Goal: Information Seeking & Learning: Check status

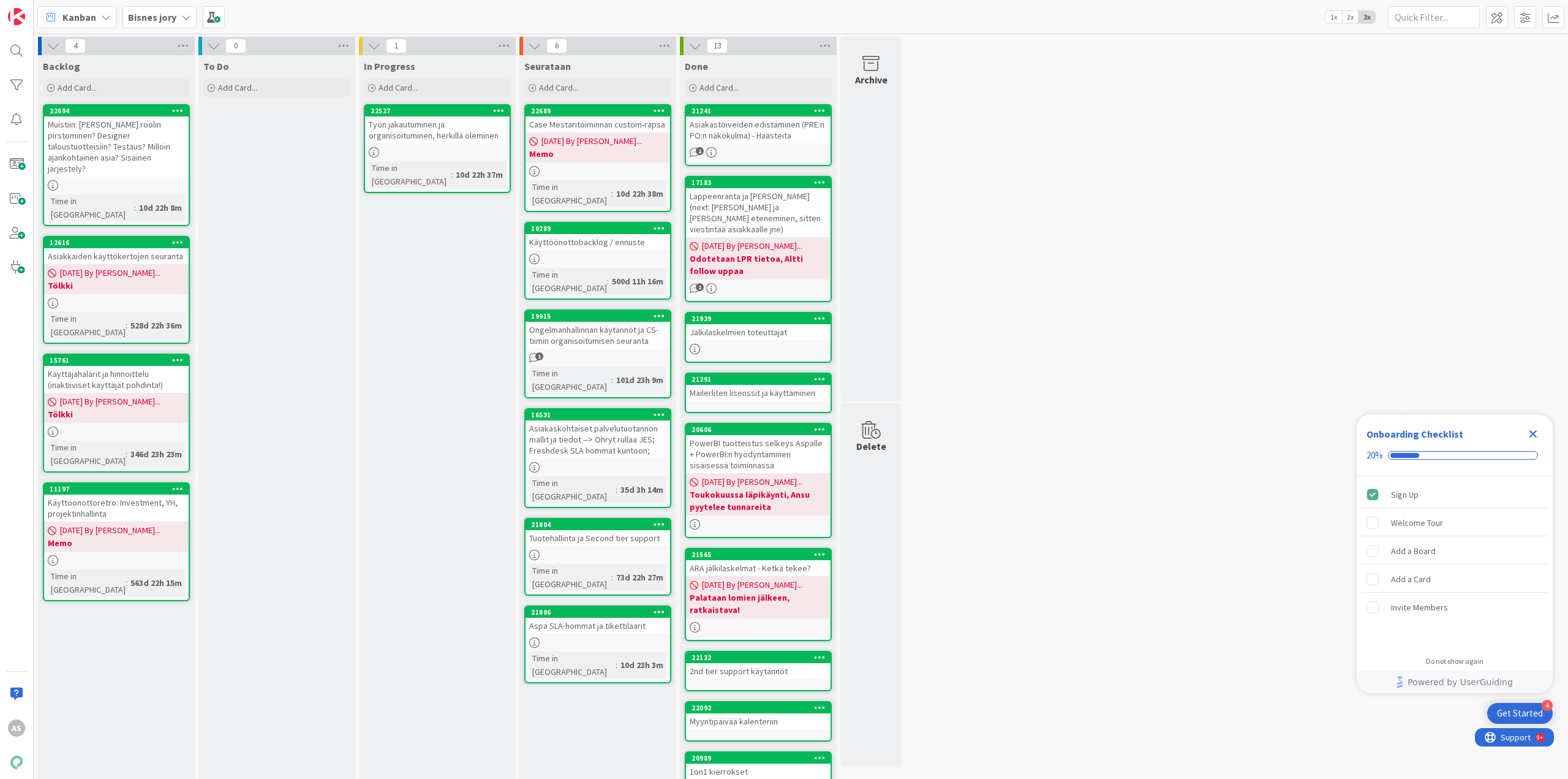
click at [1530, 434] on icon "Close Checklist" at bounding box center [1533, 434] width 15 height 15
click at [171, 14] on b "Bisnes jory" at bounding box center [152, 17] width 48 height 12
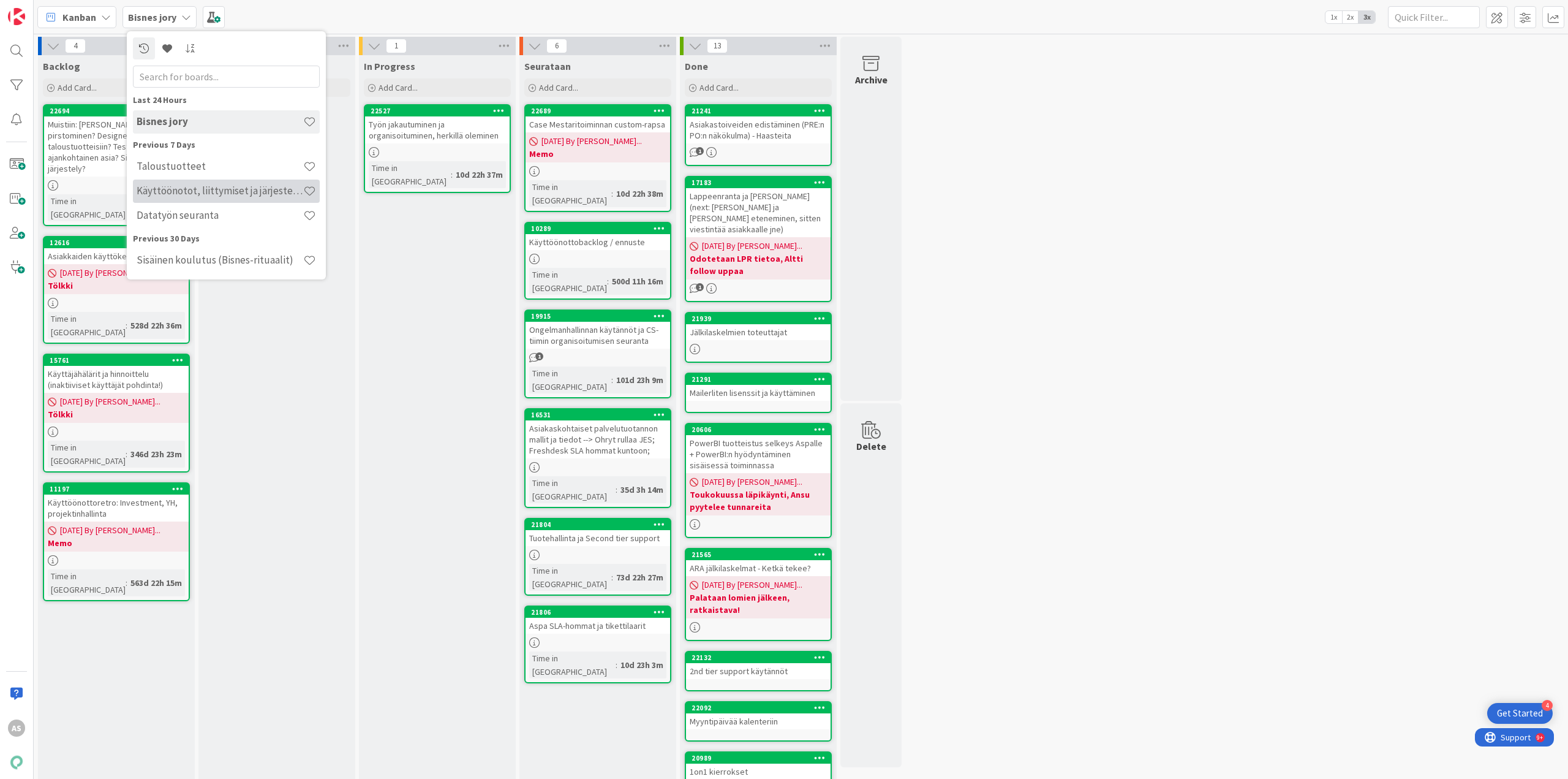
click at [204, 194] on h4 "Käyttöönotot, liittymiset ja järjestelmävaihdokset" at bounding box center [220, 190] width 167 height 12
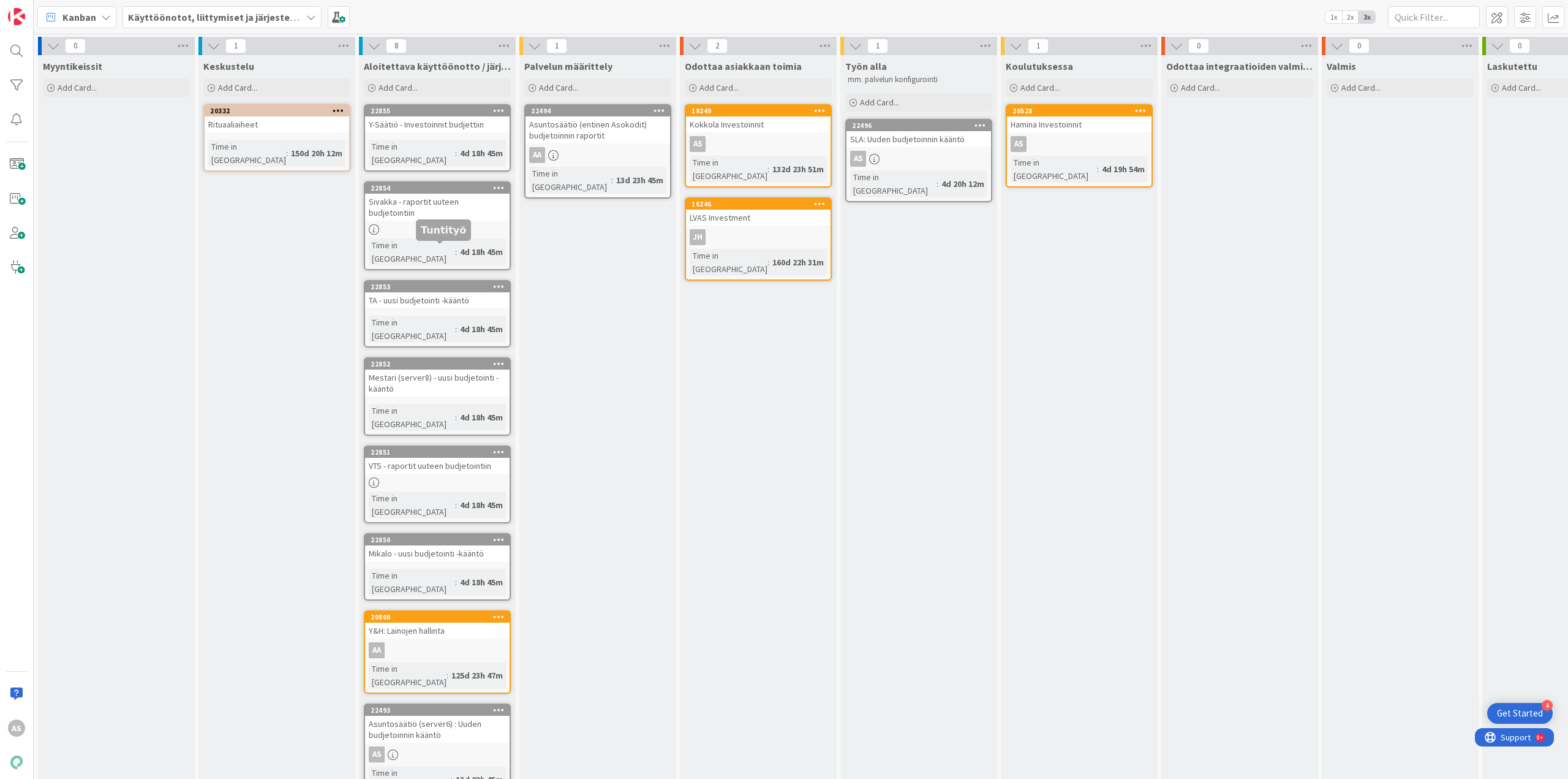
click at [445, 283] on div "22853" at bounding box center [440, 286] width 139 height 8
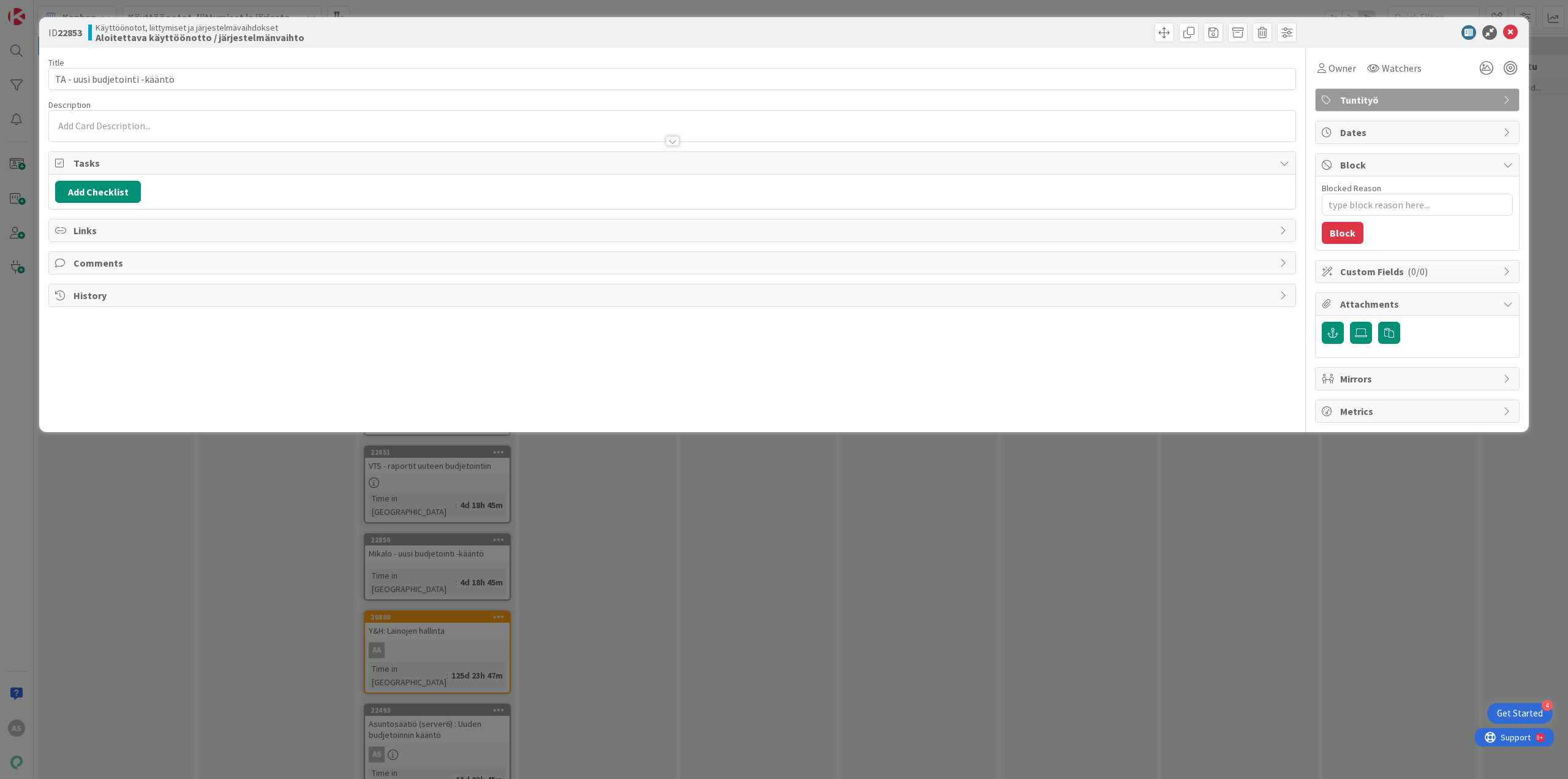
type textarea "x"
click at [148, 120] on div "AS Ada Siberg just joined" at bounding box center [672, 126] width 1246 height 31
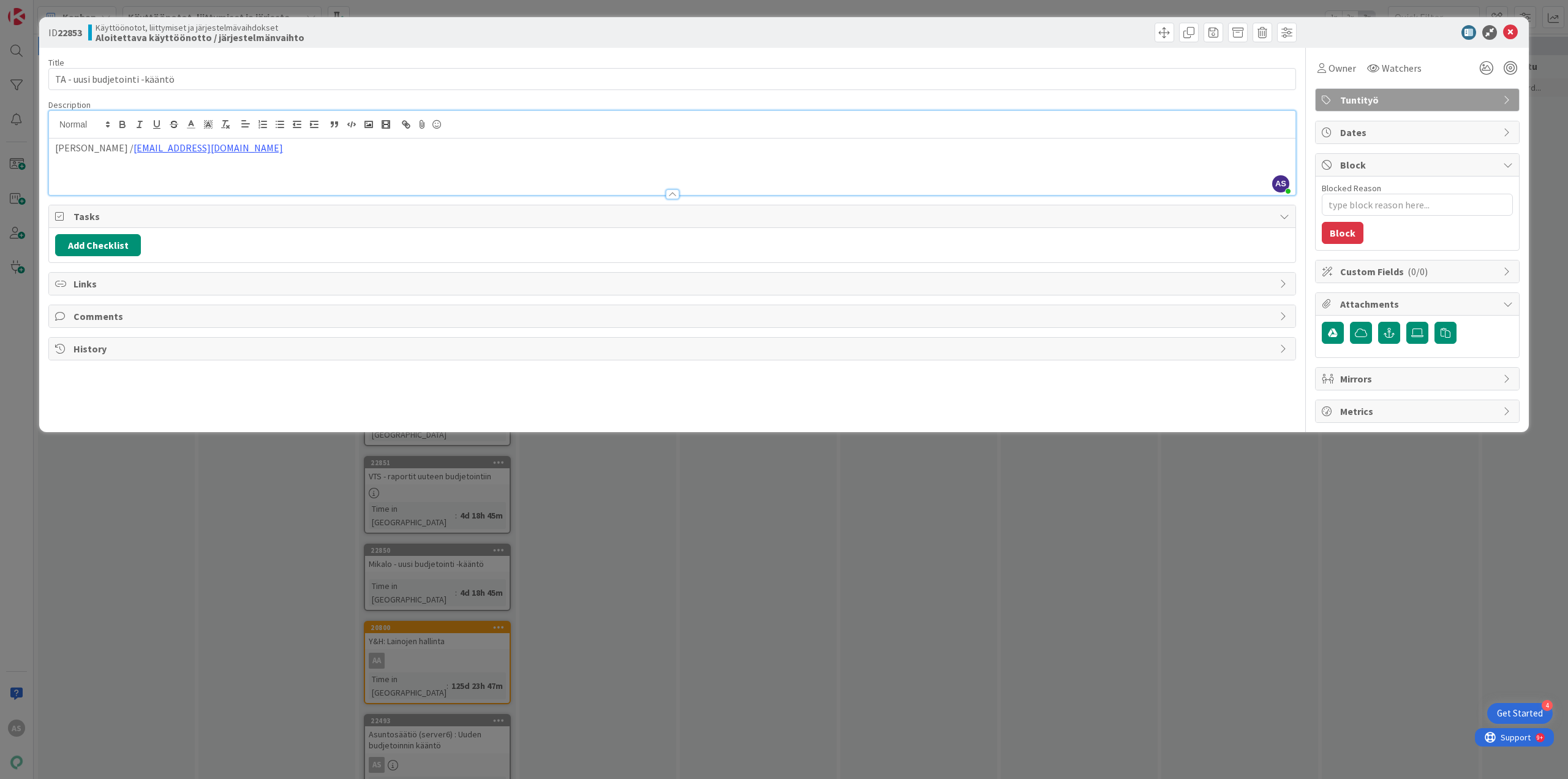
click at [86, 177] on p at bounding box center [672, 175] width 1234 height 14
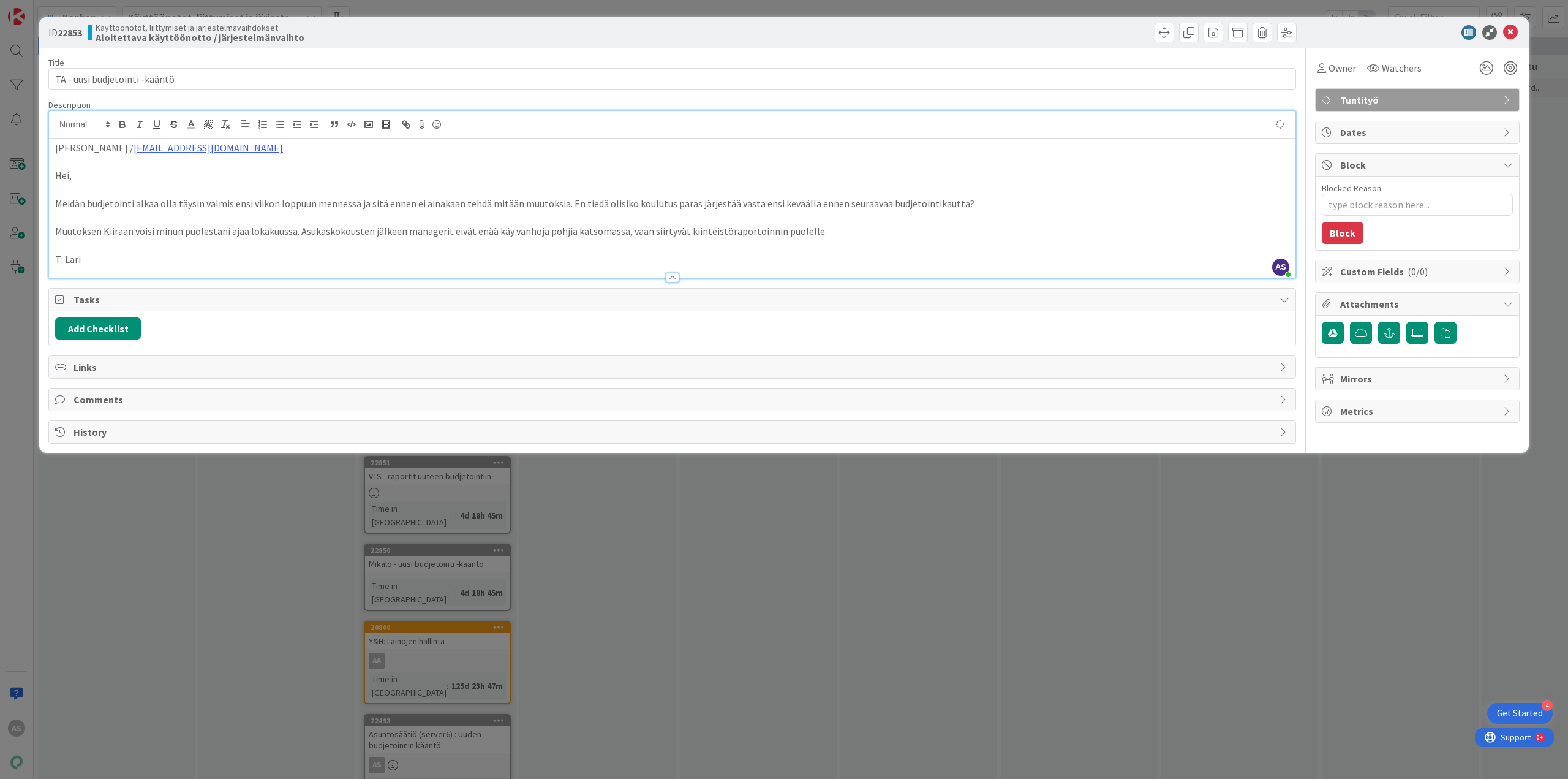
click at [220, 501] on div "ID 22853 Käyttöönotot, liittymiset ja järjestelmävaihdokset Aloitettava käyttöö…" at bounding box center [784, 390] width 1568 height 779
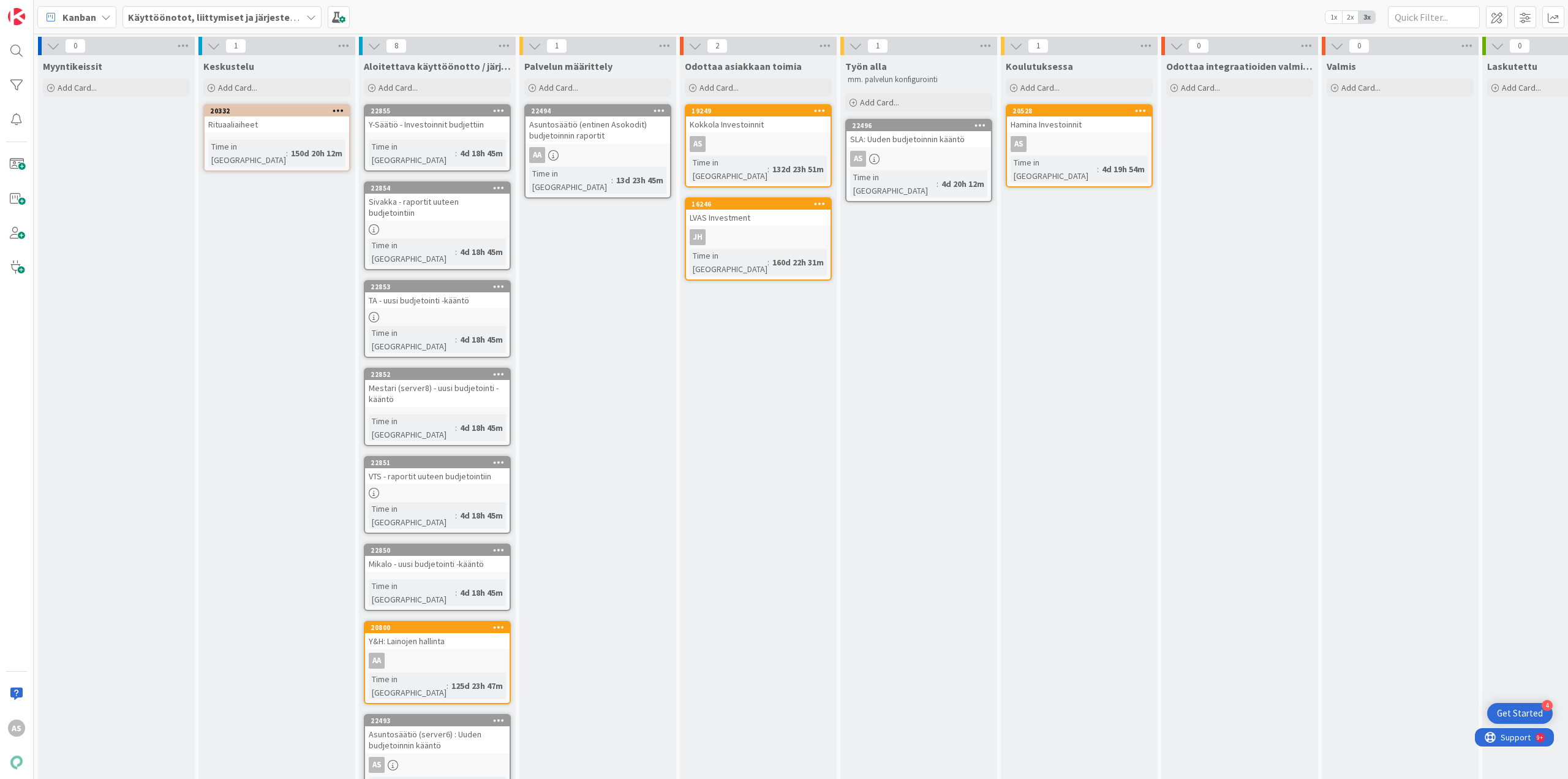
click at [450, 293] on div "TA - uusi budjetointi -kääntö" at bounding box center [437, 300] width 144 height 16
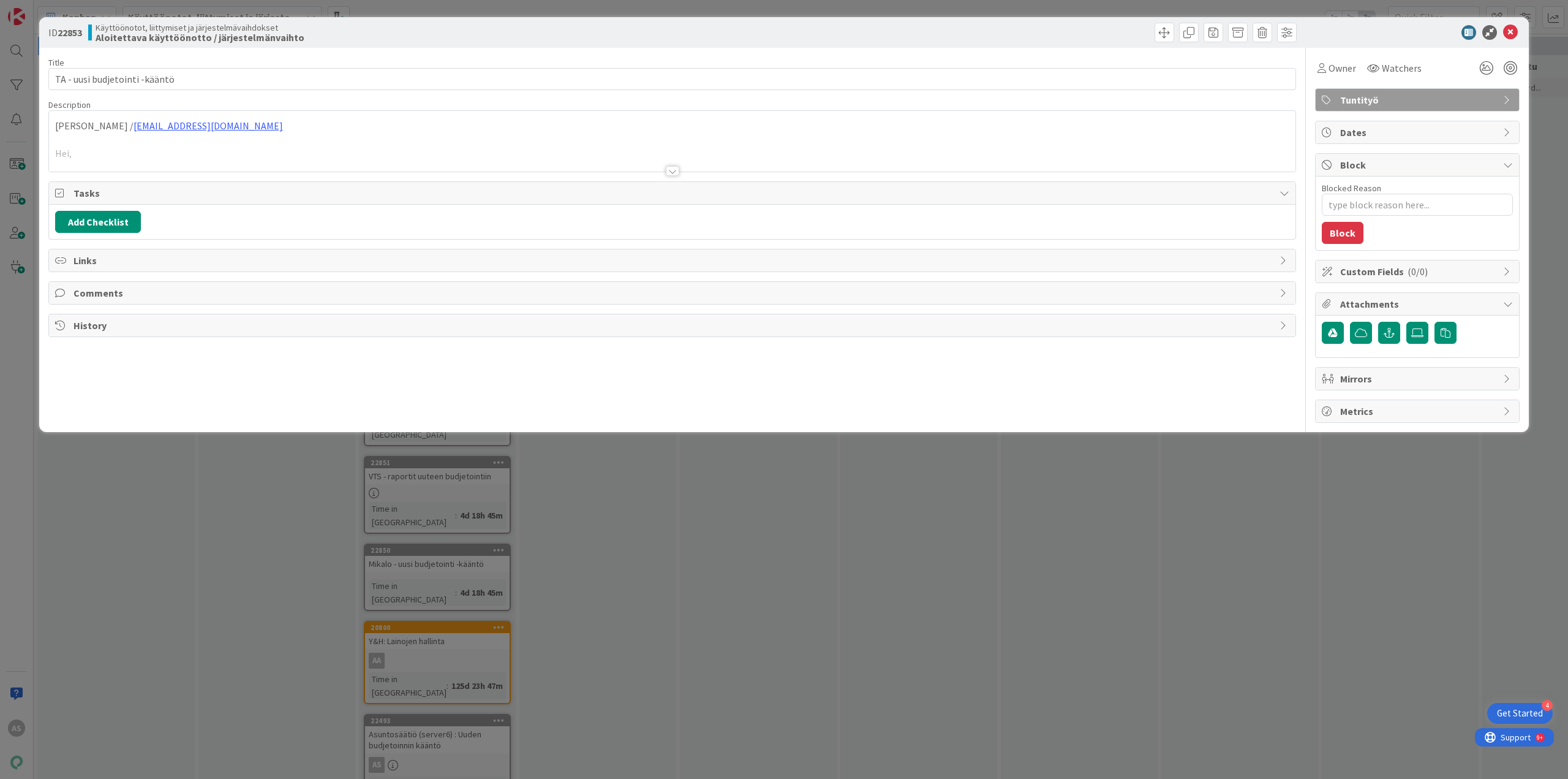
click at [142, 632] on div "ID 22853 Käyttöönotot, liittymiset ja järjestelmävaihdokset Aloitettava käyttöö…" at bounding box center [784, 390] width 1568 height 779
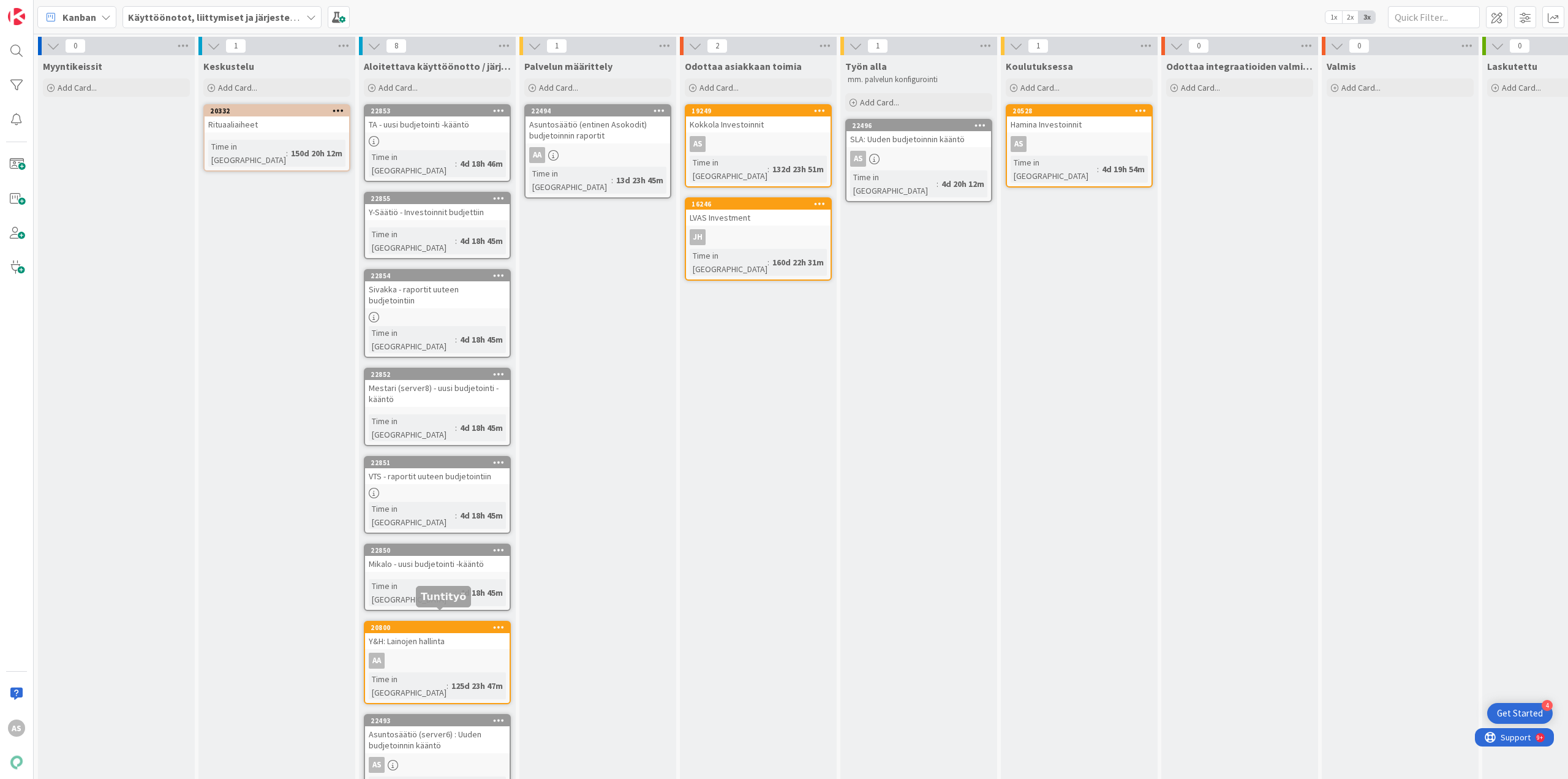
click at [449, 717] on div "22493" at bounding box center [440, 720] width 139 height 8
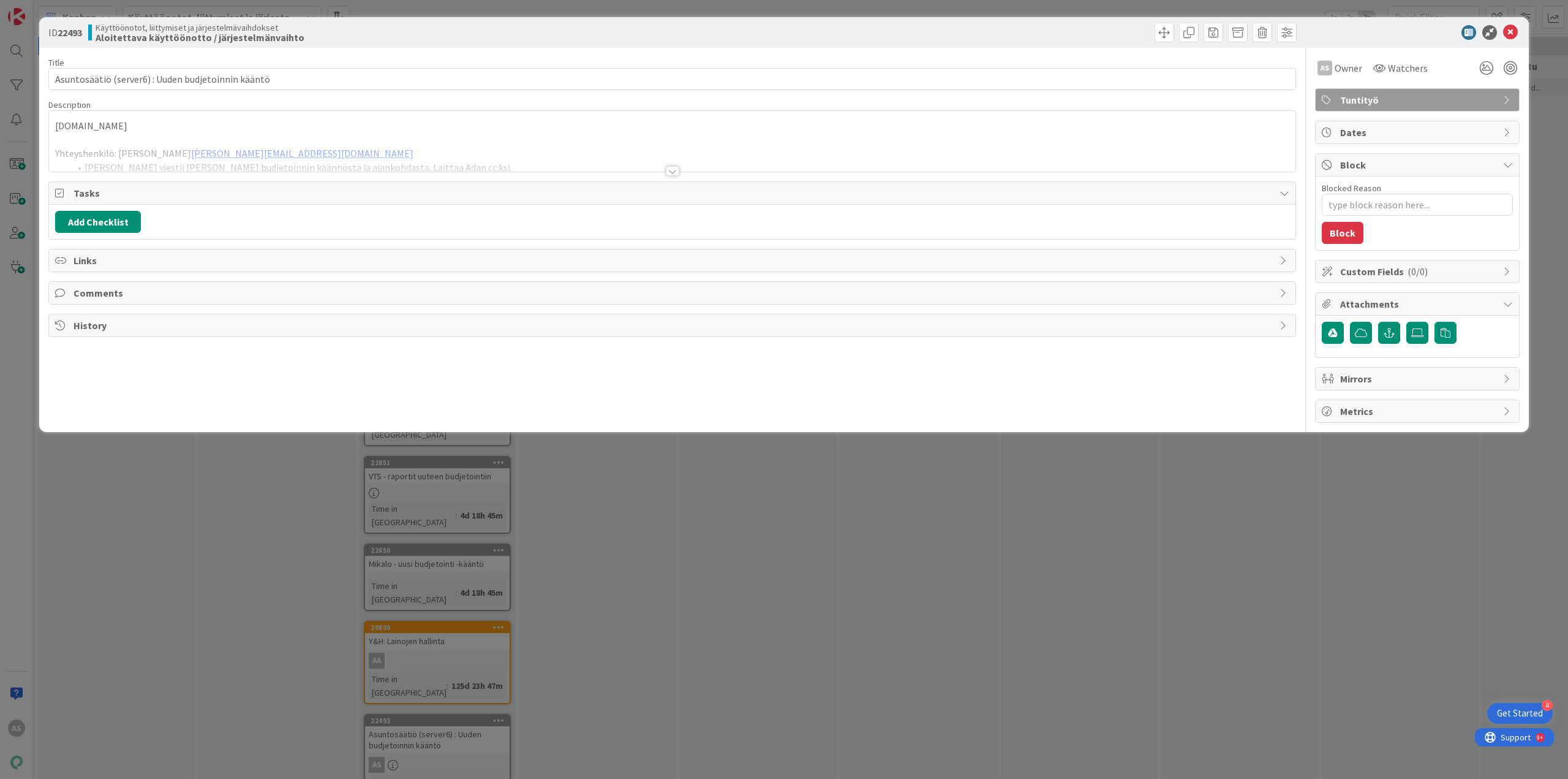
click at [322, 133] on div "server6.pandia.fi Yhteyshenkilö: Kari Pappila kari.pappila@asuntosaatio.fi Anna…" at bounding box center [672, 141] width 1246 height 61
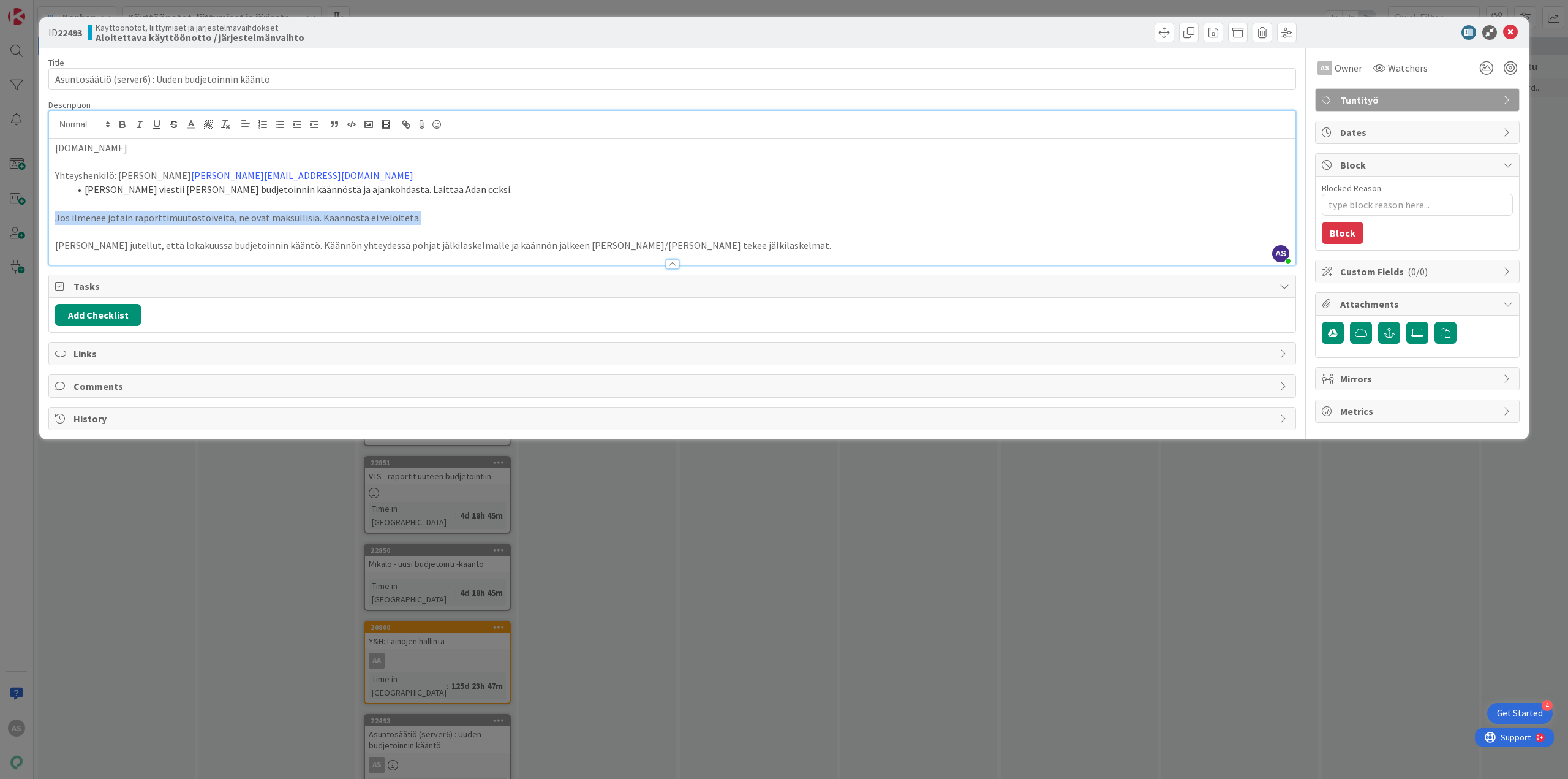
drag, startPoint x: 415, startPoint y: 217, endPoint x: 28, endPoint y: 224, distance: 387.1
click at [28, 224] on div "ID 22493 Käyttöönotot, liittymiset ja järjestelmävaihdokset Aloitettava käyttöö…" at bounding box center [784, 390] width 1568 height 779
click at [139, 144] on p "[DOMAIN_NAME]" at bounding box center [672, 147] width 1234 height 14
click at [431, 190] on li "[PERSON_NAME] viestii [PERSON_NAME] budjetoinnin käännöstä ja ajankohdasta. Lai…" at bounding box center [680, 189] width 1219 height 14
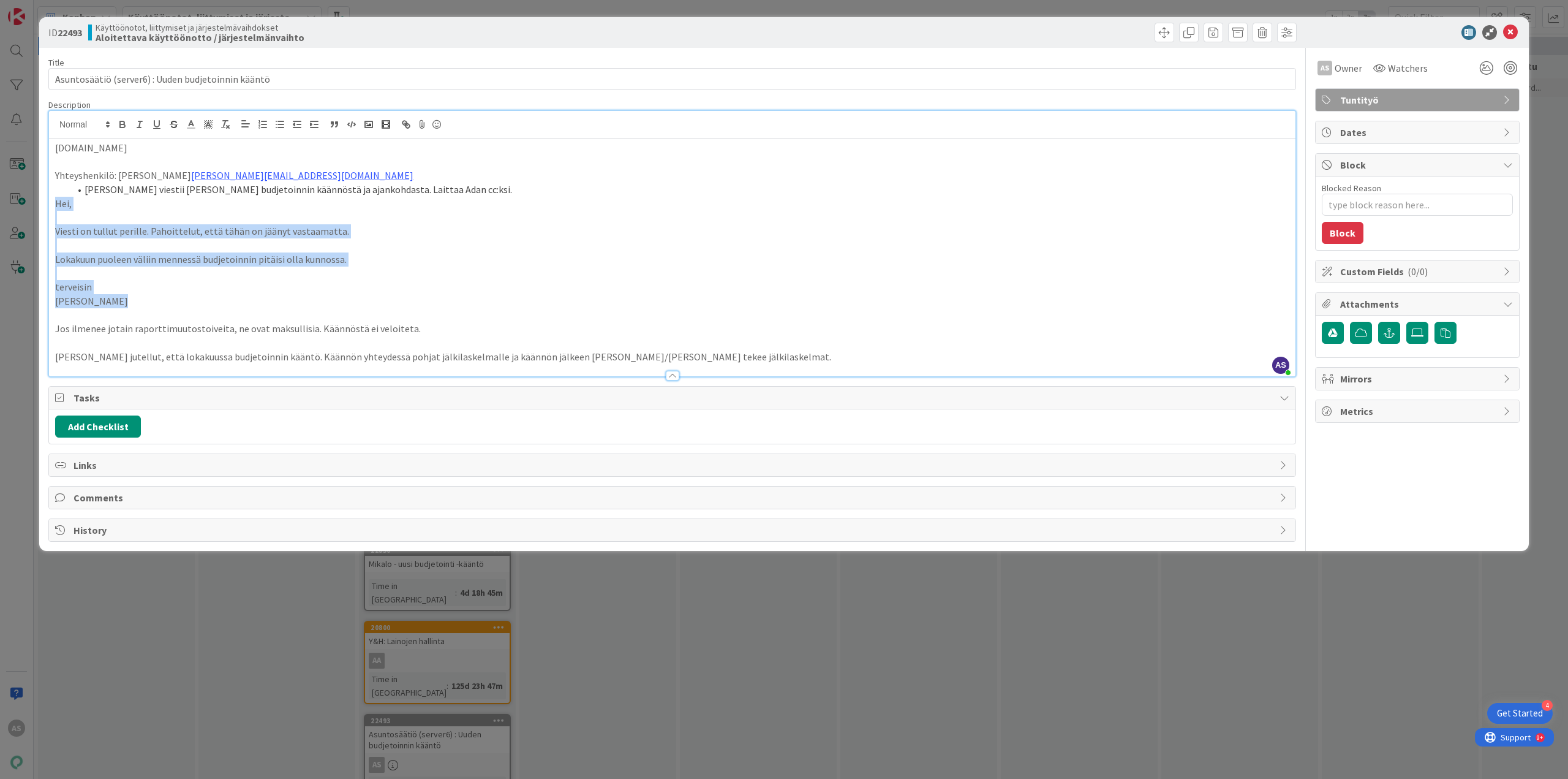
drag, startPoint x: 120, startPoint y: 299, endPoint x: 49, endPoint y: 205, distance: 117.8
click at [49, 205] on div "[DOMAIN_NAME] Yhteyshenkilö: [PERSON_NAME] [EMAIL_ADDRESS][DOMAIN_NAME] Anna vi…" at bounding box center [672, 257] width 1246 height 238
click at [126, 123] on icon "button" at bounding box center [123, 124] width 11 height 11
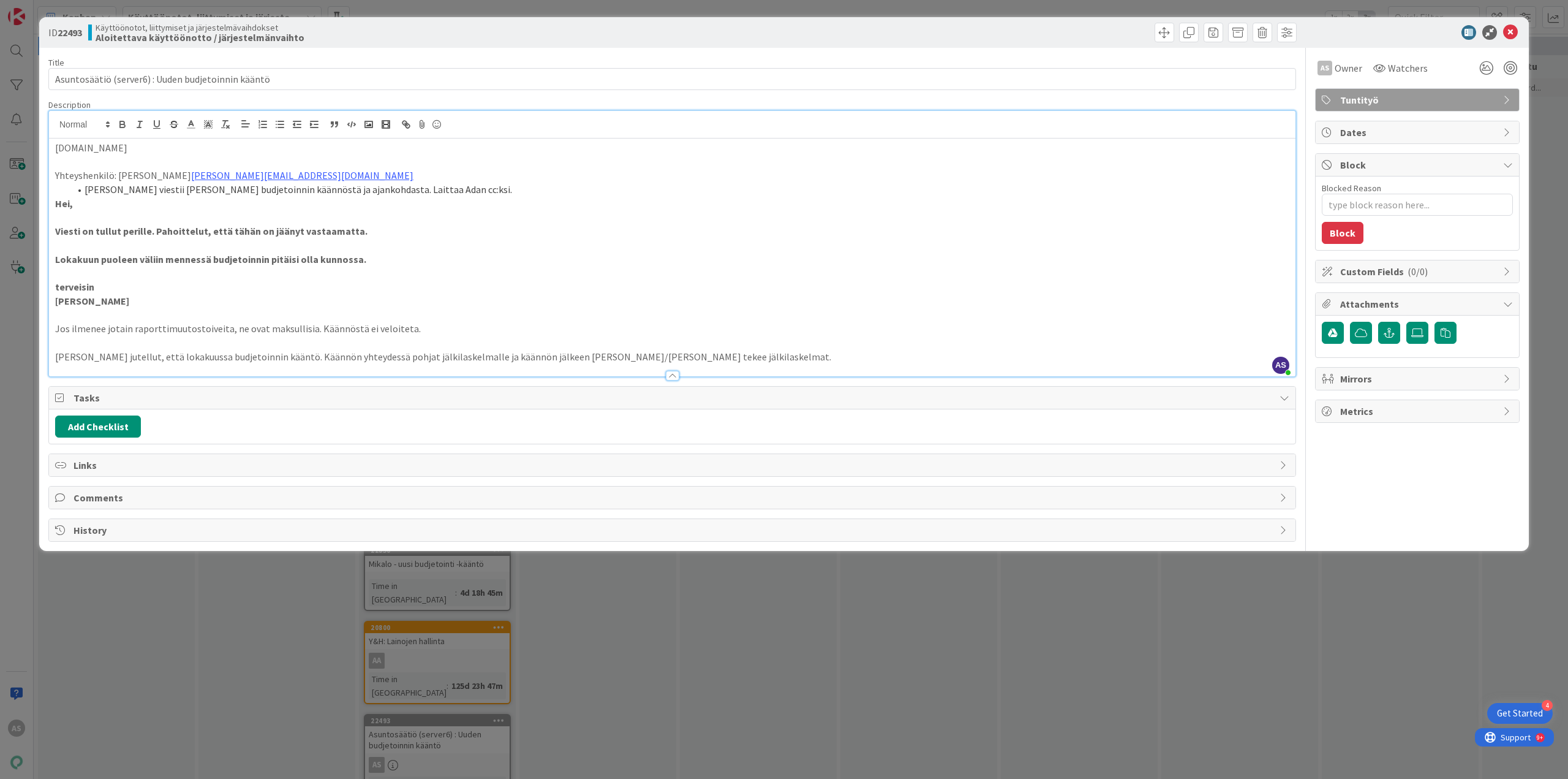
click at [177, 588] on div "ID 22493 Käyttöönotot, liittymiset ja järjestelmävaihdokset Aloitettava käyttöö…" at bounding box center [784, 390] width 1568 height 779
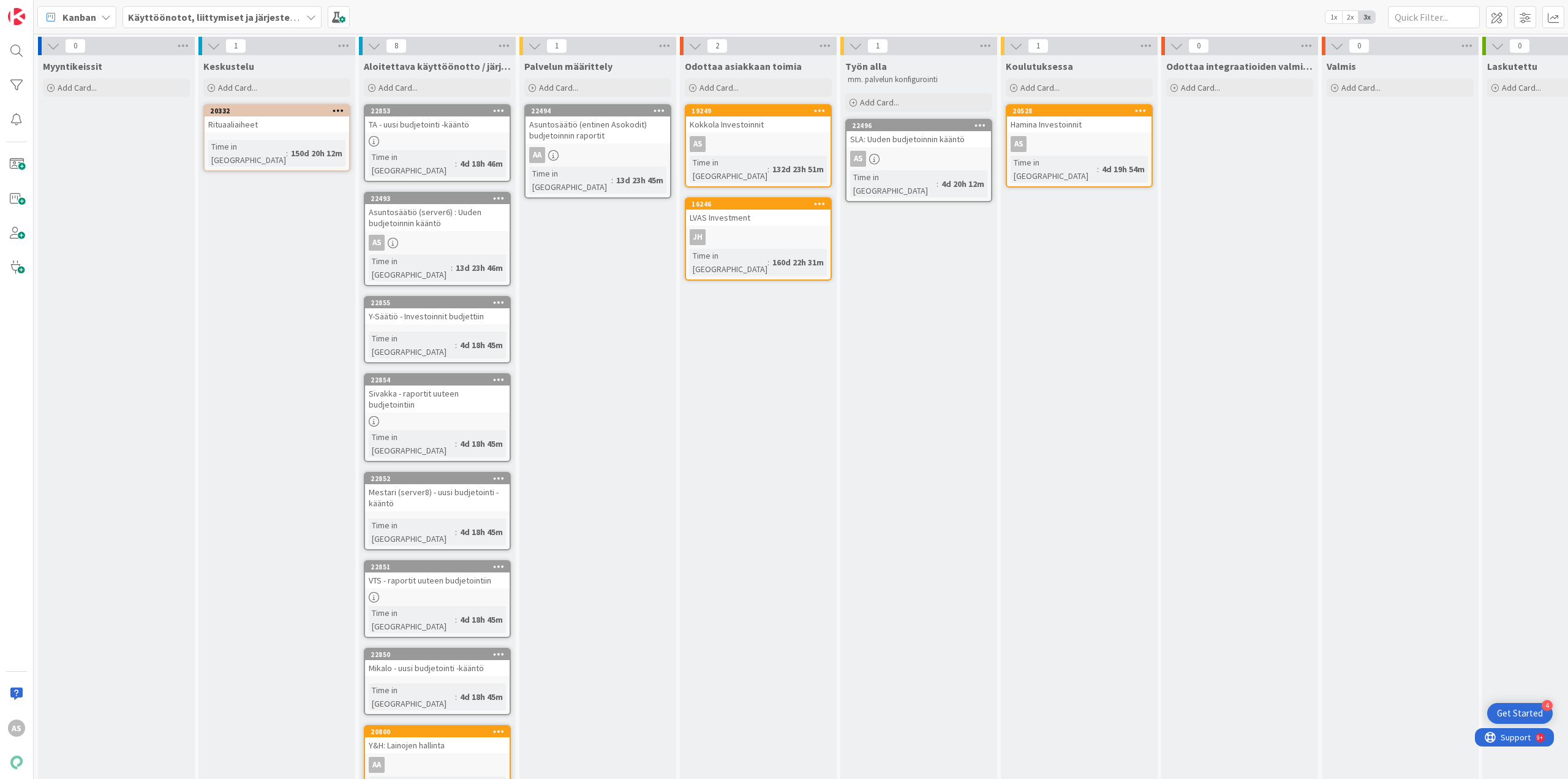
click at [1017, 412] on div "Koulutuksessa Add Card... 20528 Hamina Investoinnit AS Time in Column : 4d 19h …" at bounding box center [1079, 436] width 157 height 763
click at [461, 562] on div "22851" at bounding box center [440, 566] width 139 height 8
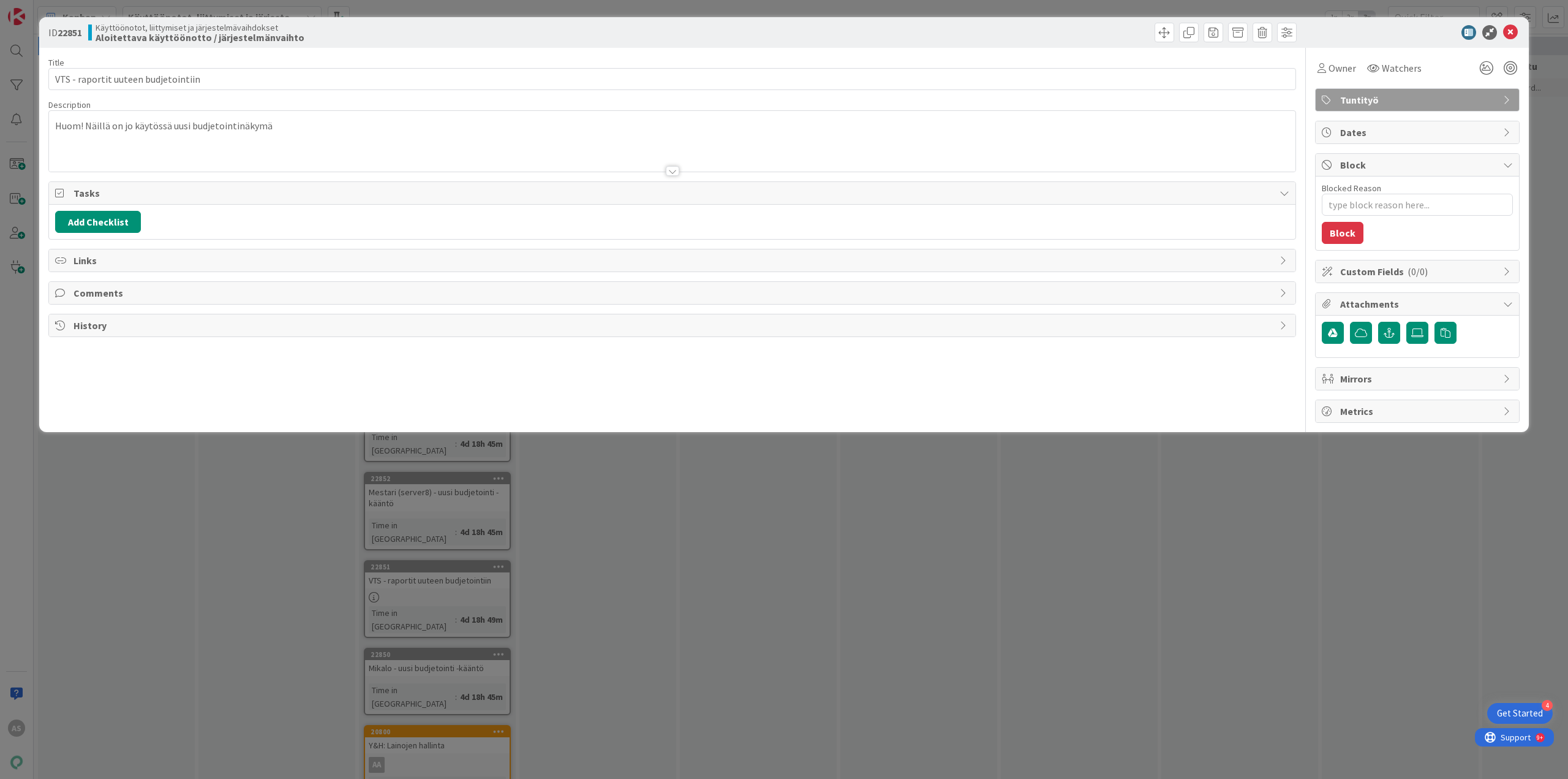
type textarea "x"
click at [289, 126] on div "AS Ada Siberg just joined Huom! Näillä on jo käytössä uusi budjetointinäkymä" at bounding box center [672, 141] width 1246 height 61
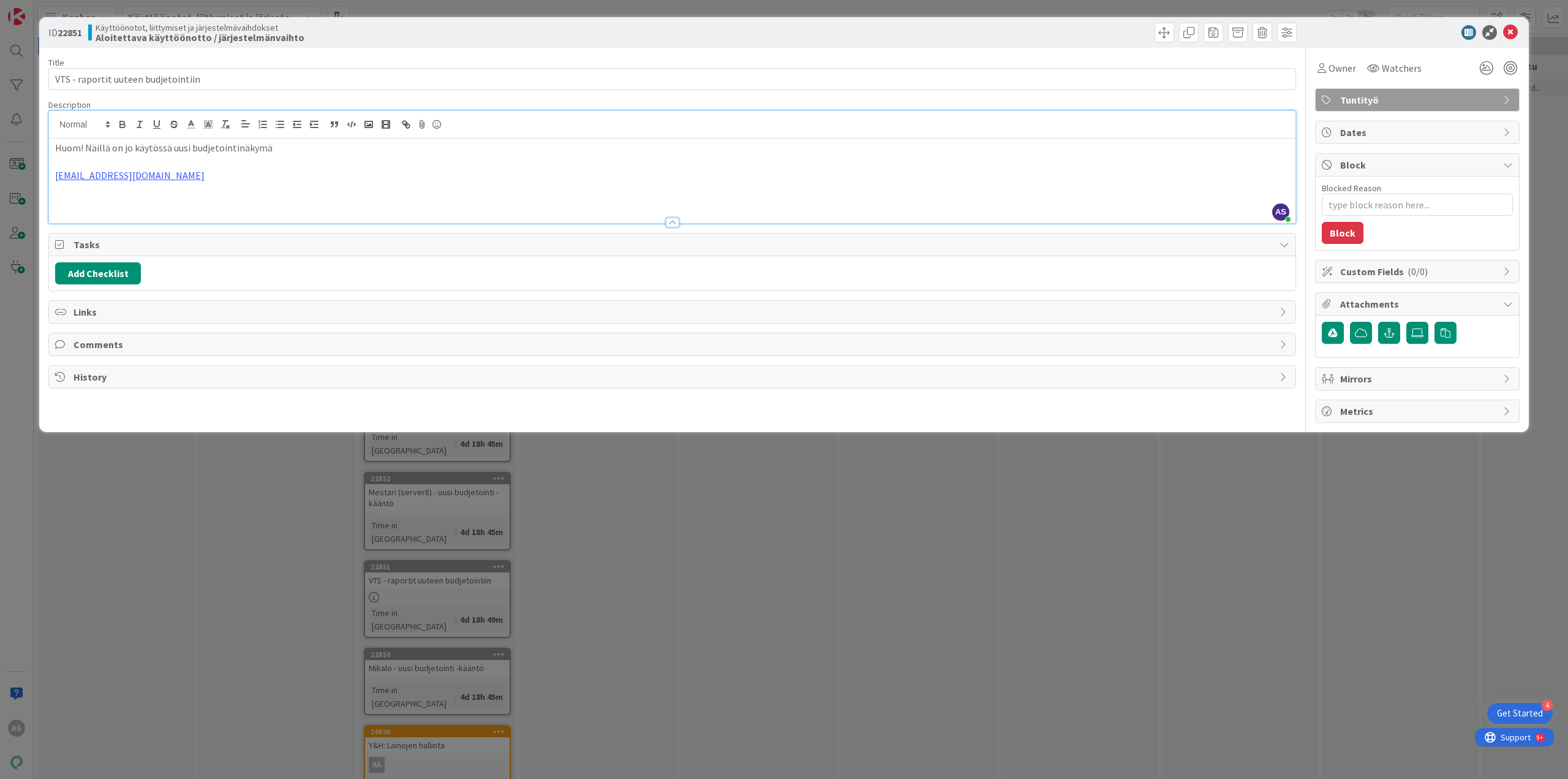
click at [191, 216] on div at bounding box center [672, 217] width 1246 height 13
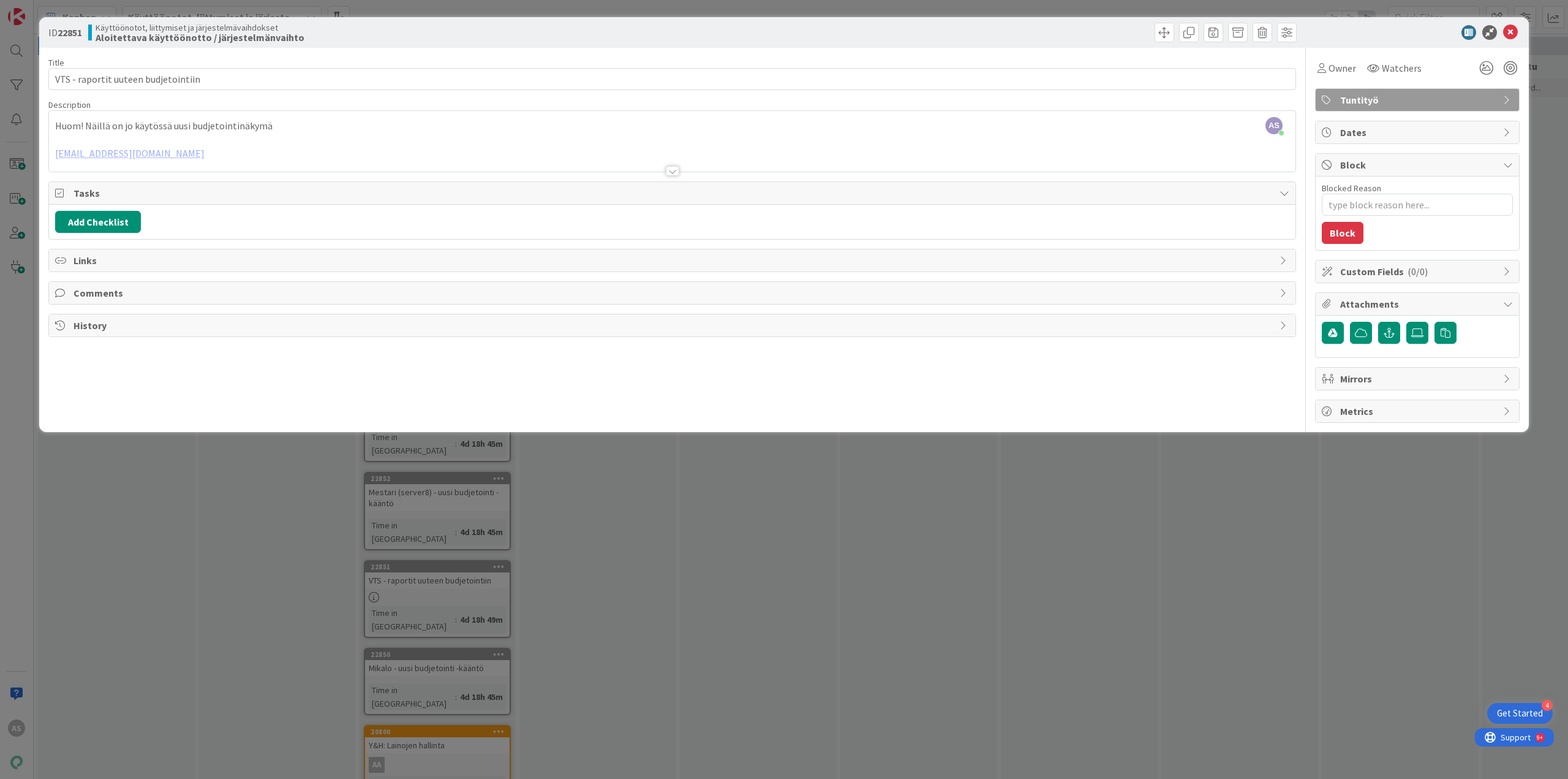
click at [174, 156] on div at bounding box center [672, 156] width 1246 height 32
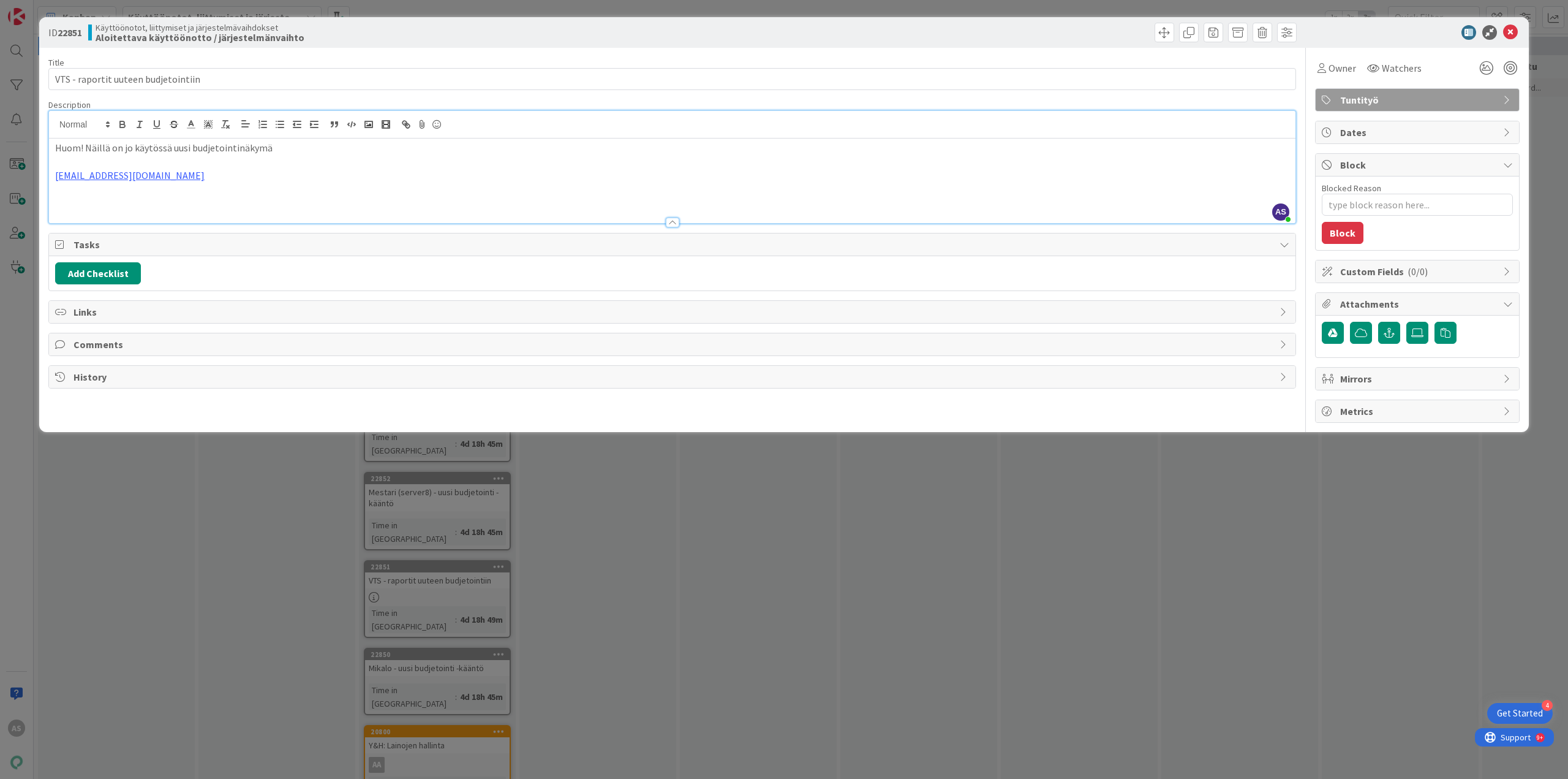
click at [207, 214] on div at bounding box center [672, 217] width 1246 height 13
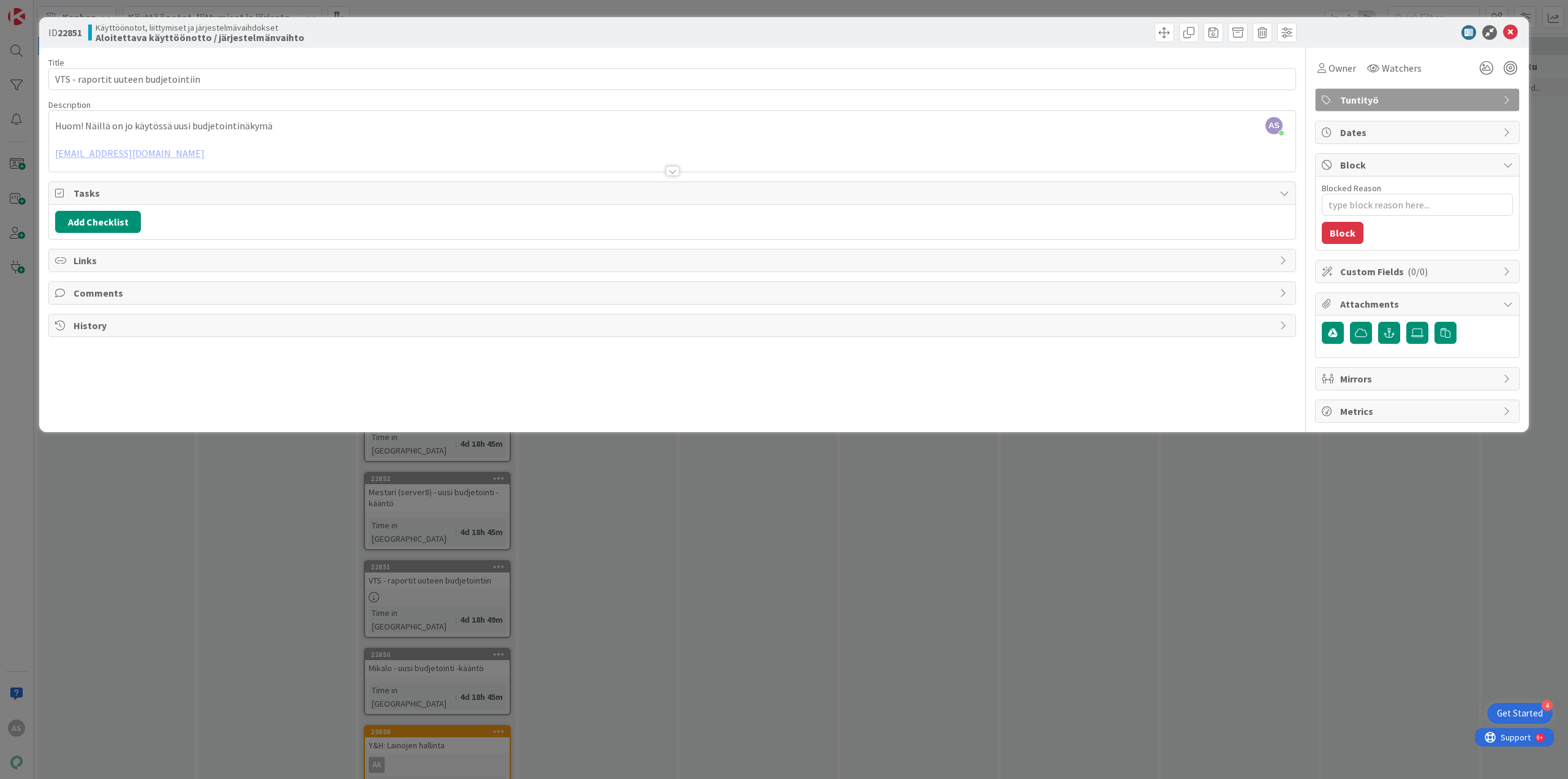
click at [238, 171] on div at bounding box center [672, 156] width 1246 height 32
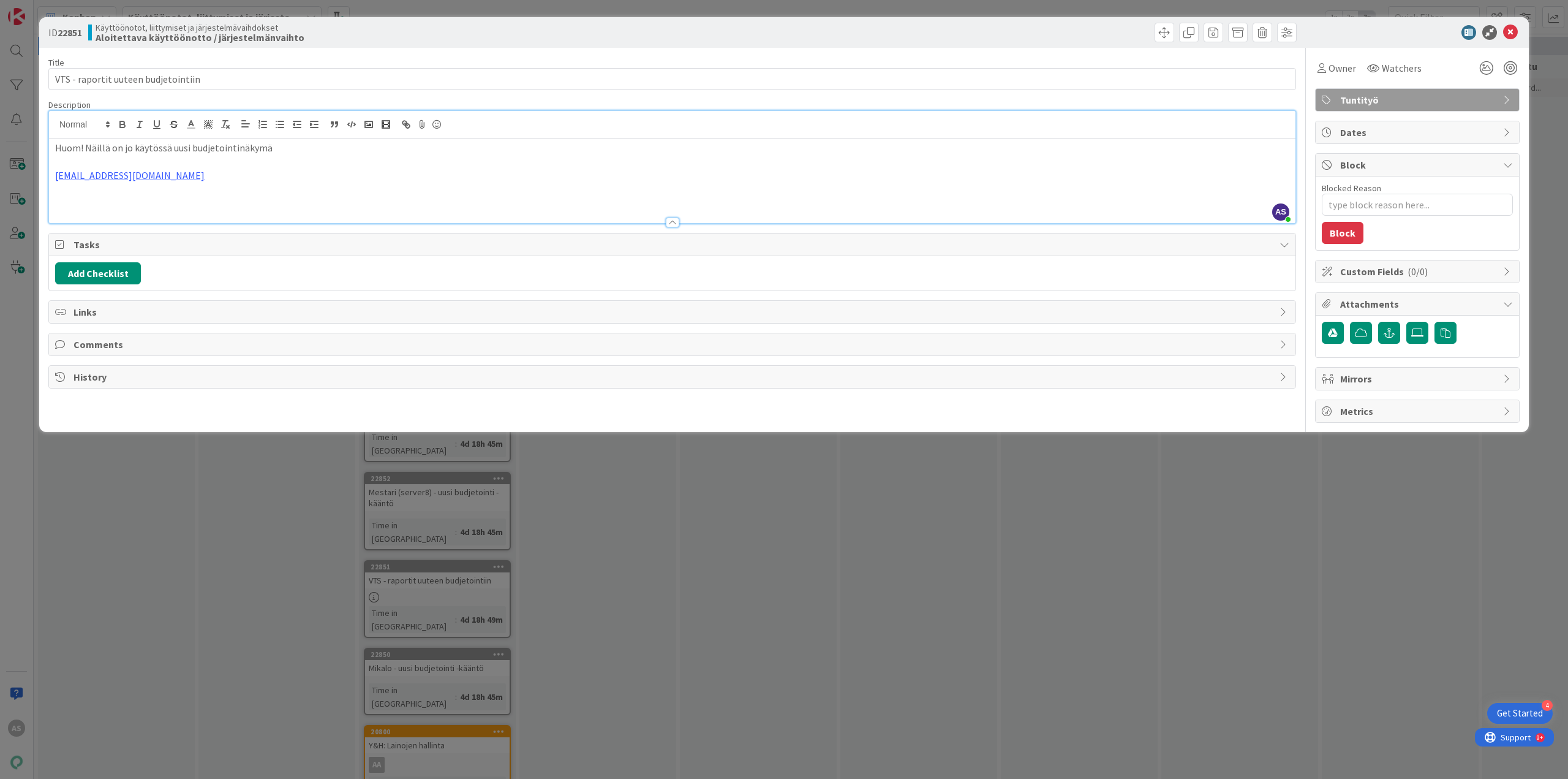
click at [150, 193] on p at bounding box center [672, 189] width 1234 height 14
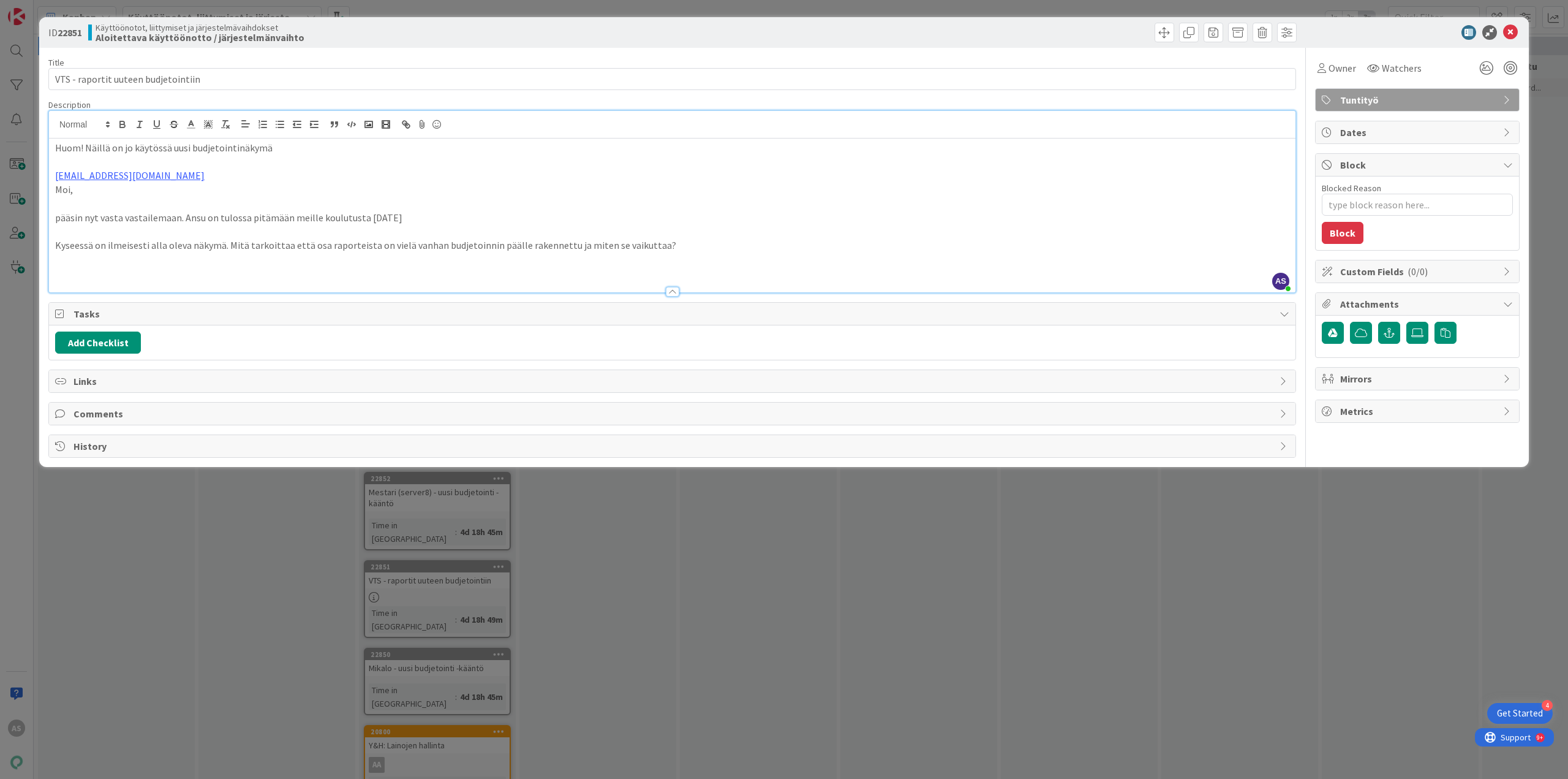
click at [165, 176] on p "[EMAIL_ADDRESS][DOMAIN_NAME]" at bounding box center [672, 175] width 1234 height 14
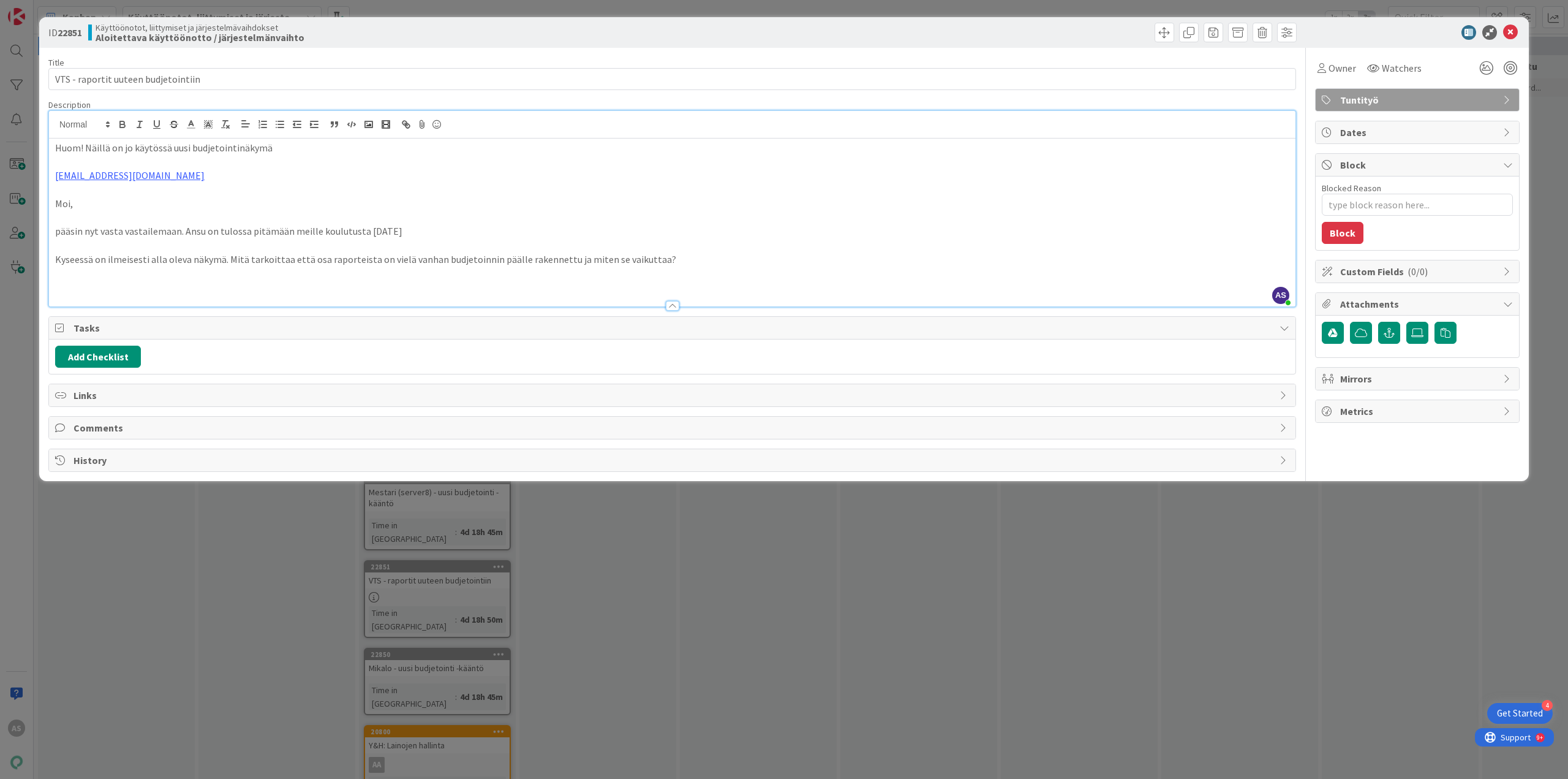
click at [683, 268] on p at bounding box center [672, 273] width 1234 height 14
click at [669, 263] on p "Kyseessä on ilmeisesti alla oleva näkymä. Mitä tarkoittaa että osa raporteista …" at bounding box center [672, 259] width 1234 height 14
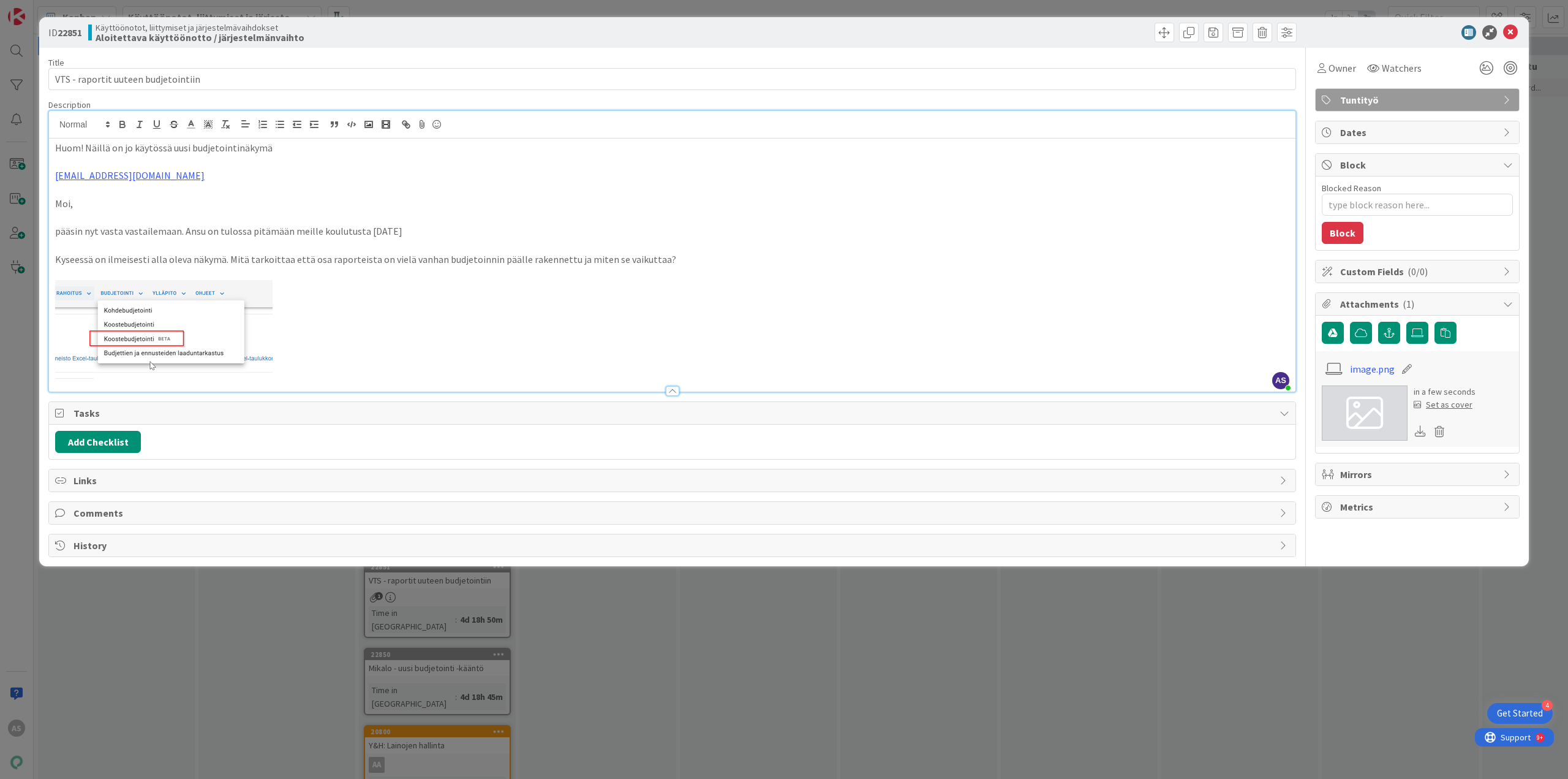
click at [534, 730] on div "ID 22851 Käyttöönotot, liittymiset ja järjestelmävaihdokset Aloitettava käyttöö…" at bounding box center [784, 390] width 1568 height 779
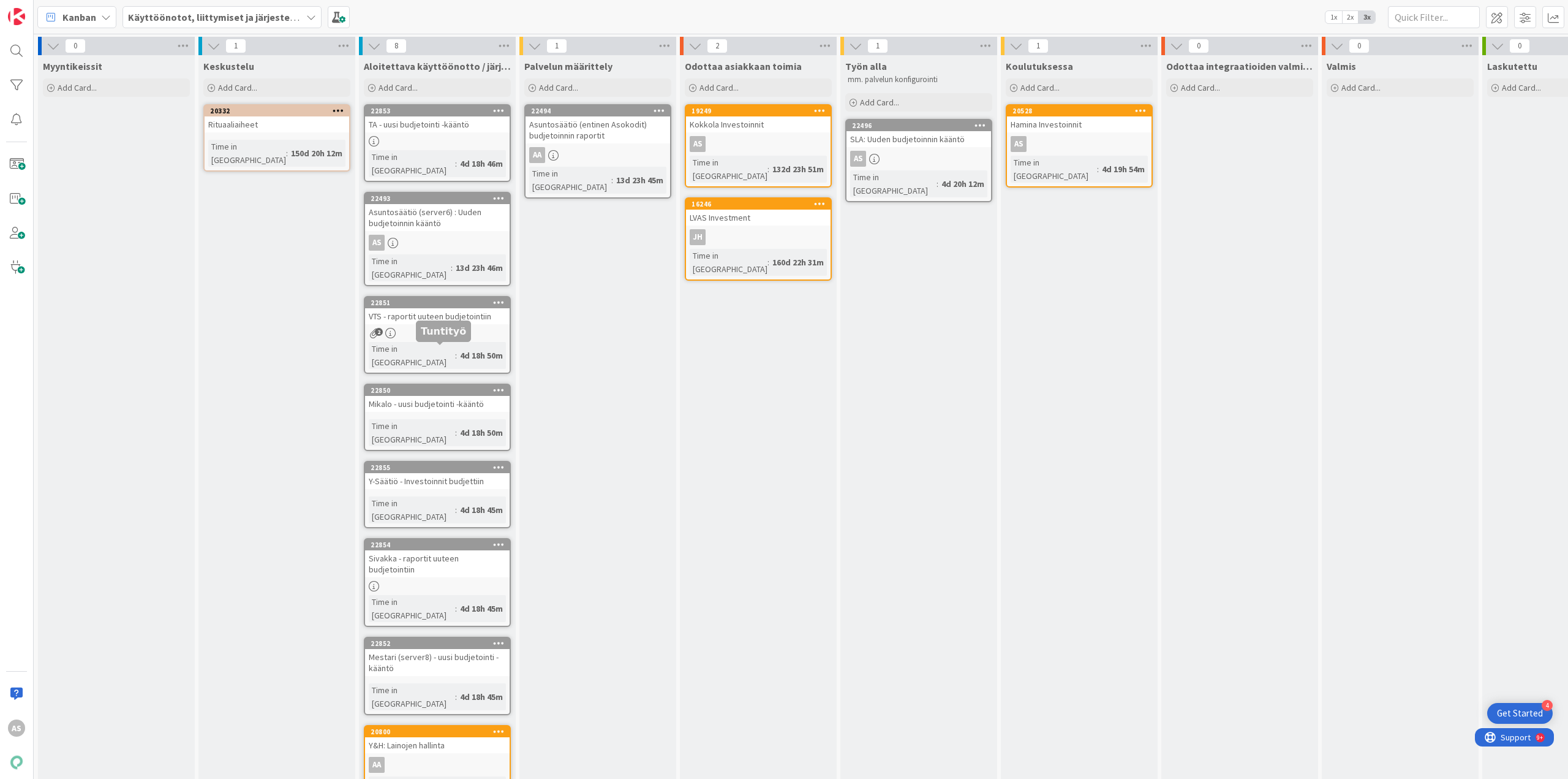
click at [437, 386] on div "22850" at bounding box center [440, 390] width 139 height 8
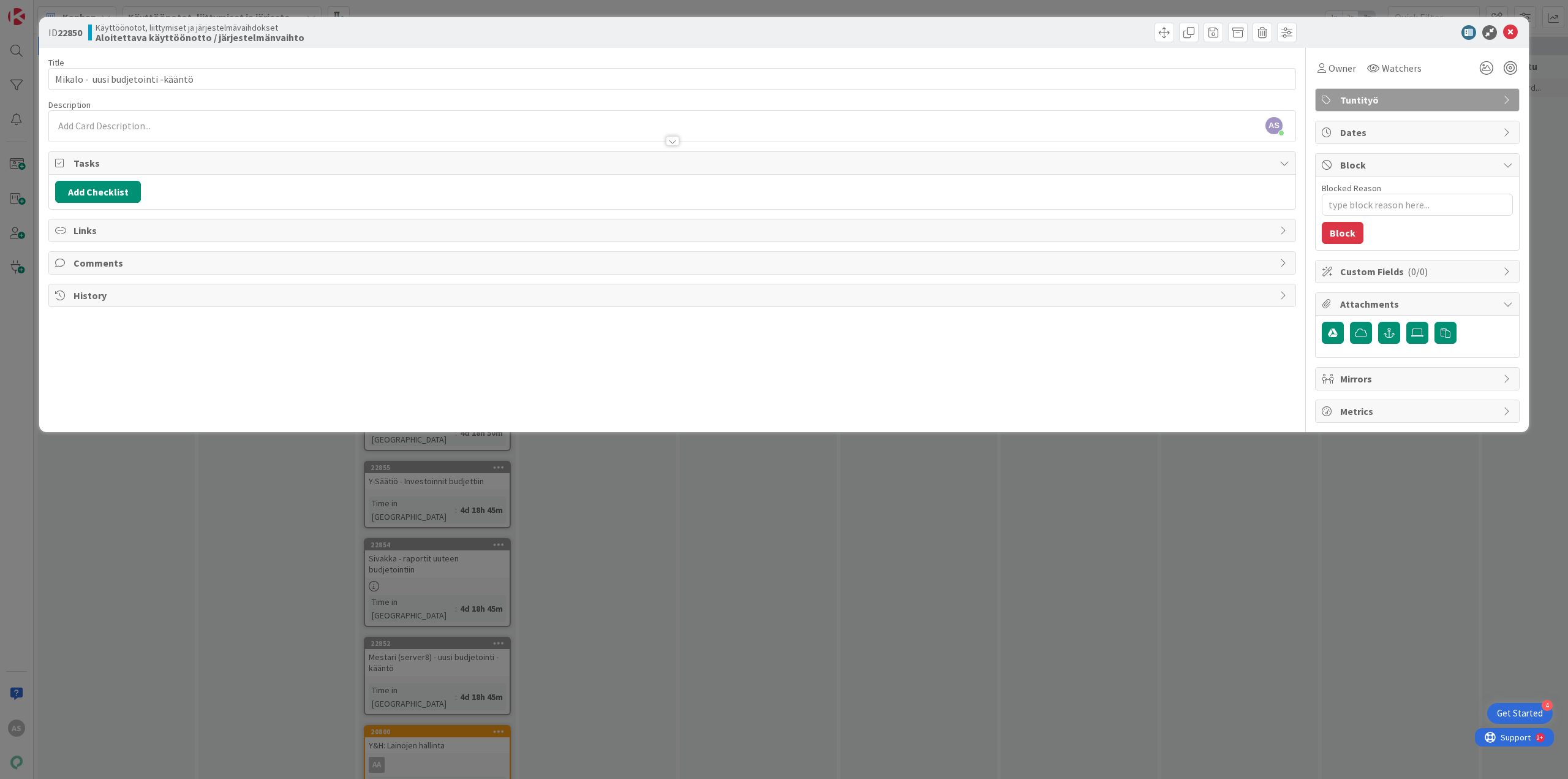
click at [85, 121] on div "AS Ada Siberg just joined" at bounding box center [672, 126] width 1246 height 31
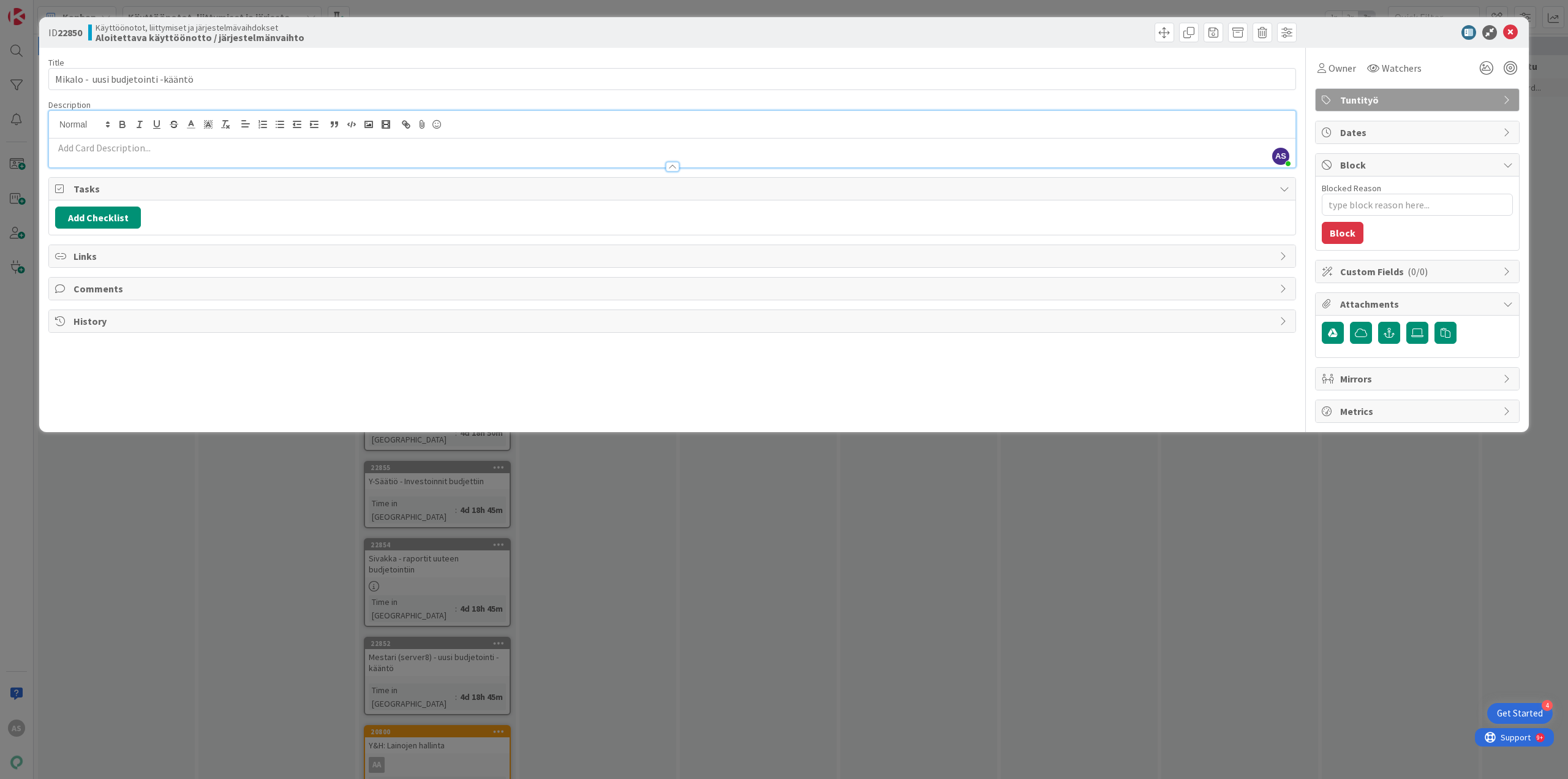
paste div
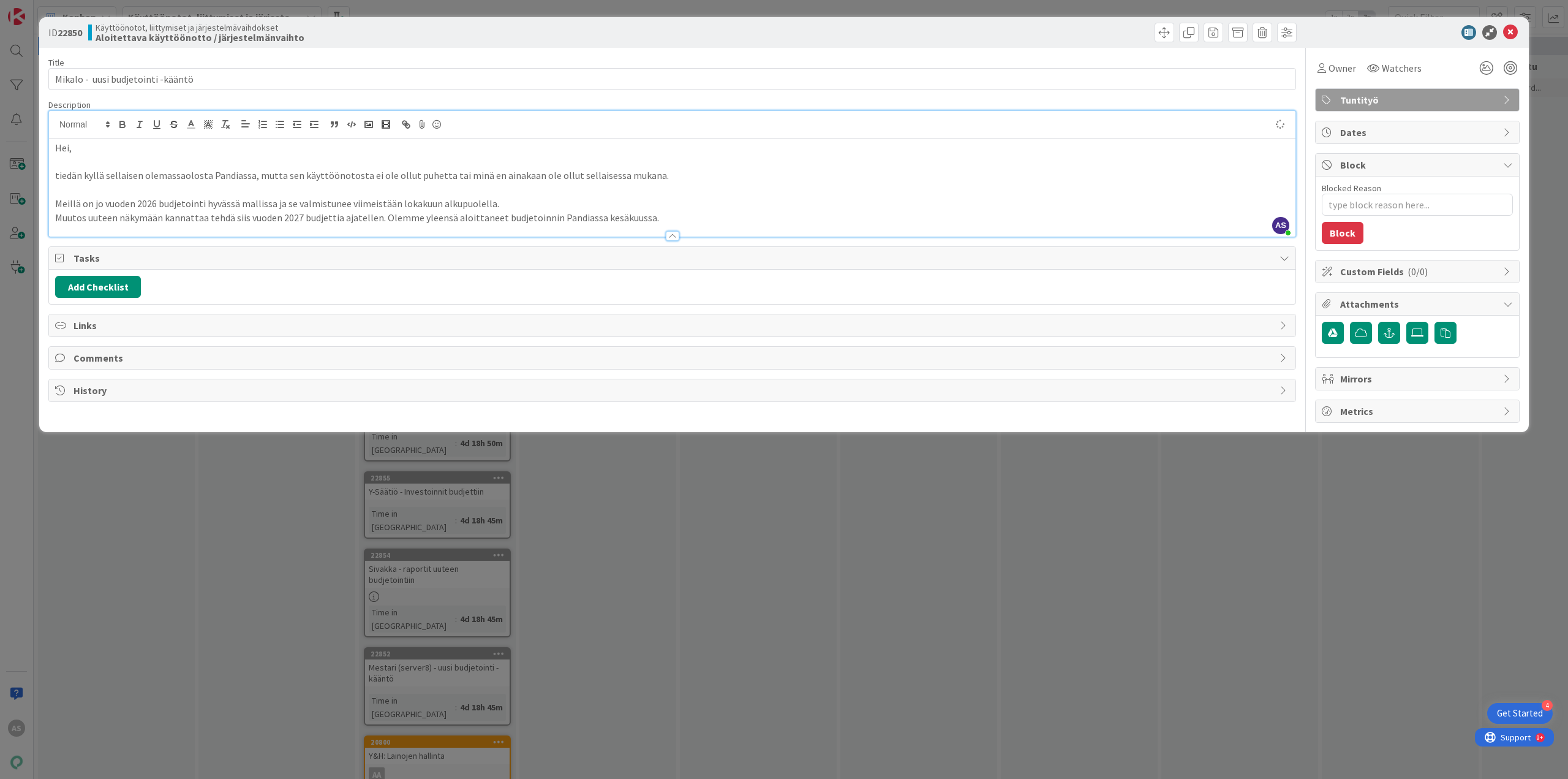
type textarea "x"
click at [55, 150] on p "Hei," at bounding box center [672, 147] width 1234 height 14
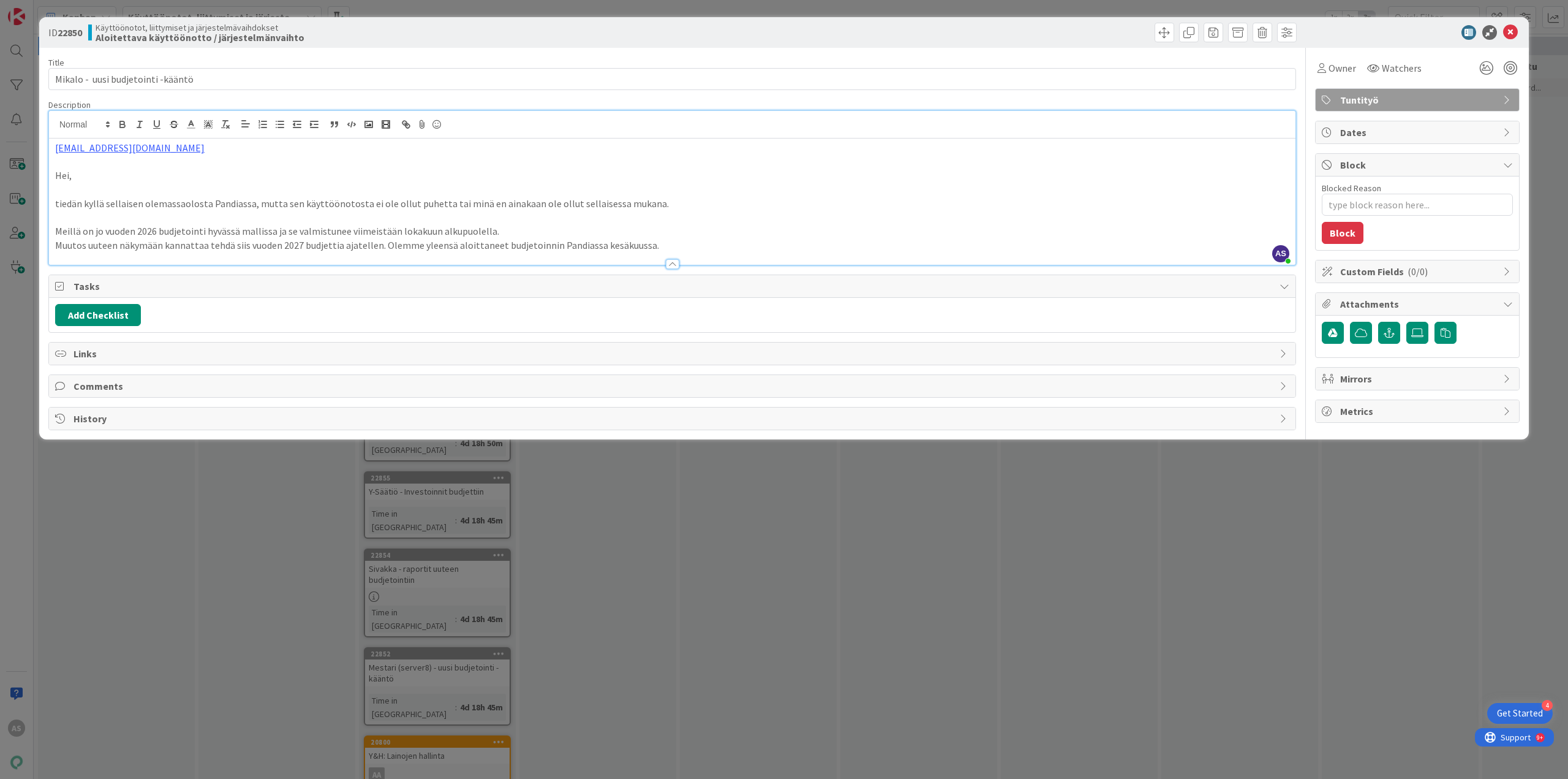
click at [341, 580] on div "ID 22850 Käyttöönotot, liittymiset ja järjestelmävaihdokset Aloitettava käyttöö…" at bounding box center [784, 390] width 1568 height 779
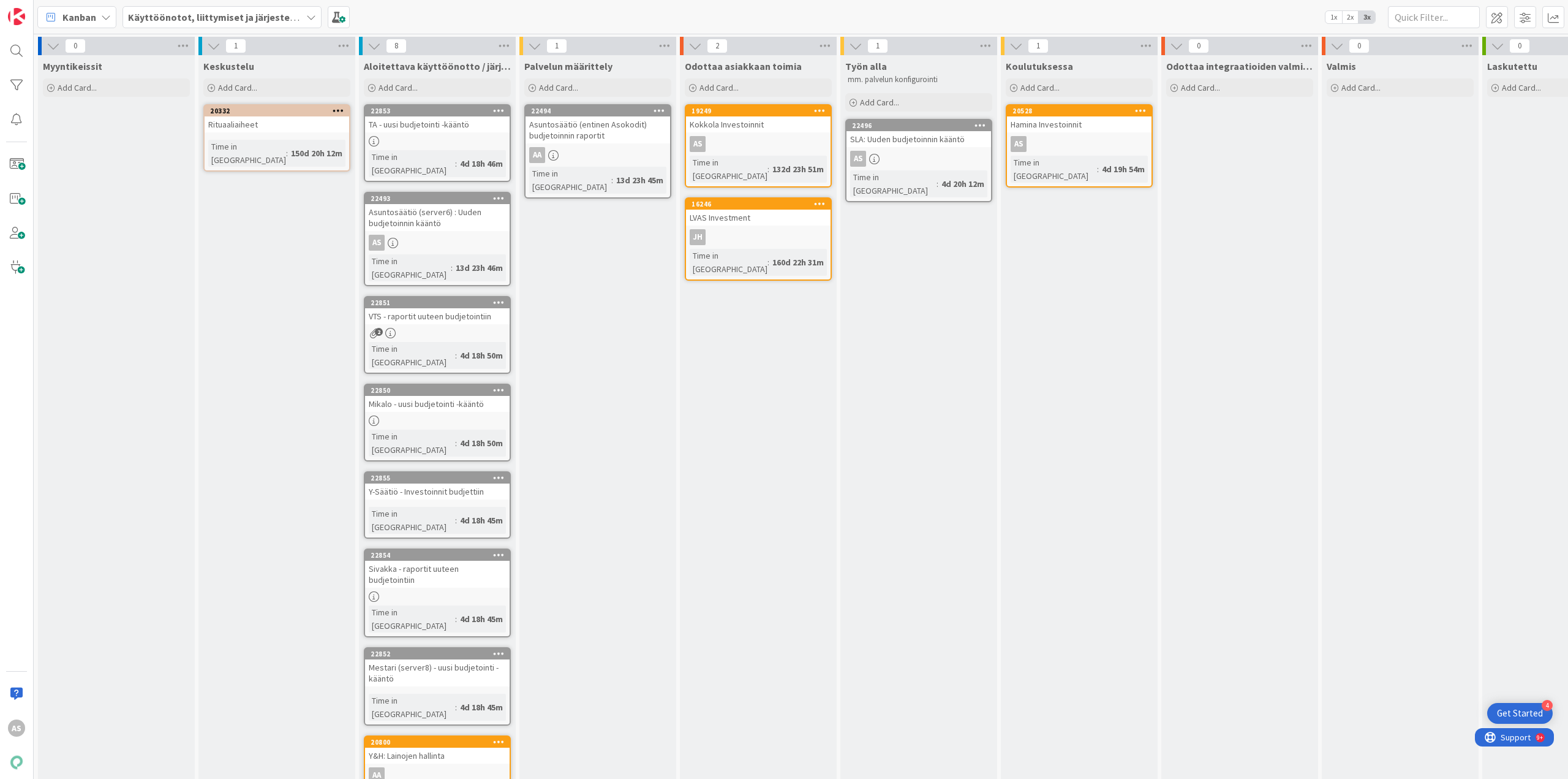
click at [414, 648] on div "22852" at bounding box center [437, 653] width 144 height 11
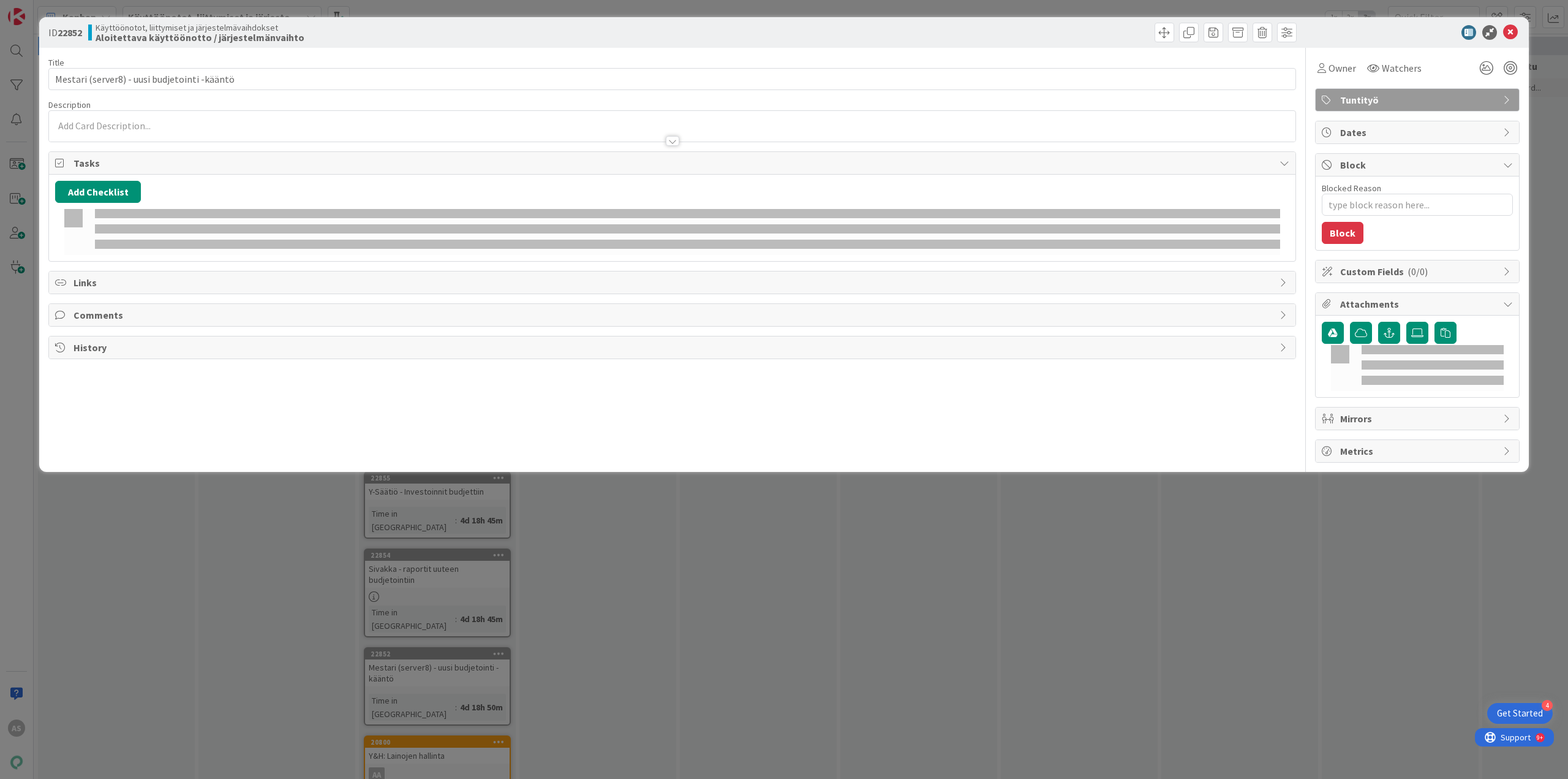
type textarea "x"
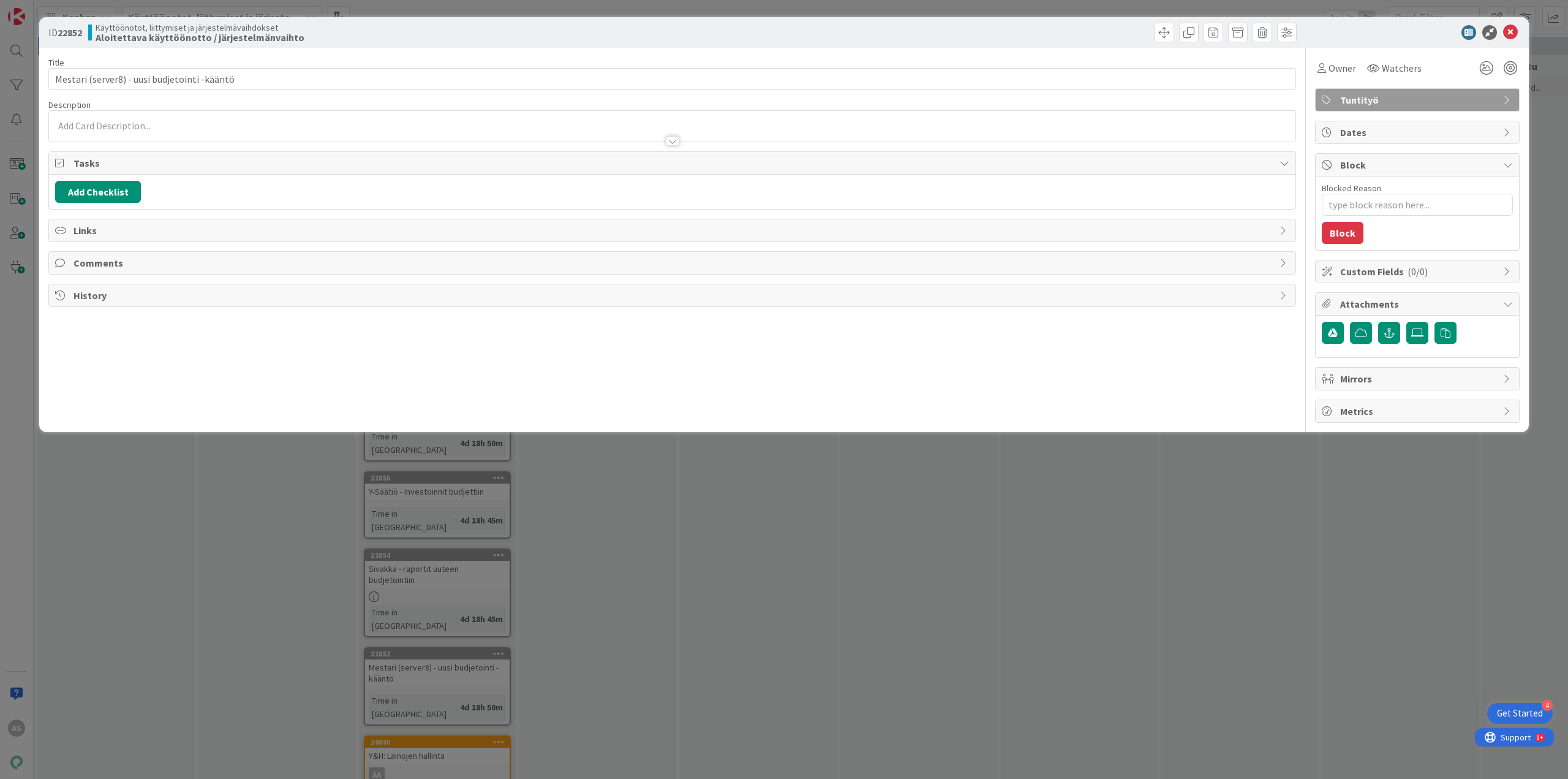
click at [182, 138] on div at bounding box center [672, 135] width 1246 height 13
click at [173, 156] on div at bounding box center [672, 160] width 1246 height 13
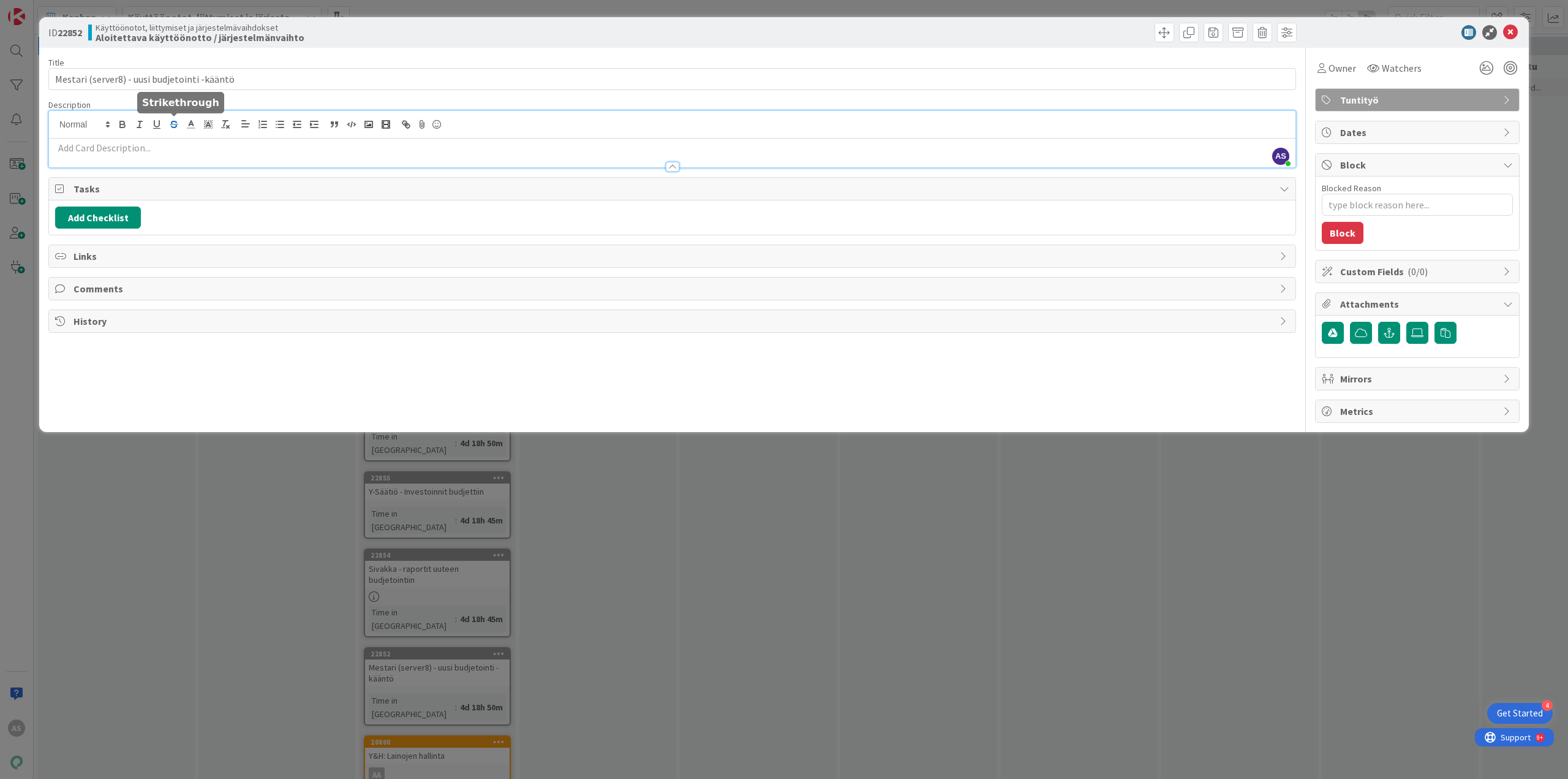
click at [177, 127] on div "AS Ada Siberg just joined" at bounding box center [672, 138] width 1246 height 56
click at [169, 150] on p at bounding box center [672, 147] width 1234 height 14
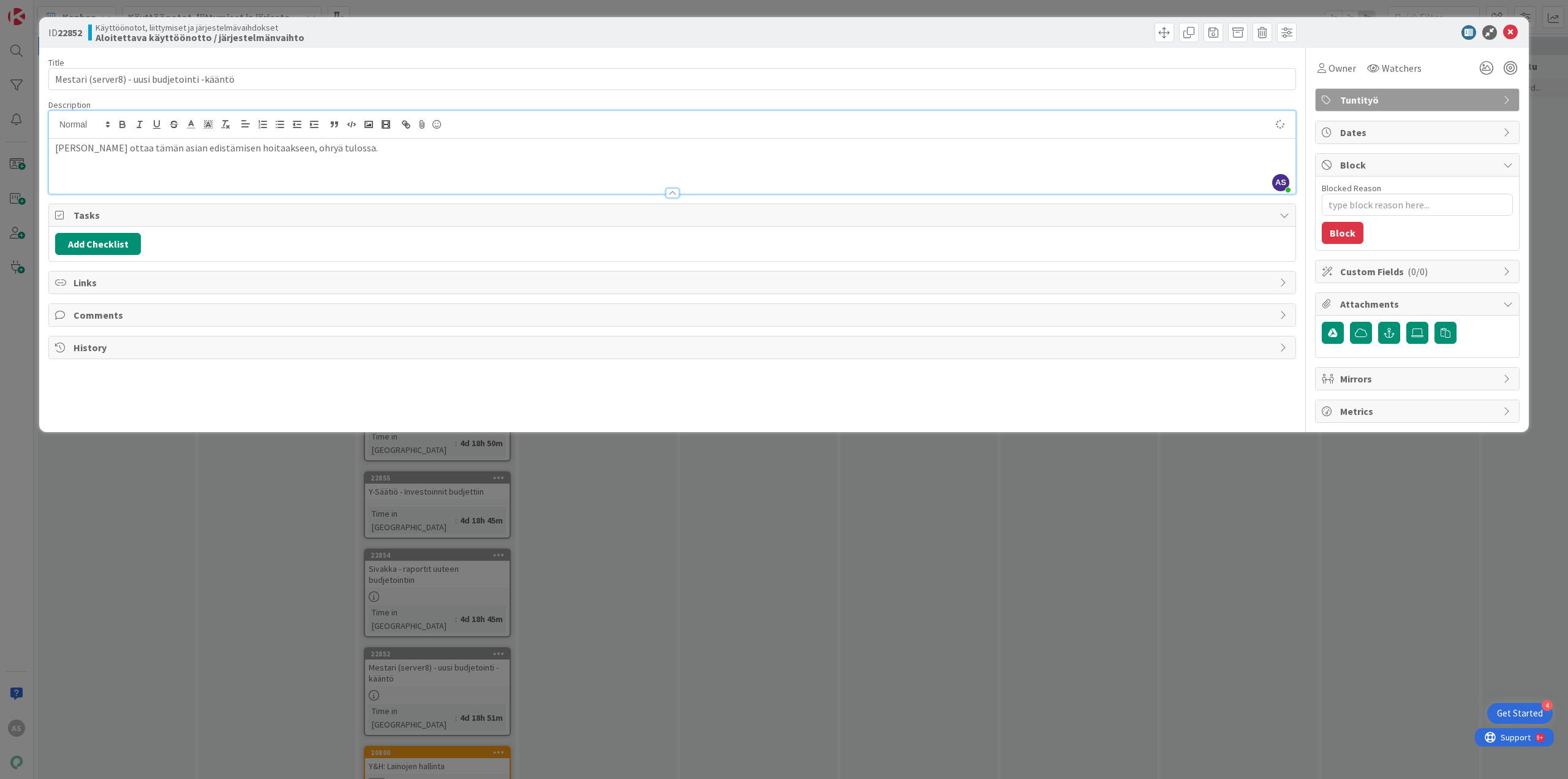
click at [164, 568] on div "ID 22852 Käyttöönotot, liittymiset ja järjestelmävaihdokset Aloitettava käyttöö…" at bounding box center [784, 390] width 1568 height 779
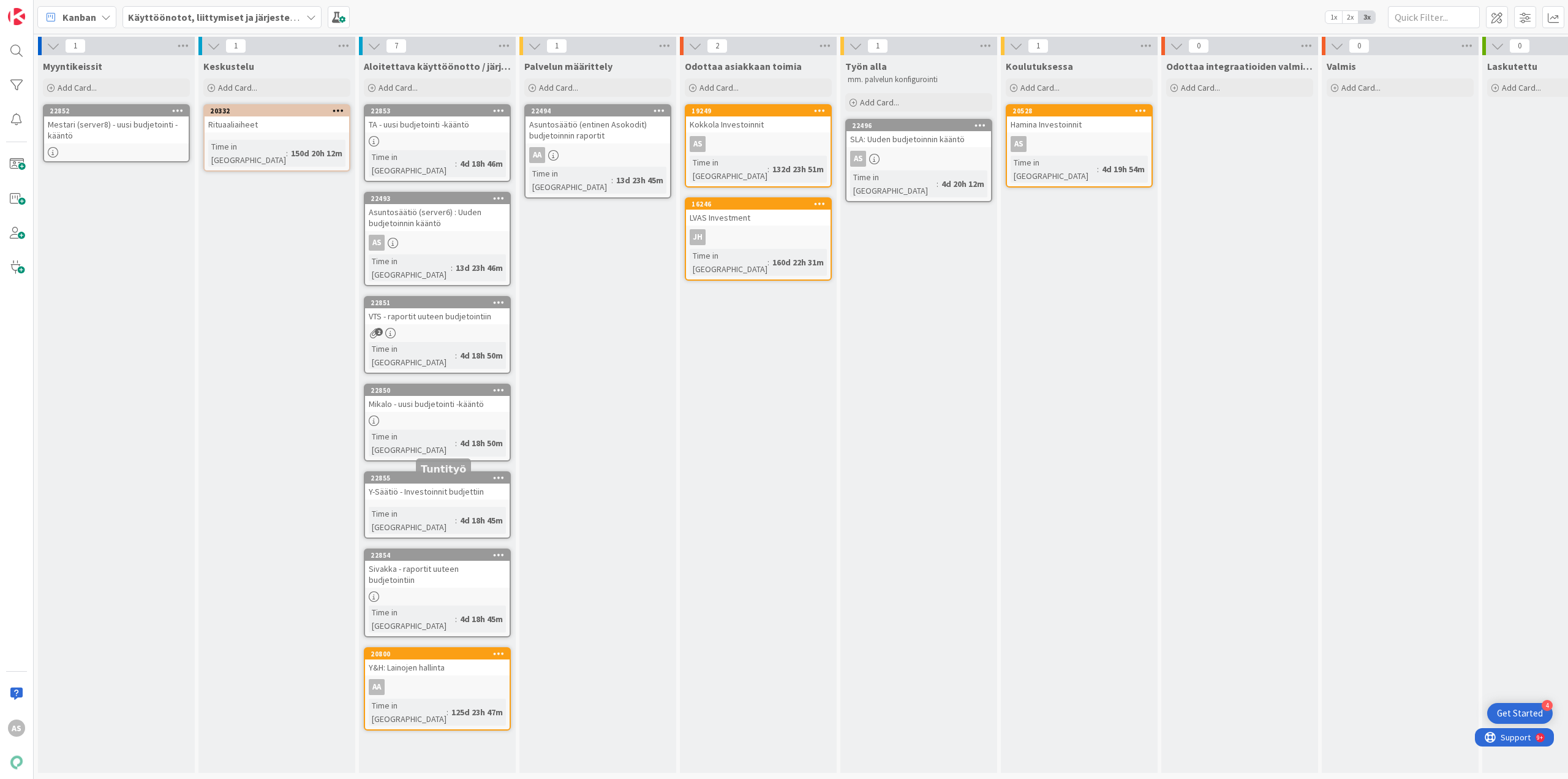
click at [454, 551] on div "22854" at bounding box center [440, 555] width 139 height 8
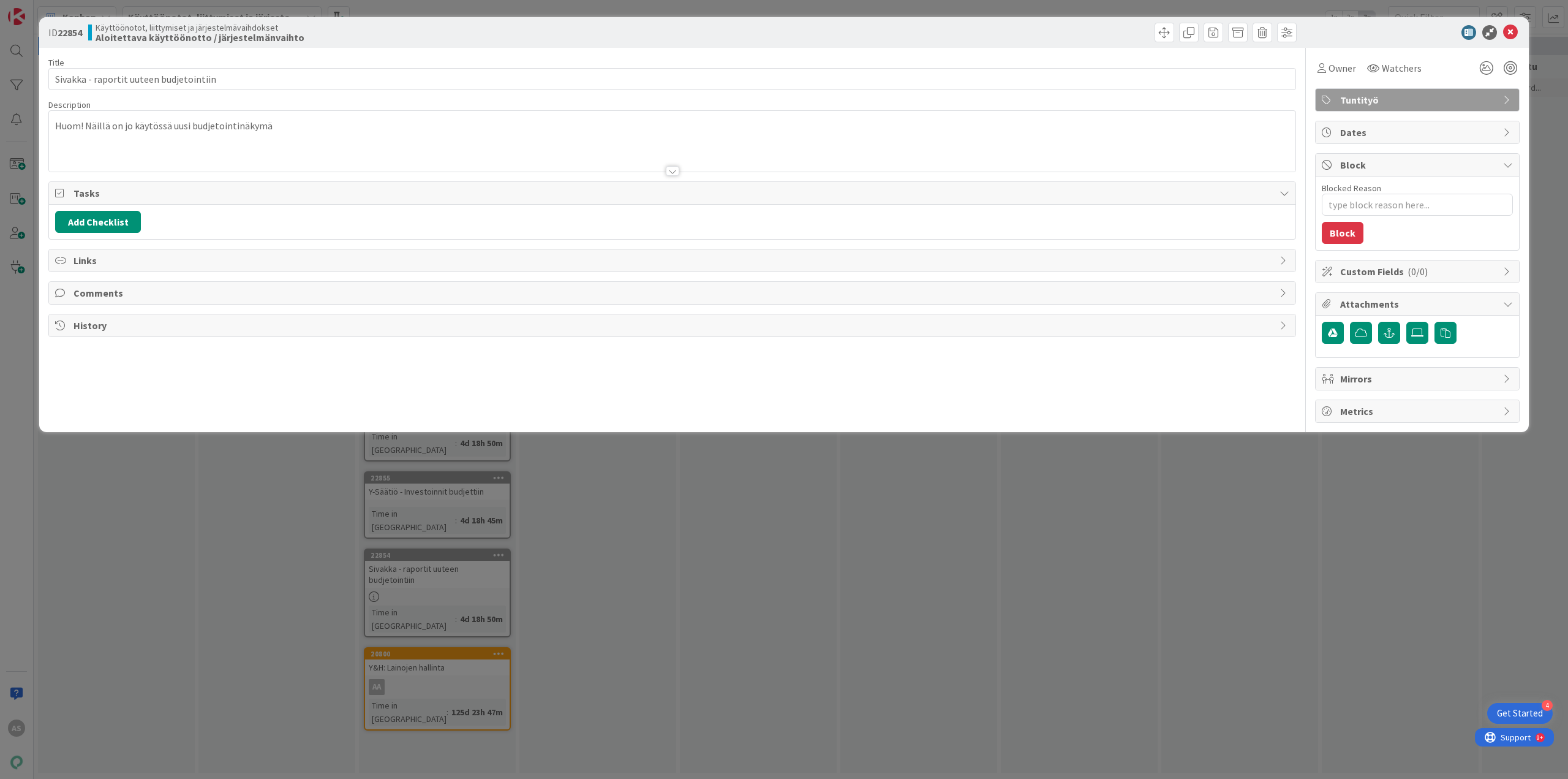
click at [719, 574] on div "ID 22854 Käyttöönotot, liittymiset ja järjestelmävaihdokset Aloitettava käyttöö…" at bounding box center [784, 390] width 1568 height 779
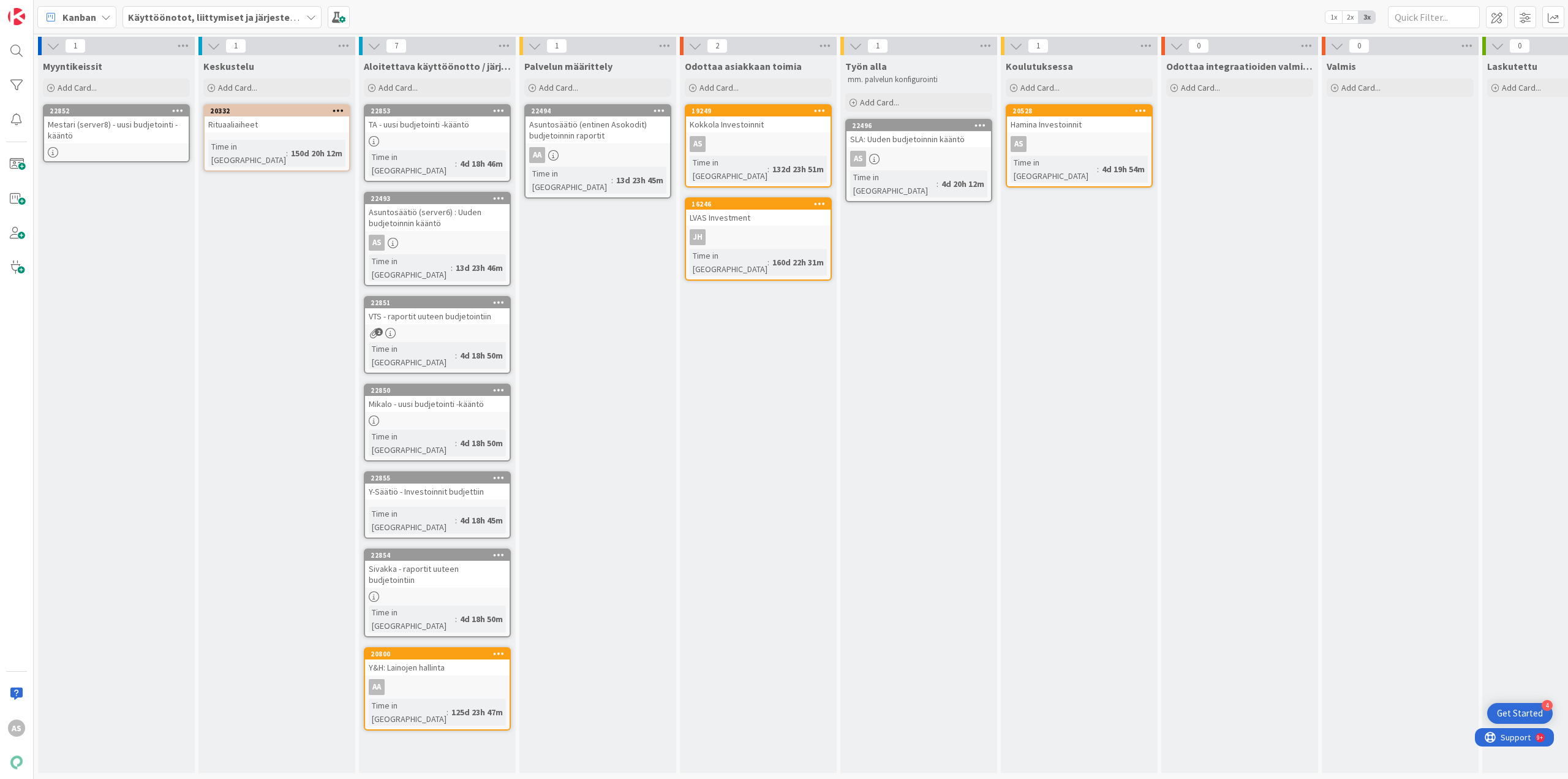
click at [444, 483] on div "Y-Säätiö - Investoinnit budjettiin" at bounding box center [437, 491] width 144 height 16
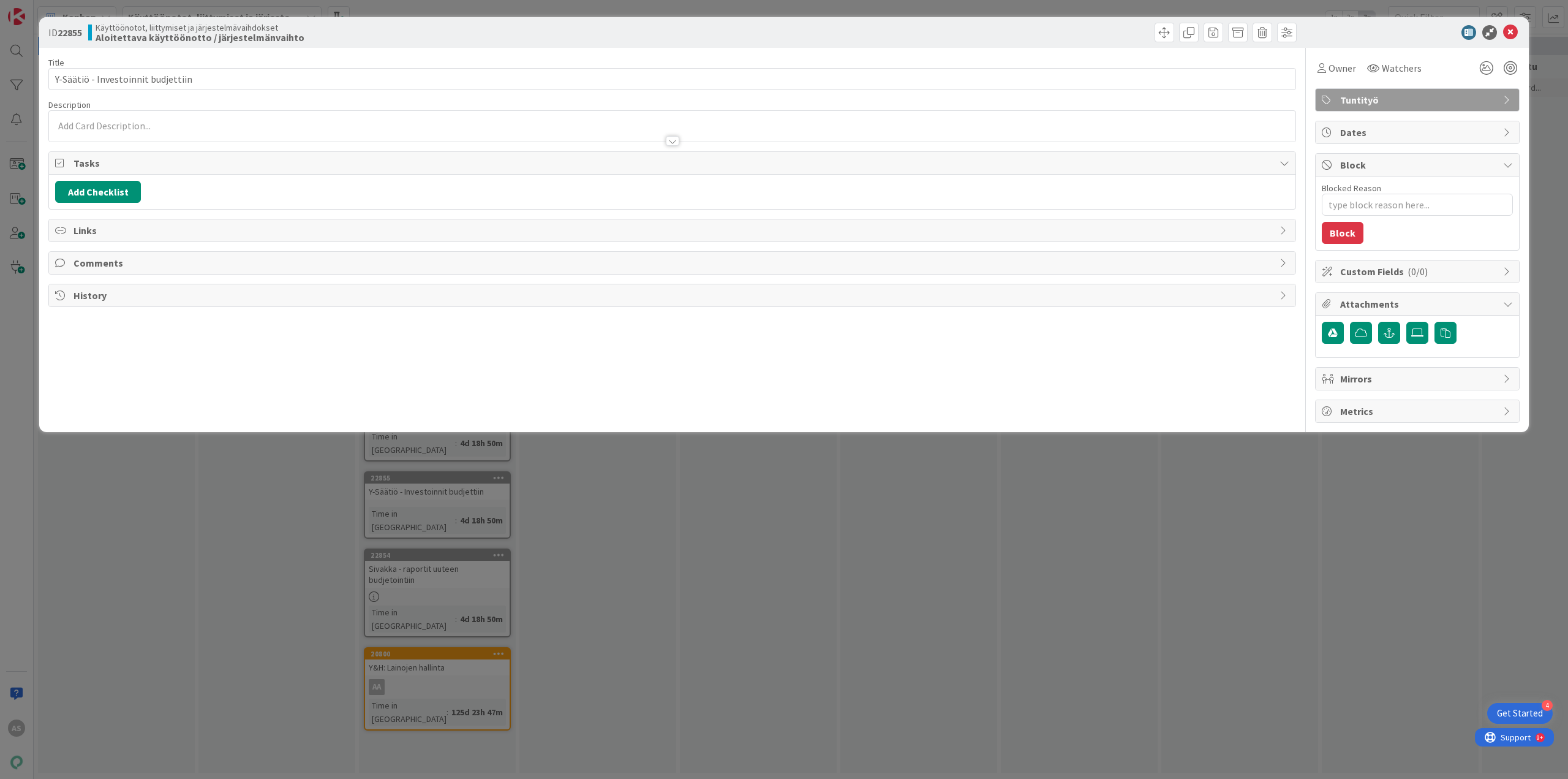
click at [316, 505] on div "ID 22855 Käyttöönotot, liittymiset ja järjestelmävaihdokset Aloitettava käyttöö…" at bounding box center [784, 390] width 1568 height 779
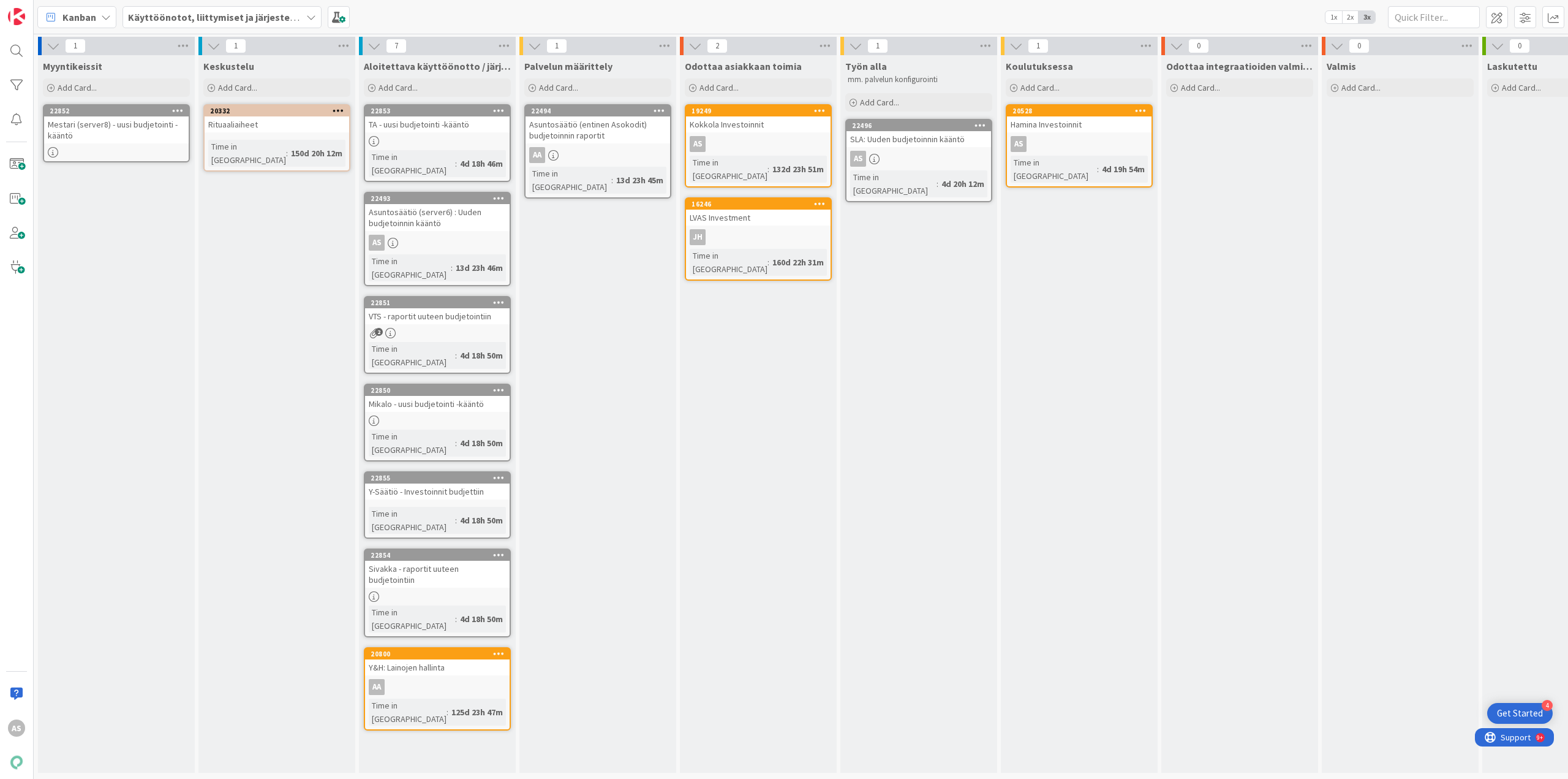
click at [431, 550] on div "22854" at bounding box center [437, 555] width 144 height 11
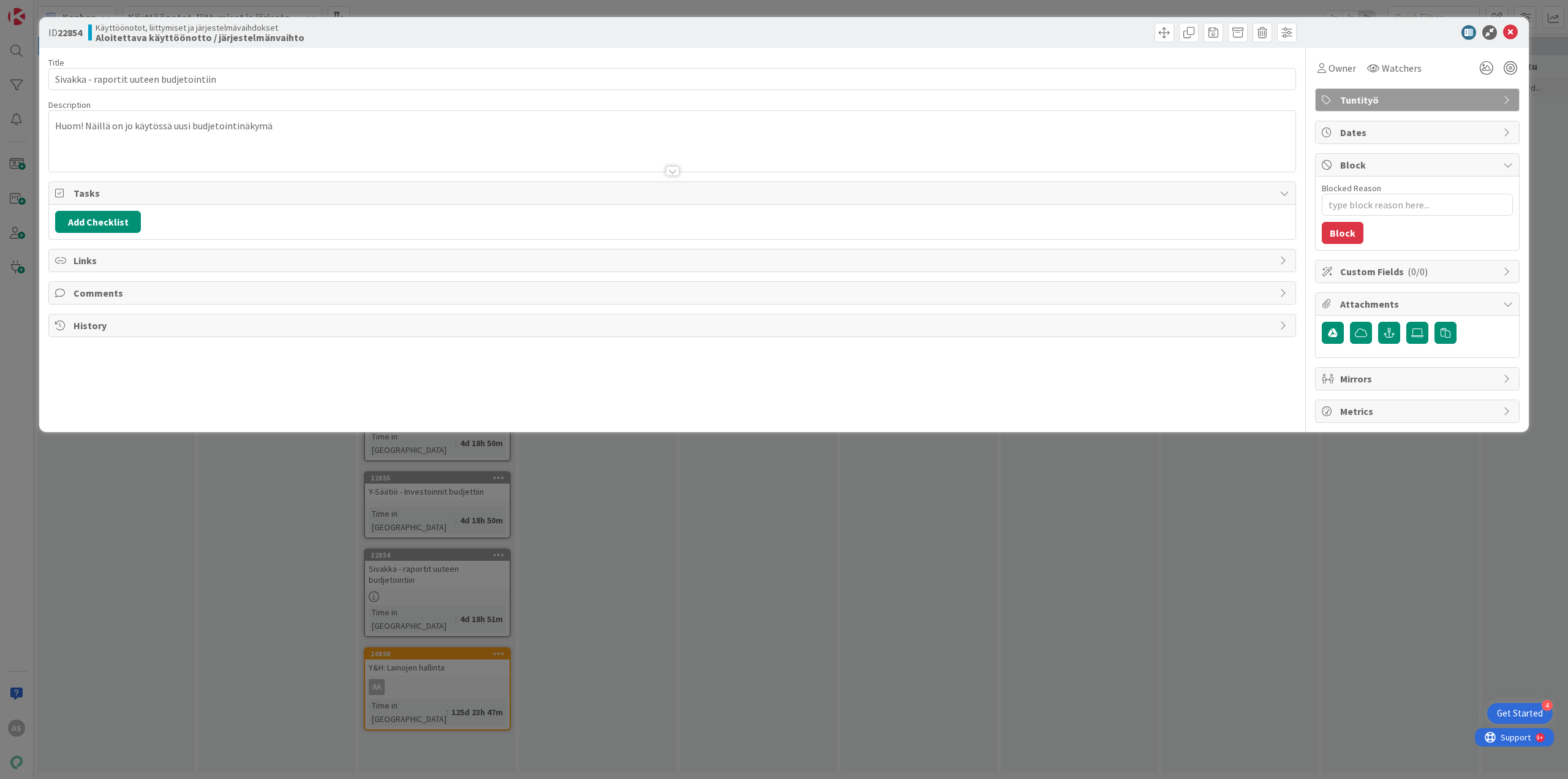
click at [254, 512] on div "ID 22854 Käyttöönotot, liittymiset ja järjestelmävaihdokset Aloitettava käyttöö…" at bounding box center [784, 390] width 1568 height 779
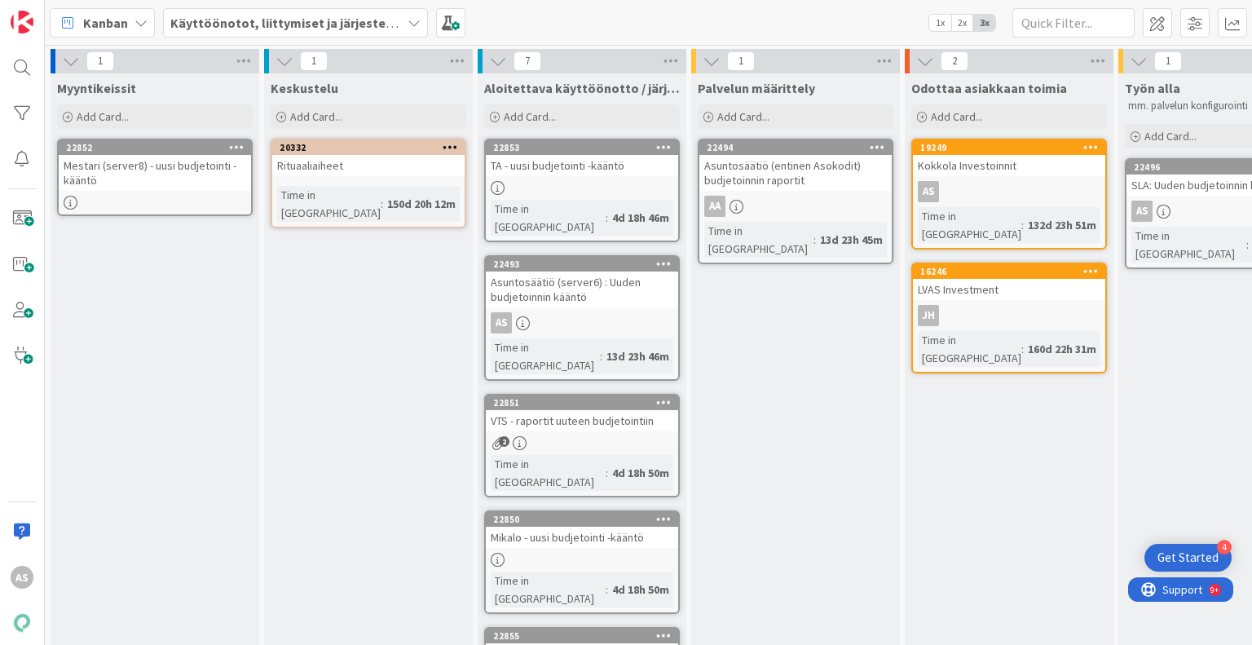
click at [390, 140] on div "20332" at bounding box center [368, 147] width 192 height 15
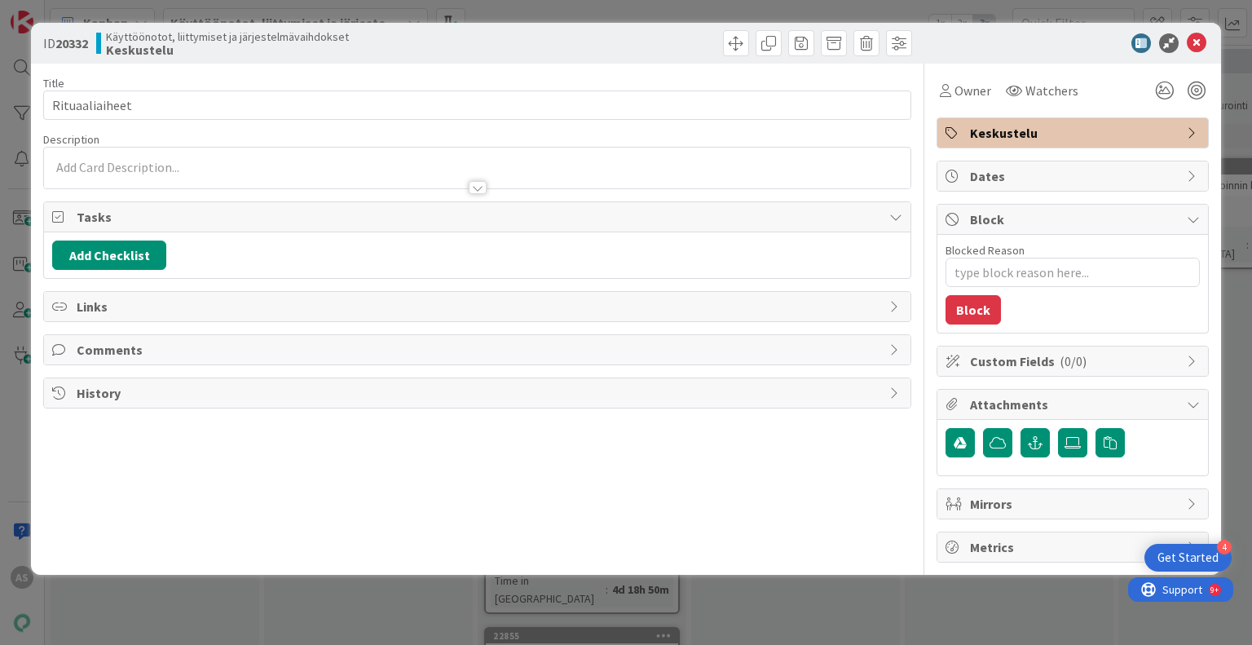
type textarea "x"
click at [1199, 42] on icon at bounding box center [1196, 43] width 20 height 20
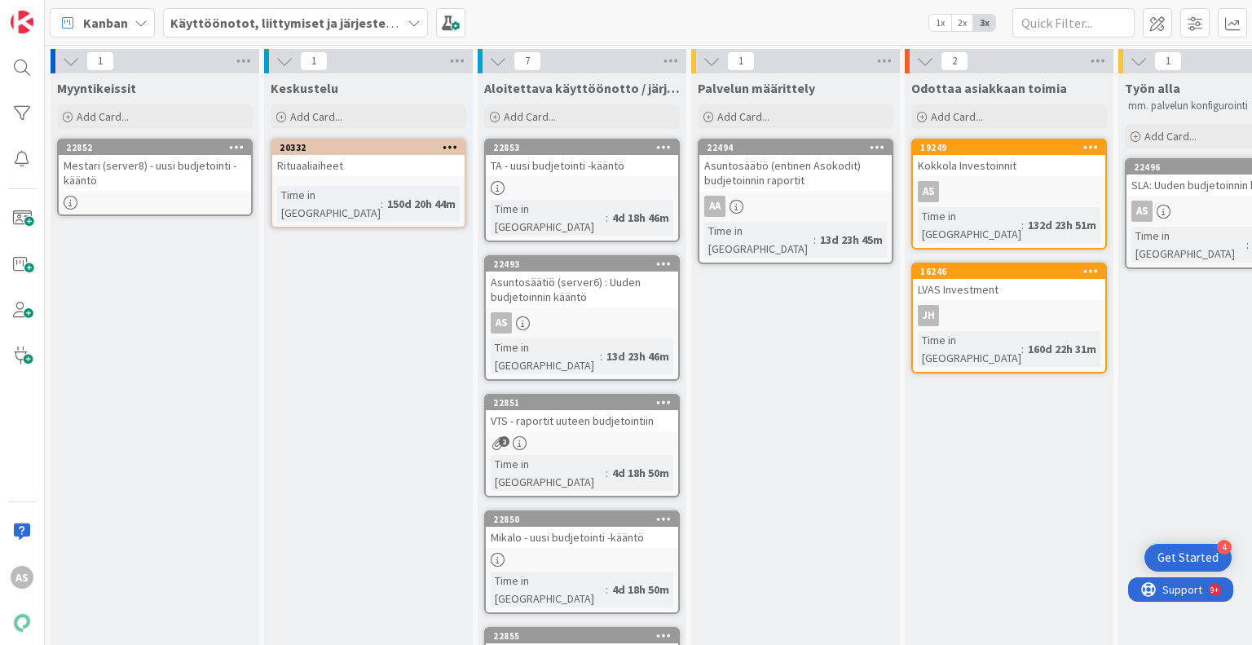
click at [452, 141] on icon at bounding box center [449, 146] width 15 height 11
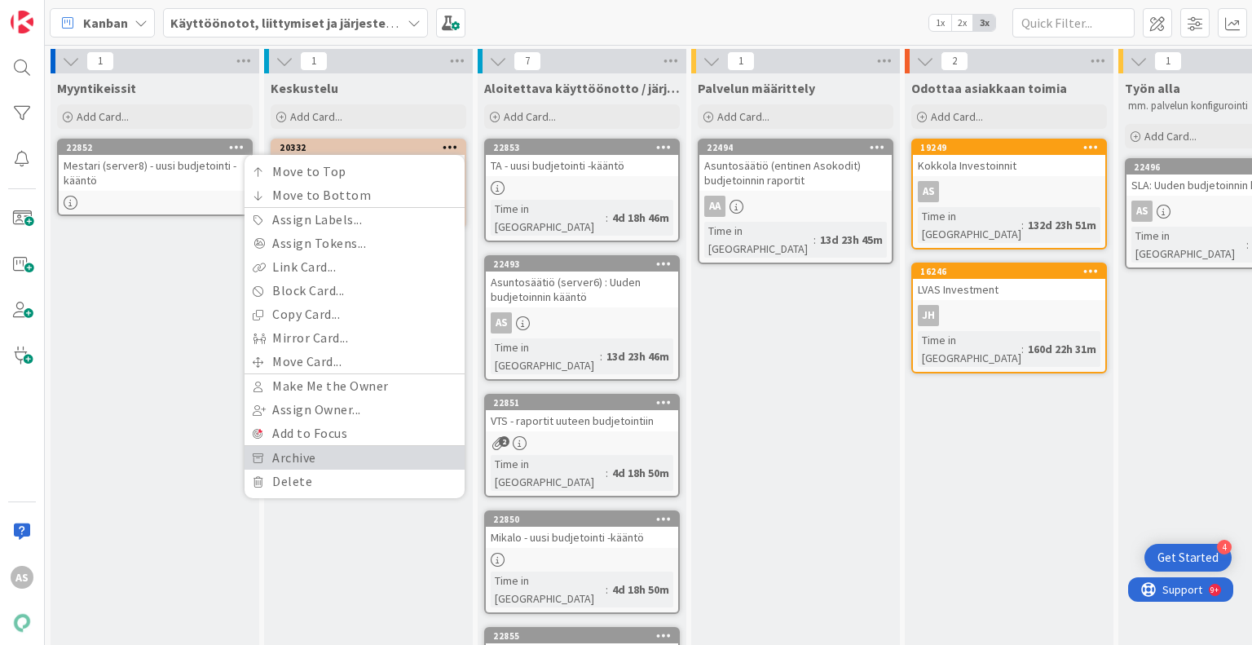
click at [353, 460] on link "Archive" at bounding box center [354, 458] width 220 height 24
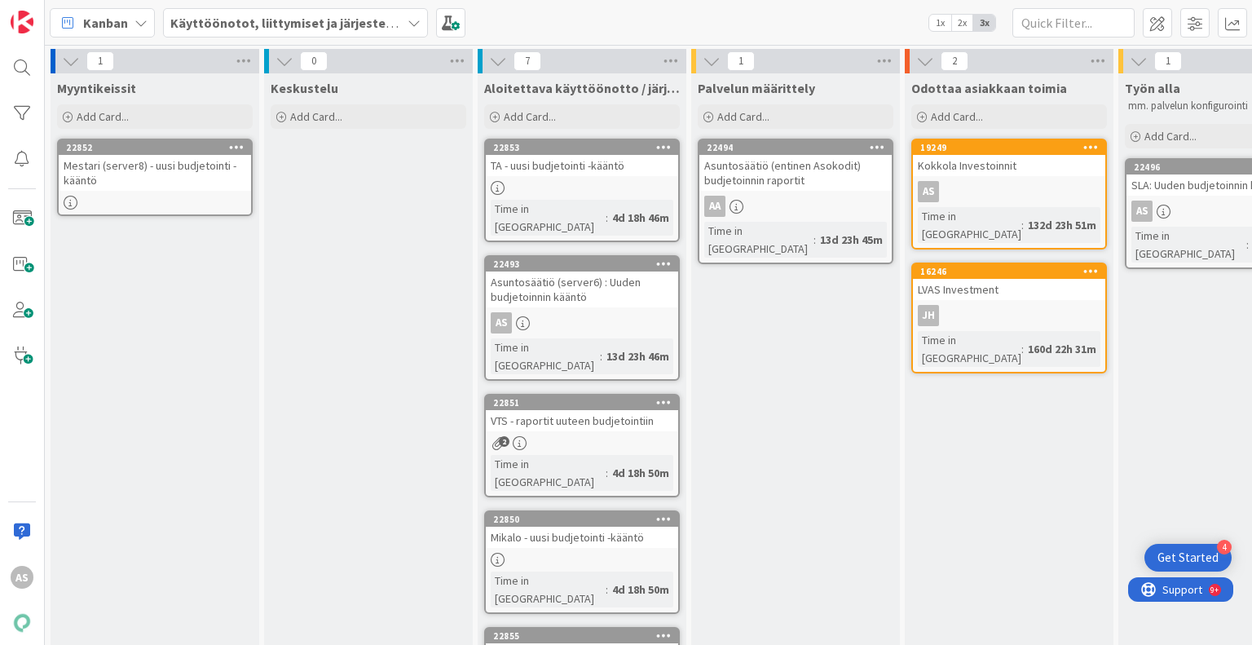
click at [341, 368] on div "Keskustelu Add Card..." at bounding box center [368, 528] width 209 height 911
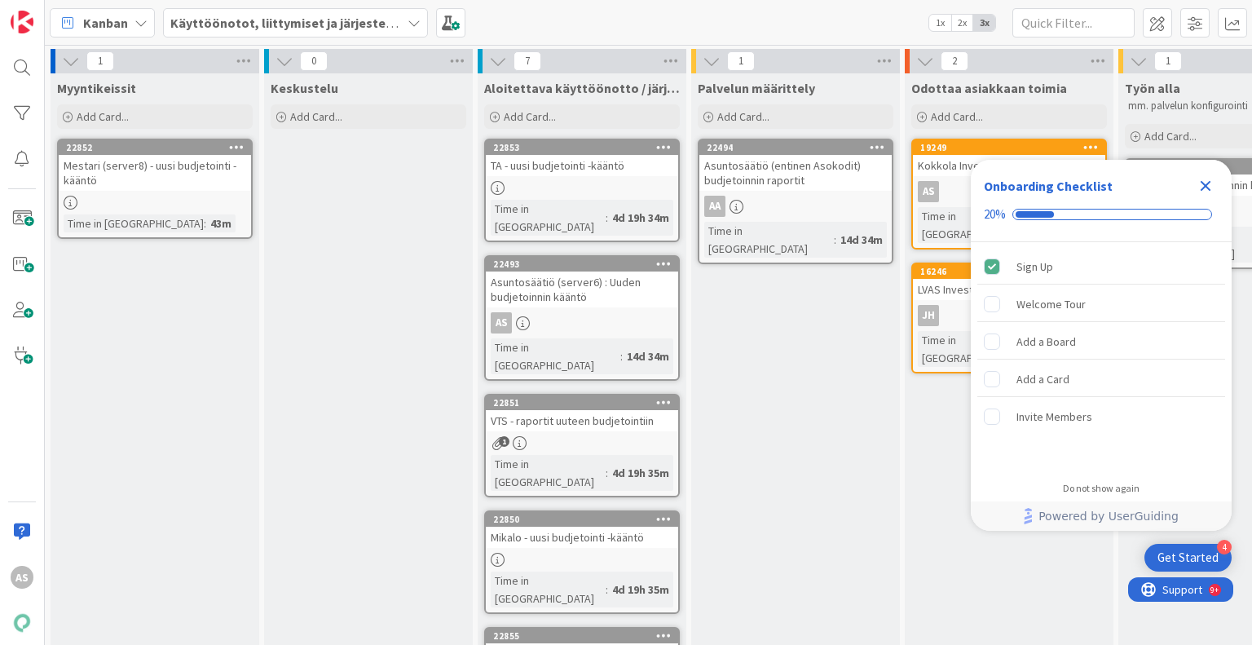
click at [1207, 185] on icon "Close Checklist" at bounding box center [1205, 186] width 11 height 11
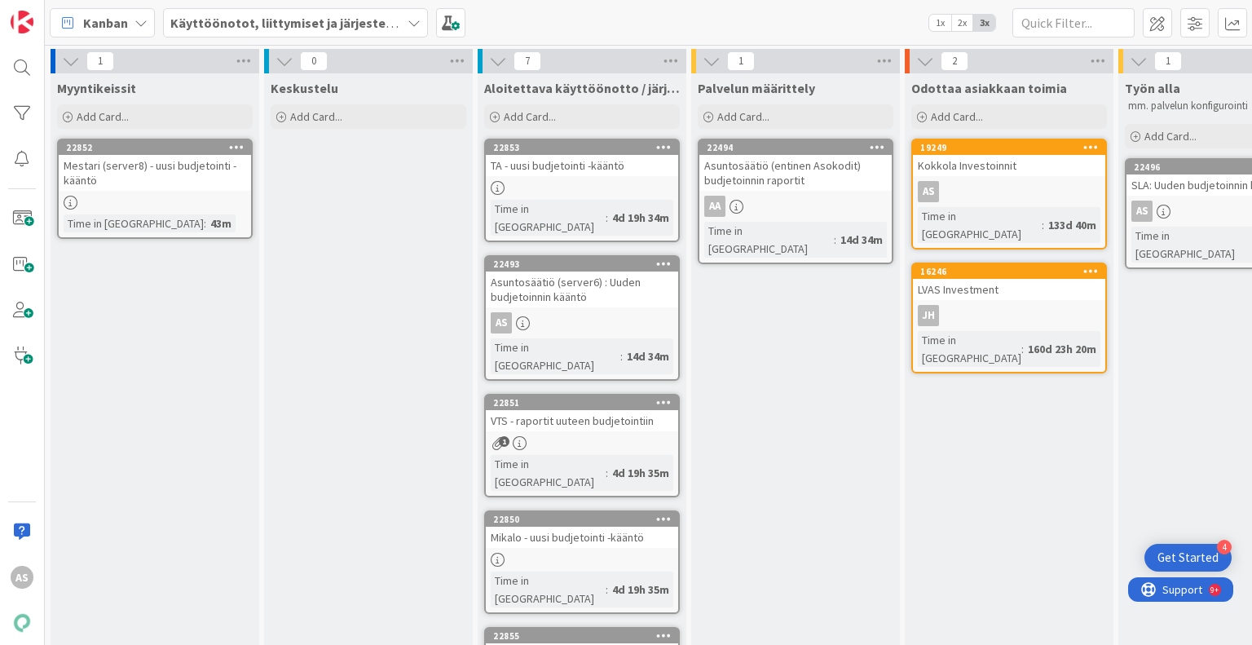
click at [263, 369] on div "0 Keskustelu Add Card..." at bounding box center [368, 521] width 213 height 944
click at [169, 153] on div "22852" at bounding box center [155, 147] width 192 height 15
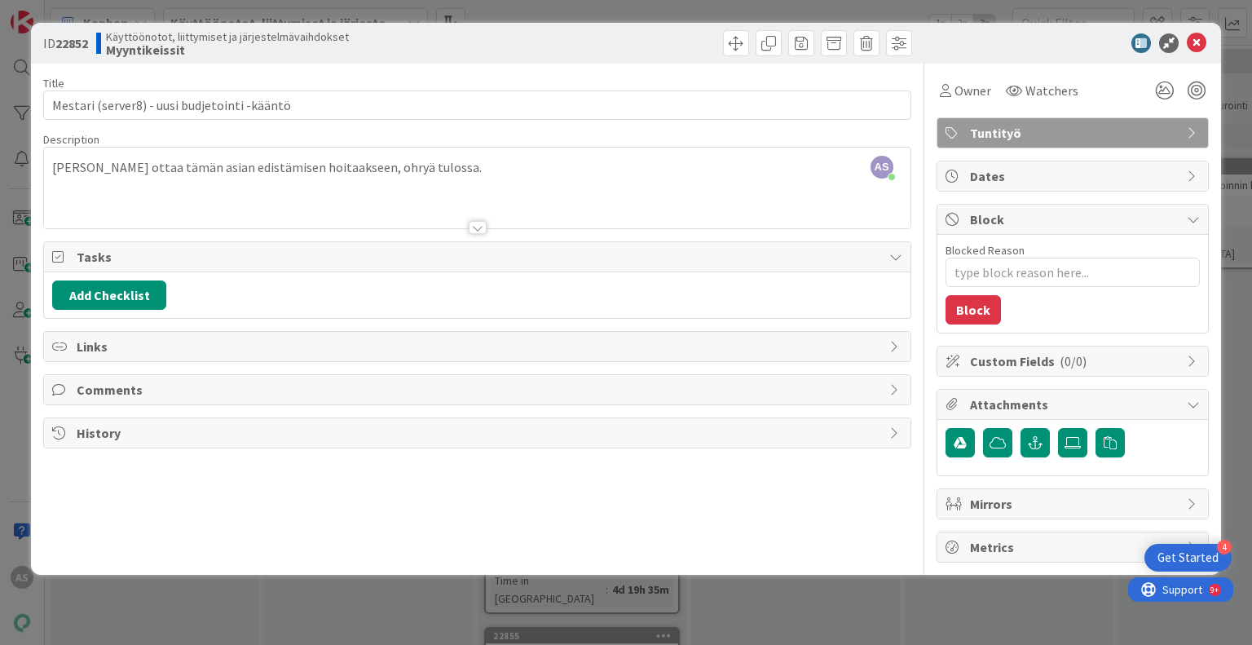
click at [319, 609] on div "ID 22852 Käyttöönotot, liittymiset ja järjestelmävaihdokset Myyntikeissit Title…" at bounding box center [626, 322] width 1252 height 645
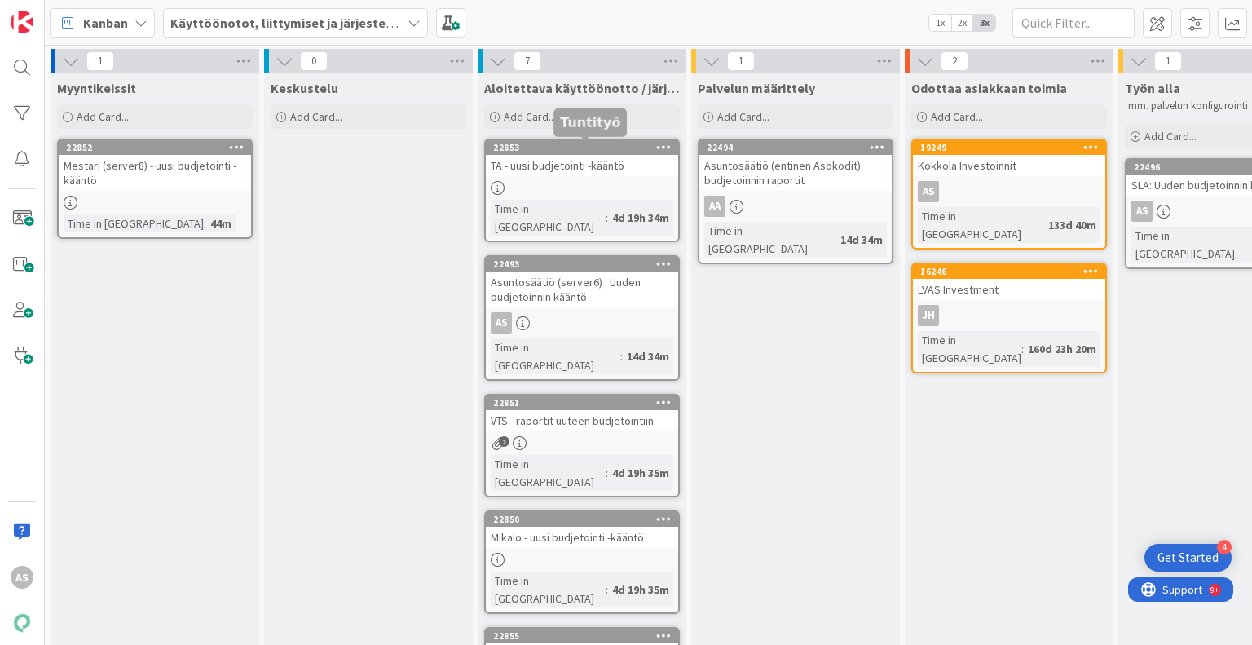
click at [585, 146] on div "22853" at bounding box center [585, 147] width 185 height 11
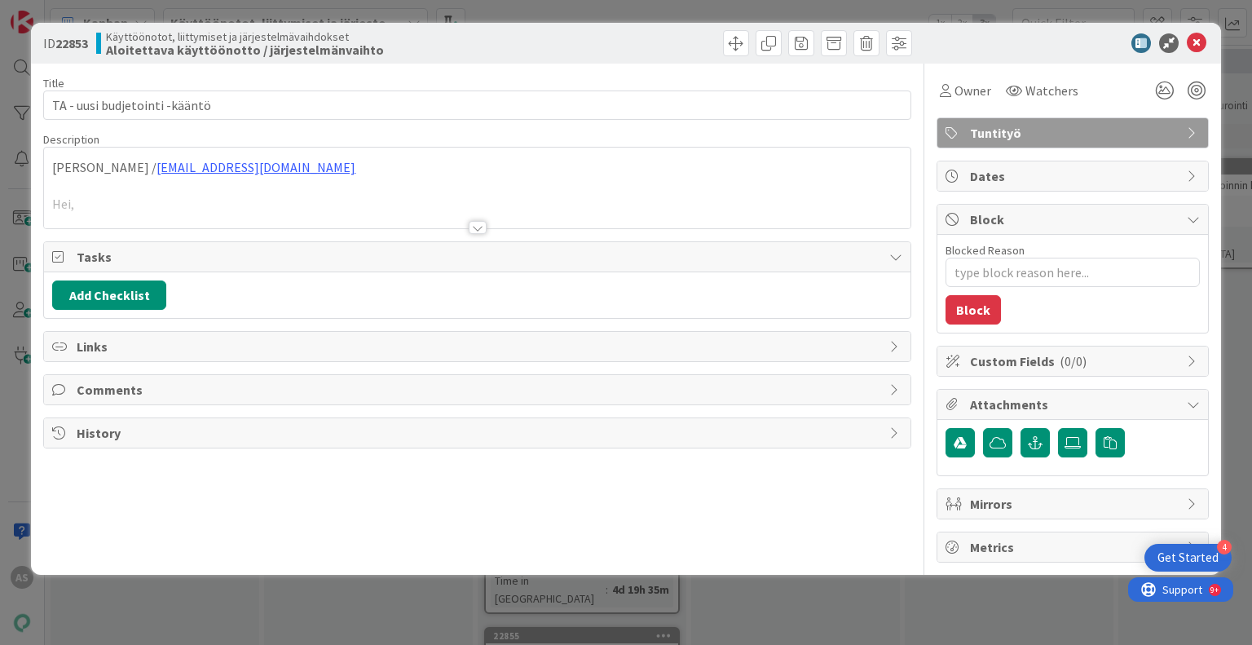
click at [477, 226] on div at bounding box center [478, 227] width 18 height 13
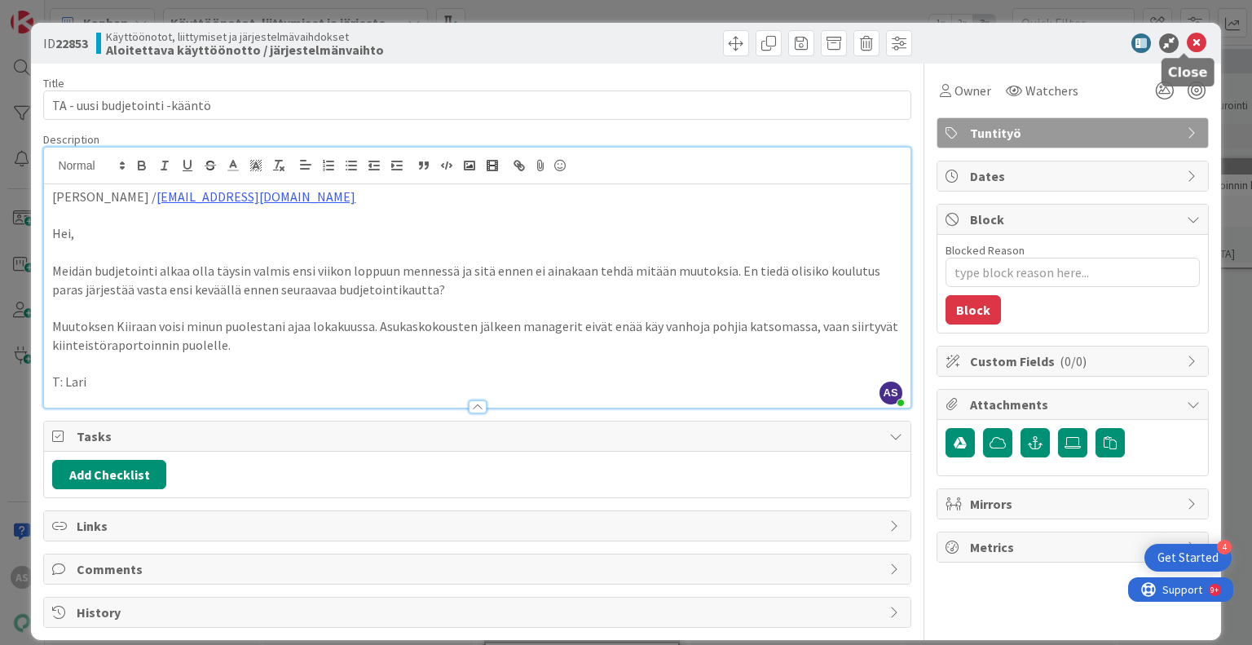
click at [1188, 46] on icon at bounding box center [1196, 43] width 20 height 20
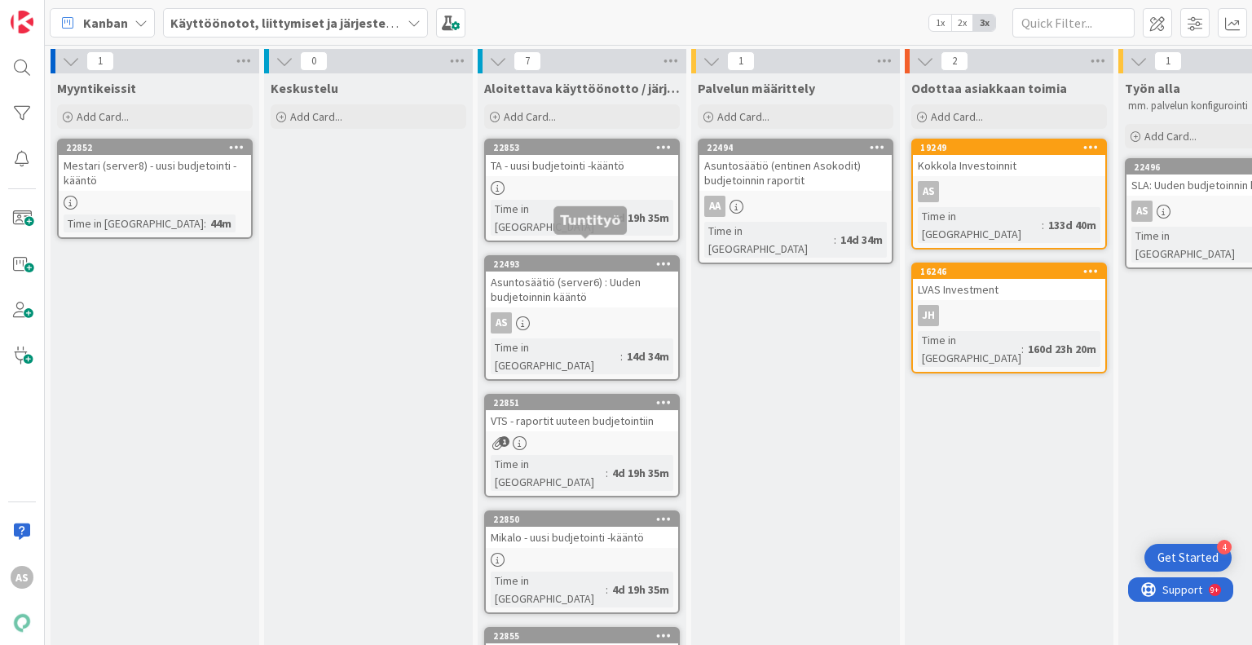
click at [574, 258] on div "22493" at bounding box center [585, 263] width 185 height 11
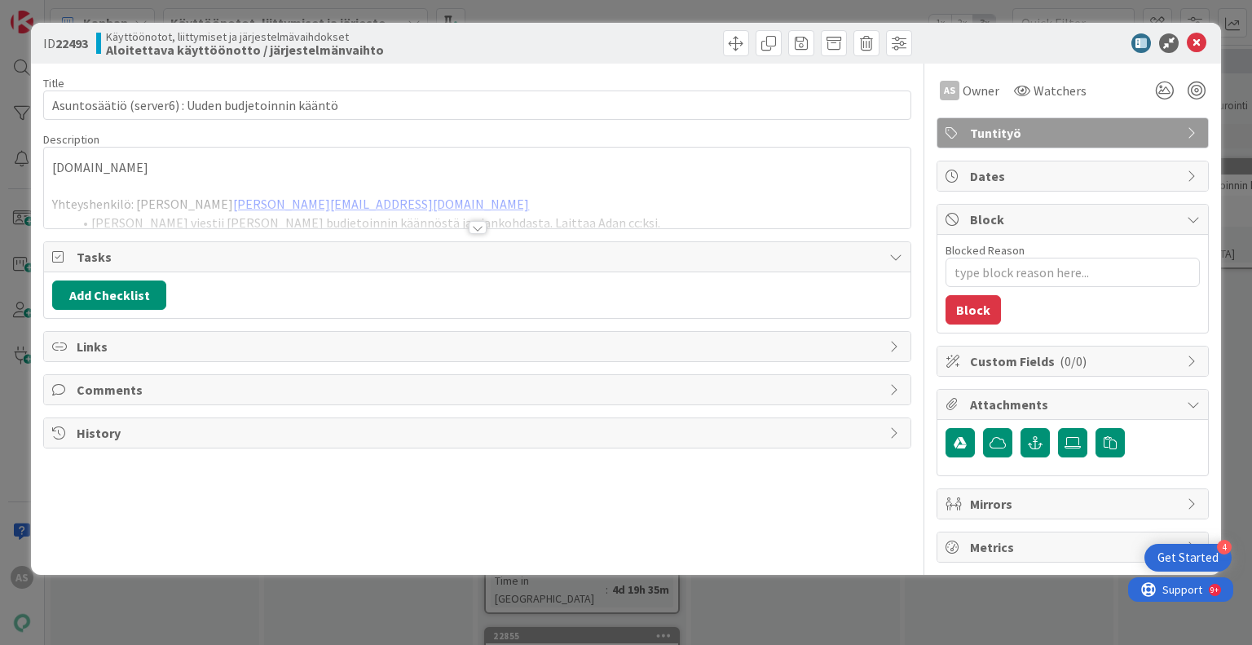
click at [474, 228] on div at bounding box center [478, 227] width 18 height 13
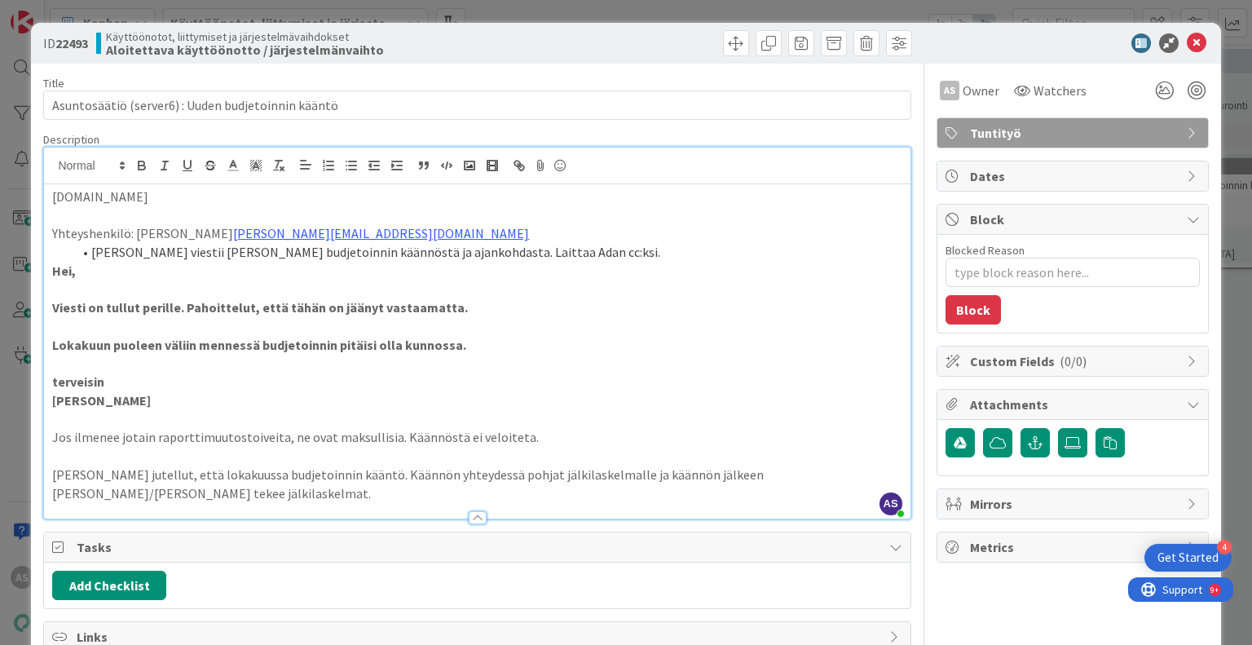
drag, startPoint x: 489, startPoint y: 337, endPoint x: 46, endPoint y: 265, distance: 449.1
click at [46, 265] on div "[DOMAIN_NAME] Yhteyshenkilö: [PERSON_NAME] [EMAIL_ADDRESS][DOMAIN_NAME] Anna vi…" at bounding box center [476, 351] width 865 height 334
click at [331, 400] on p "[PERSON_NAME]" at bounding box center [476, 400] width 849 height 19
click at [1186, 39] on icon at bounding box center [1196, 43] width 20 height 20
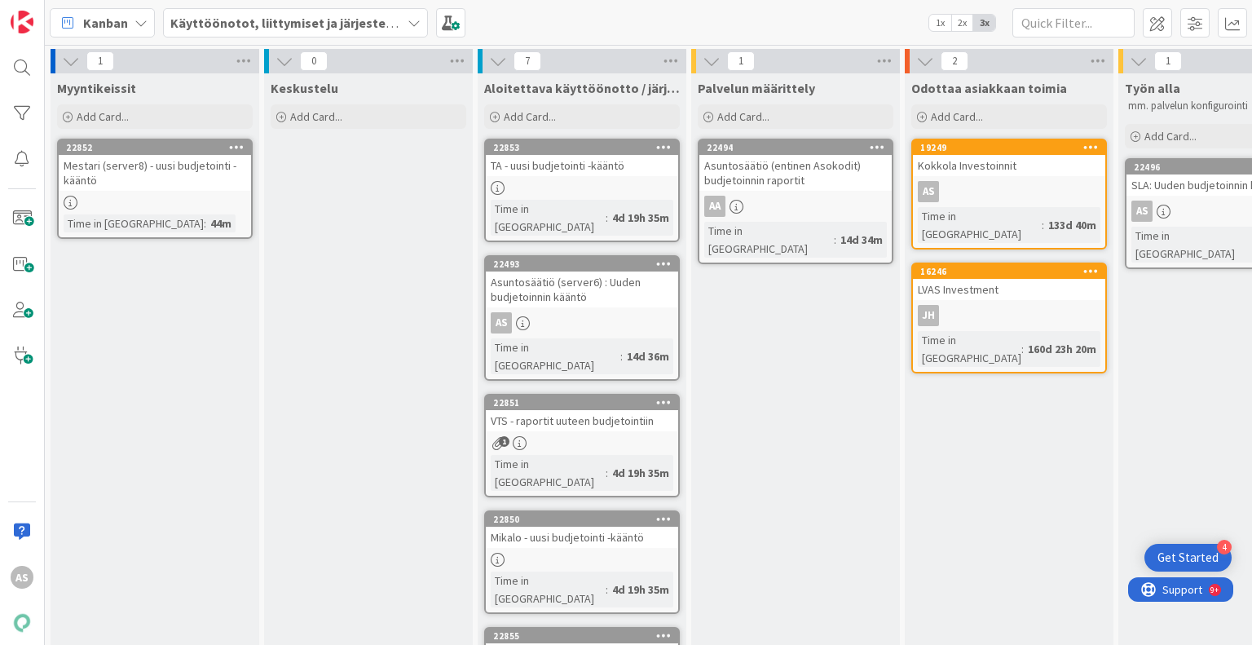
click at [564, 410] on div "VTS - raportit uuteen budjetointiin" at bounding box center [582, 420] width 192 height 21
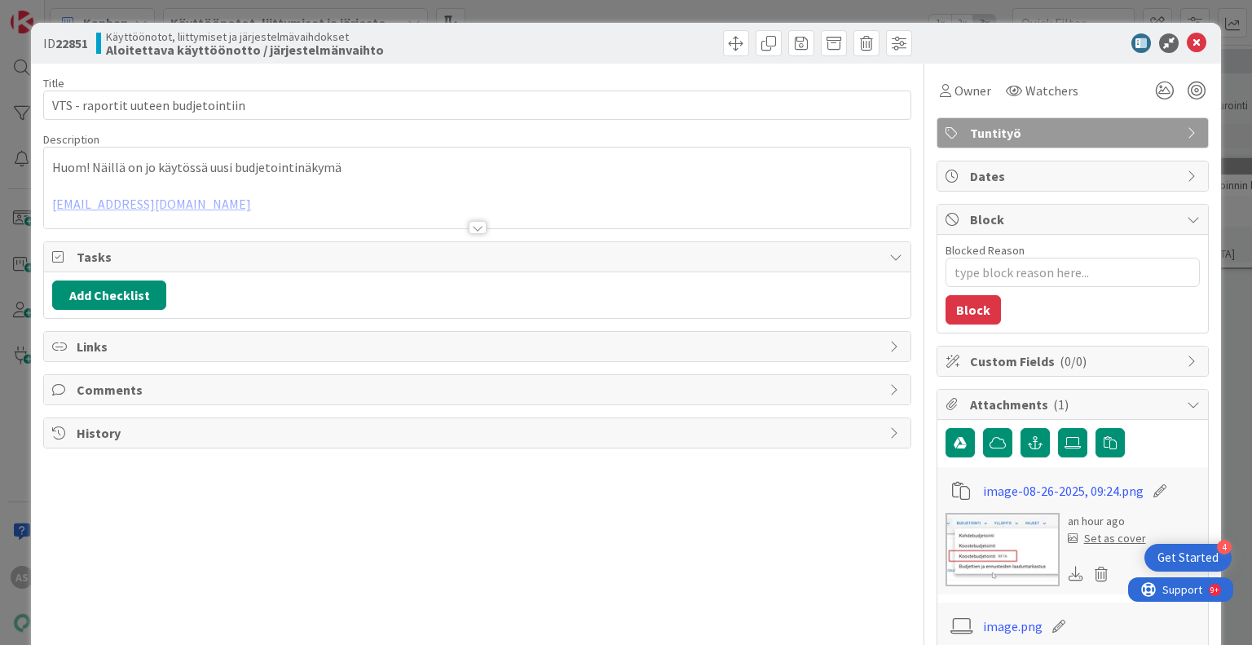
click at [469, 231] on div at bounding box center [478, 227] width 18 height 13
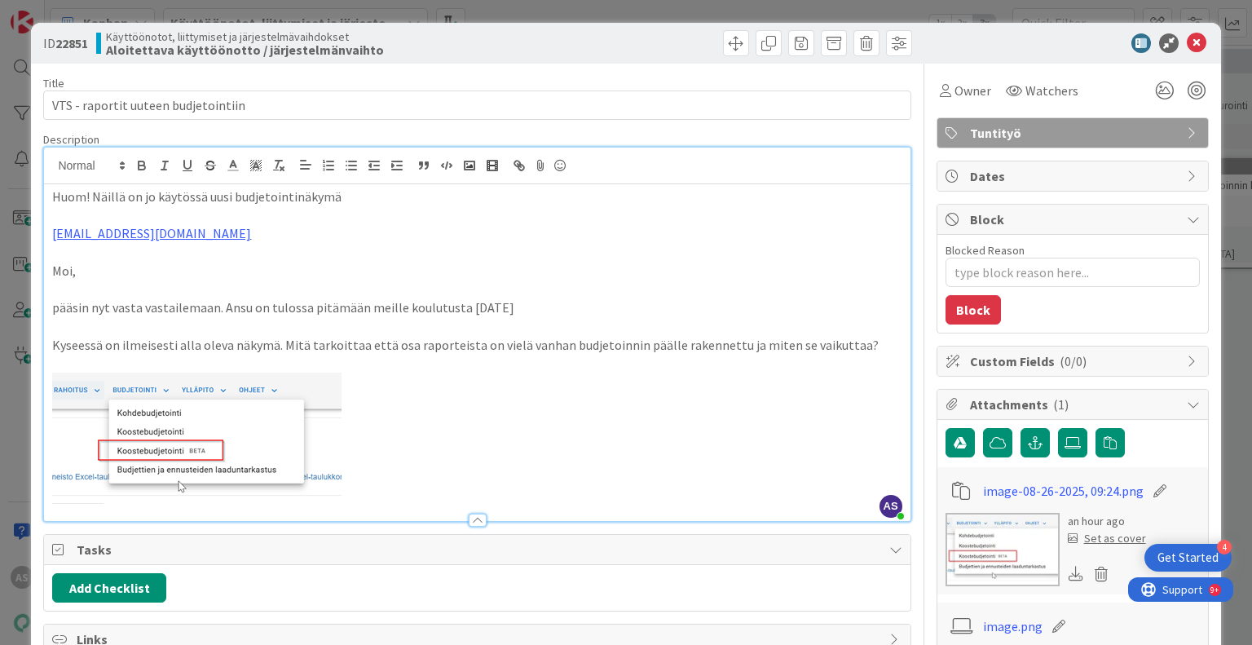
click at [688, 381] on p at bounding box center [476, 438] width 849 height 132
click at [1186, 45] on icon at bounding box center [1196, 43] width 20 height 20
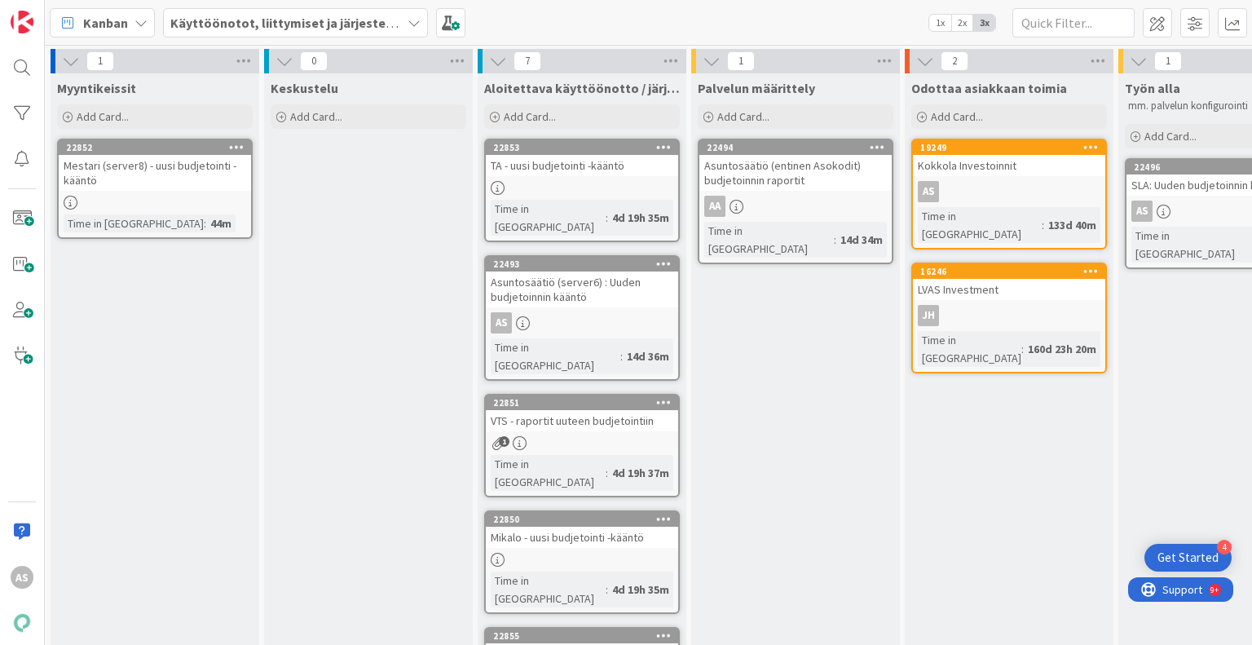
click at [567, 510] on link "22850 Mikalo - uusi budjetointi -kääntö Time in Column : 4d 19h 35m" at bounding box center [582, 561] width 196 height 103
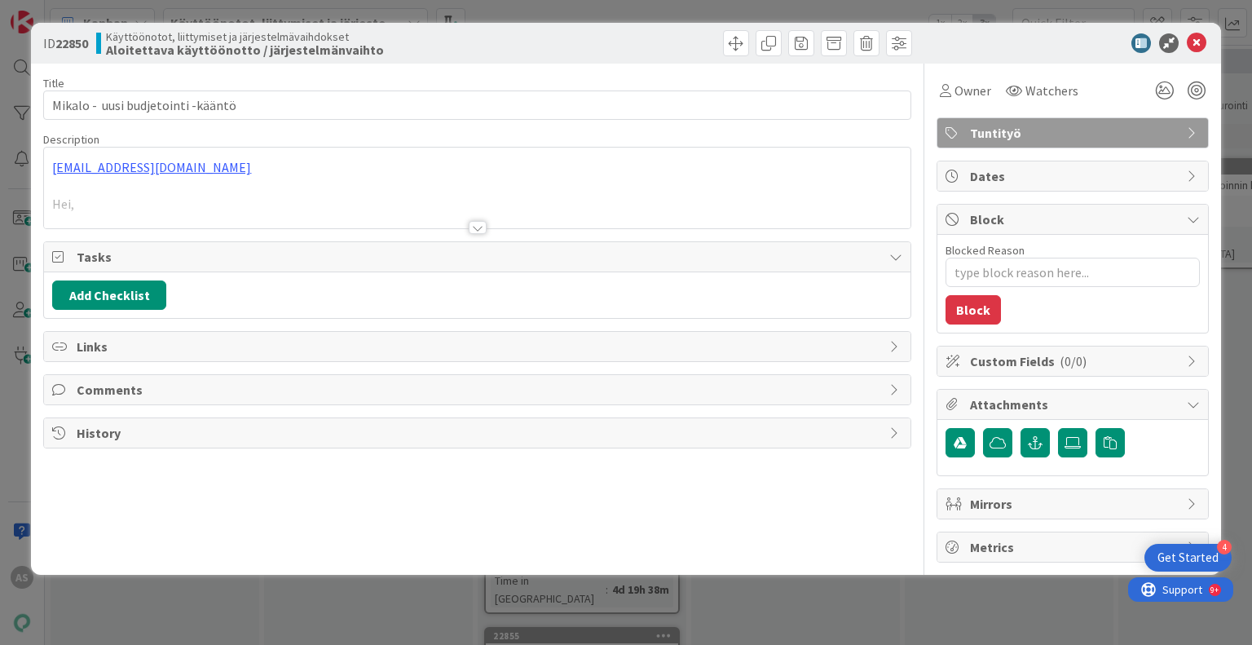
click at [479, 225] on div at bounding box center [478, 227] width 18 height 13
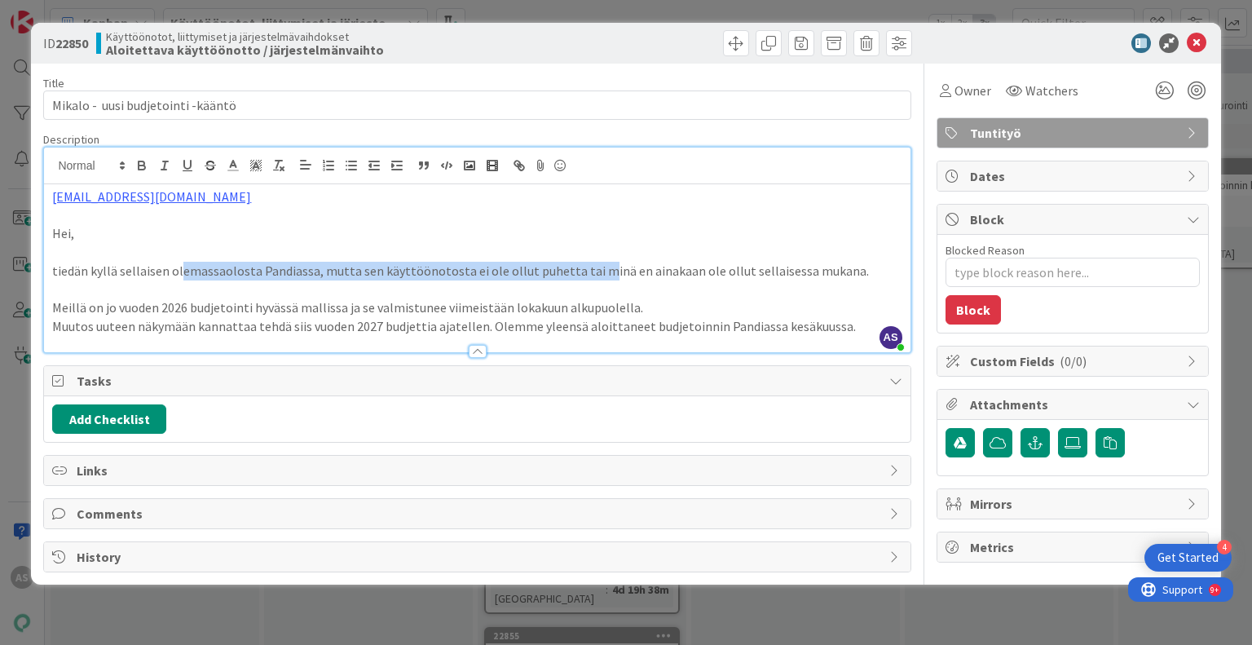
drag, startPoint x: 179, startPoint y: 272, endPoint x: 588, endPoint y: 271, distance: 409.1
click at [588, 271] on p "tiedän kyllä sellaisen olemassaolosta Pandiassa, mutta sen käyttöönotosta ei ol…" at bounding box center [476, 271] width 849 height 19
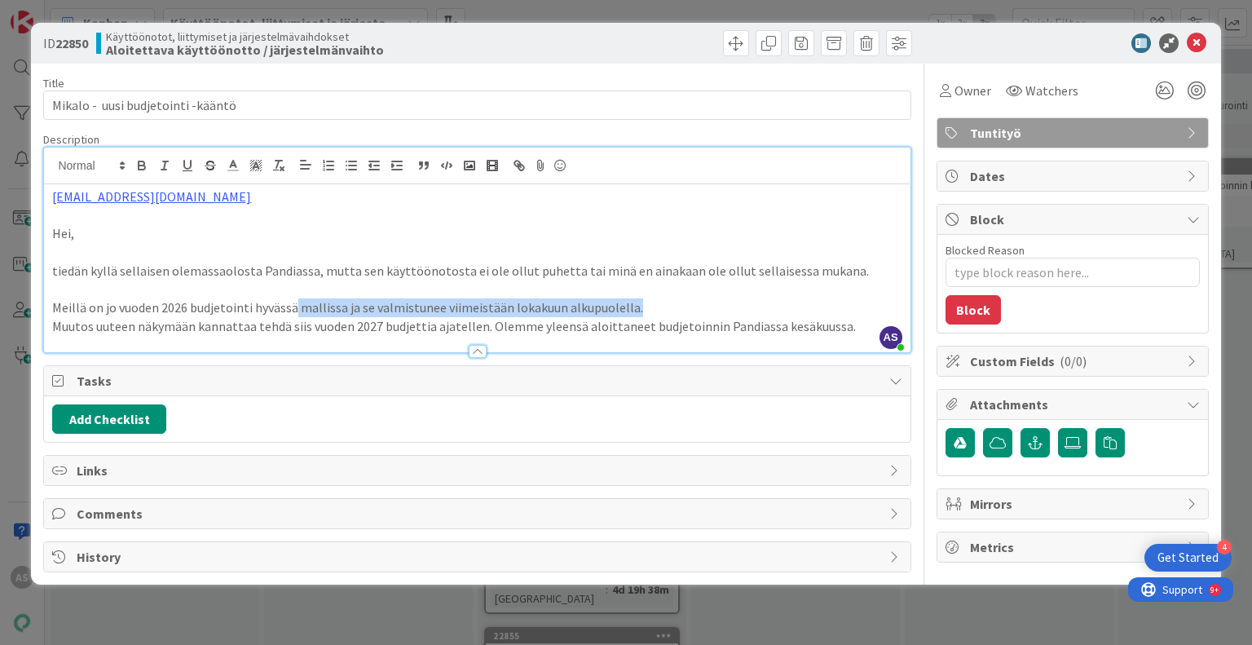
drag, startPoint x: 296, startPoint y: 303, endPoint x: 648, endPoint y: 306, distance: 352.0
click at [648, 306] on p "Meillä on jo vuoden 2026 budjetointi hyvässä mallissa ja se valmistunee viimeis…" at bounding box center [476, 307] width 849 height 19
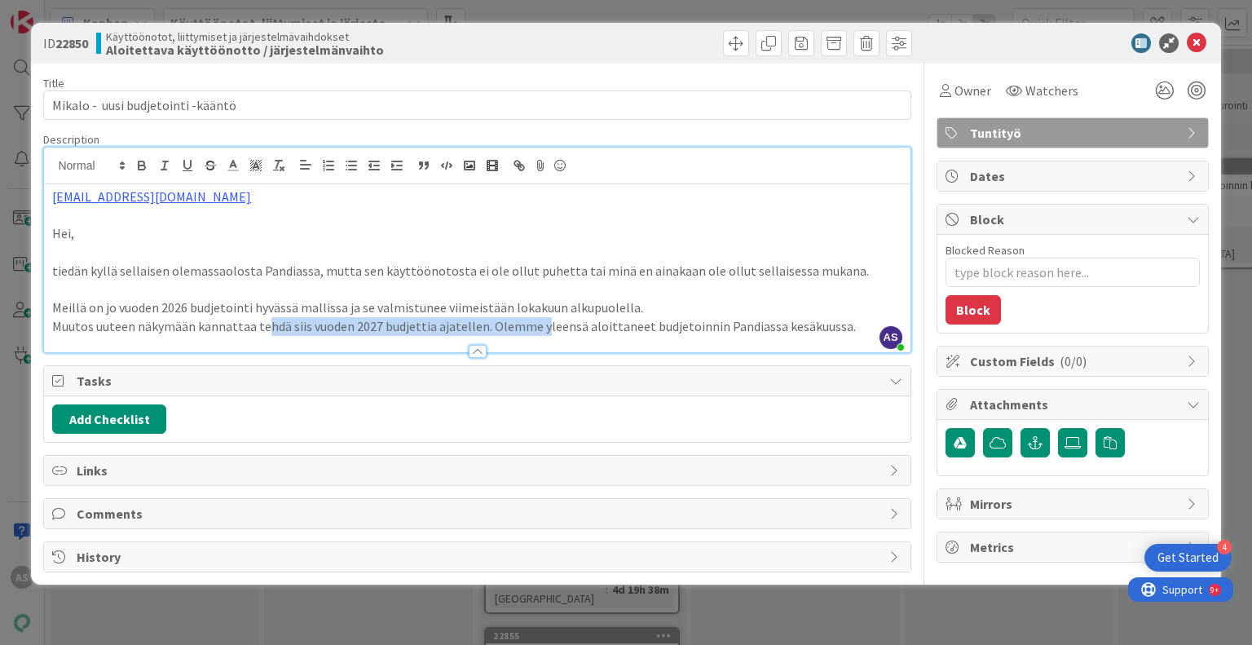
drag, startPoint x: 263, startPoint y: 322, endPoint x: 539, endPoint y: 332, distance: 276.4
click at [539, 332] on p "Muutos uuteen näkymään kannattaa tehdä siis vuoden 2027 budjettia ajatellen. Ol…" at bounding box center [476, 326] width 849 height 19
click at [687, 317] on p "Muutos uuteen näkymään kannattaa tehdä siis vuoden 2027 budjettia ajatellen. Ol…" at bounding box center [476, 326] width 849 height 19
click at [481, 349] on div at bounding box center [478, 351] width 18 height 13
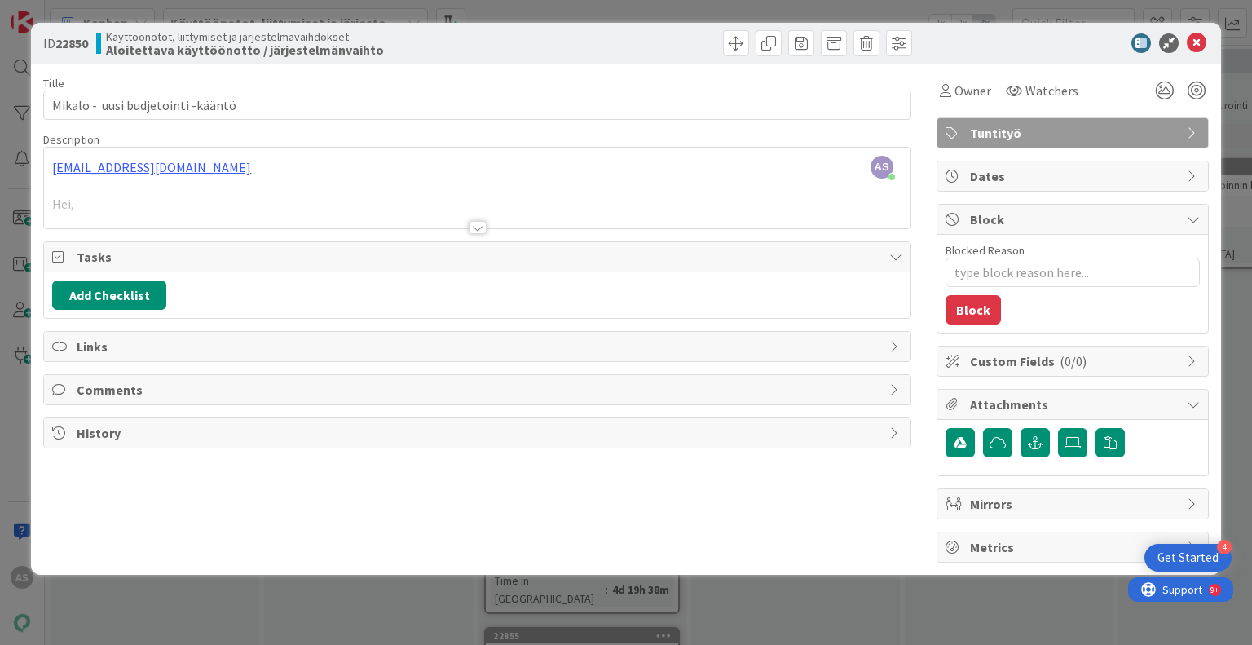
click at [482, 224] on div at bounding box center [478, 227] width 18 height 13
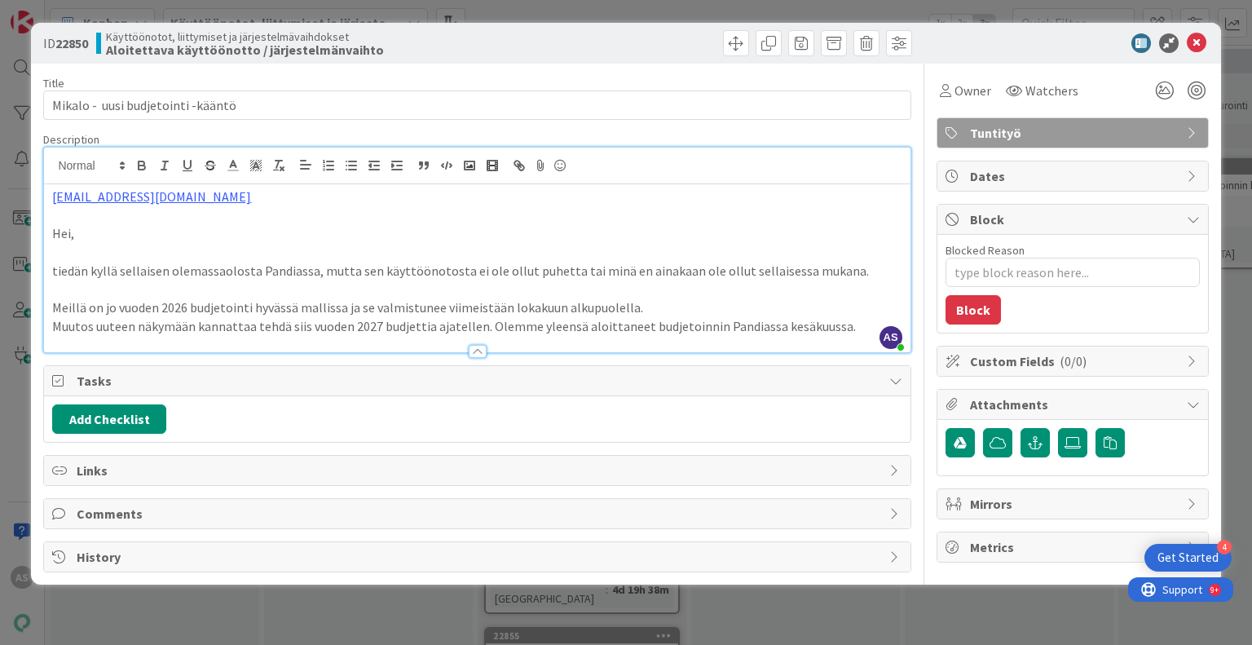
click at [527, 271] on p "tiedän kyllä sellaisen olemassaolosta Pandiassa, mutta sen käyttöönotosta ei ol…" at bounding box center [476, 271] width 849 height 19
click at [1199, 42] on icon at bounding box center [1196, 43] width 20 height 20
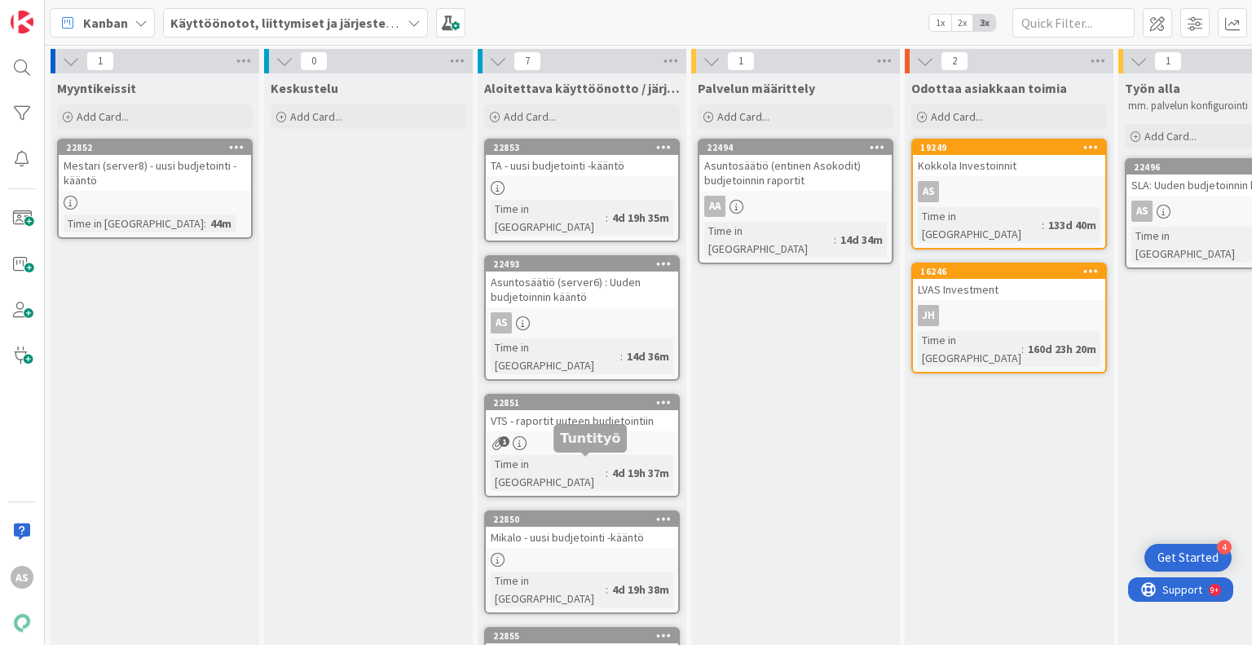
click at [570, 513] on div "22850" at bounding box center [585, 518] width 185 height 11
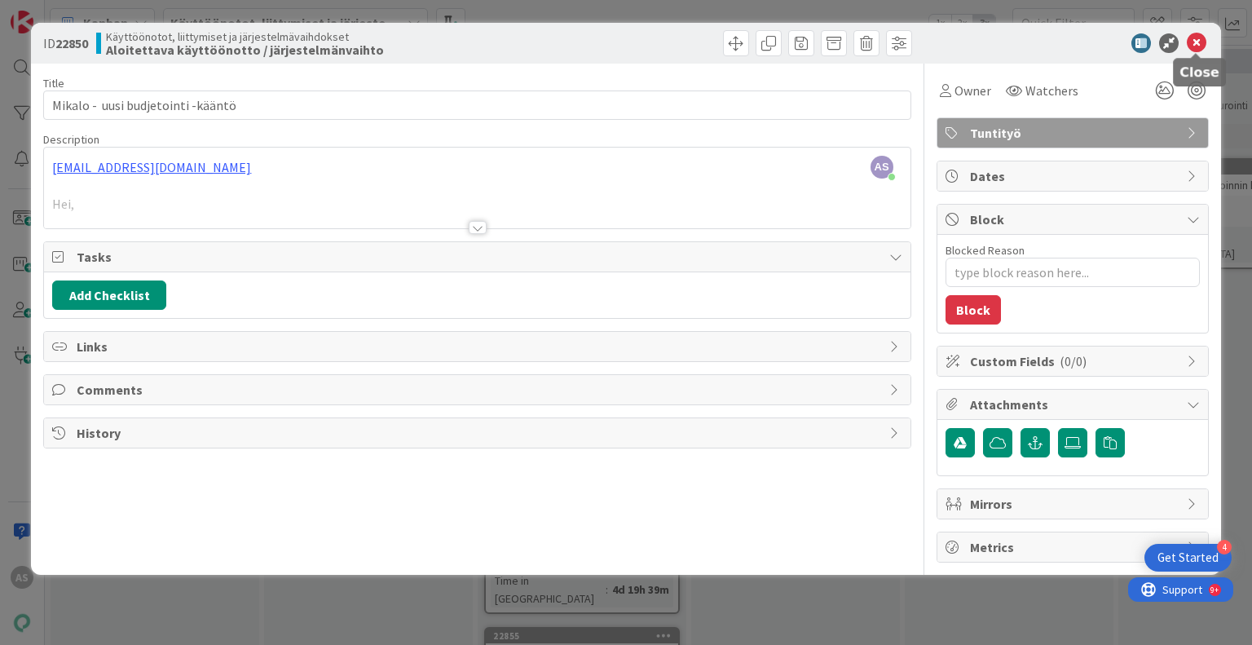
click at [1196, 47] on icon at bounding box center [1196, 43] width 20 height 20
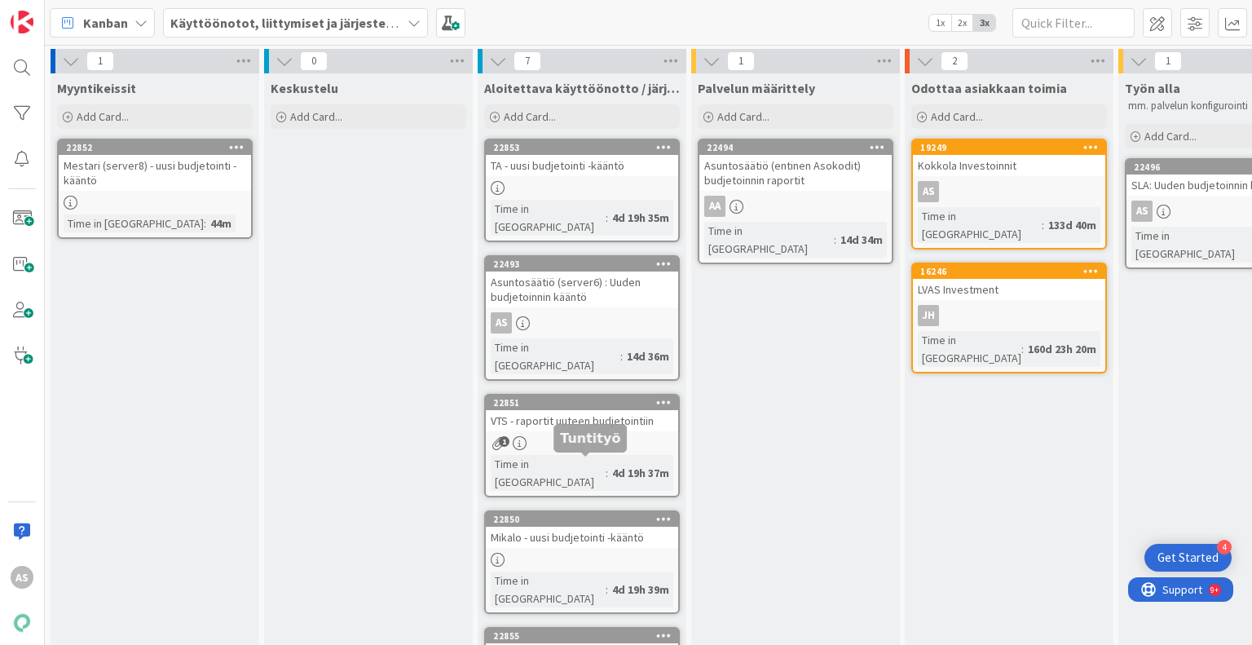
click at [562, 513] on div "22850" at bounding box center [585, 518] width 185 height 11
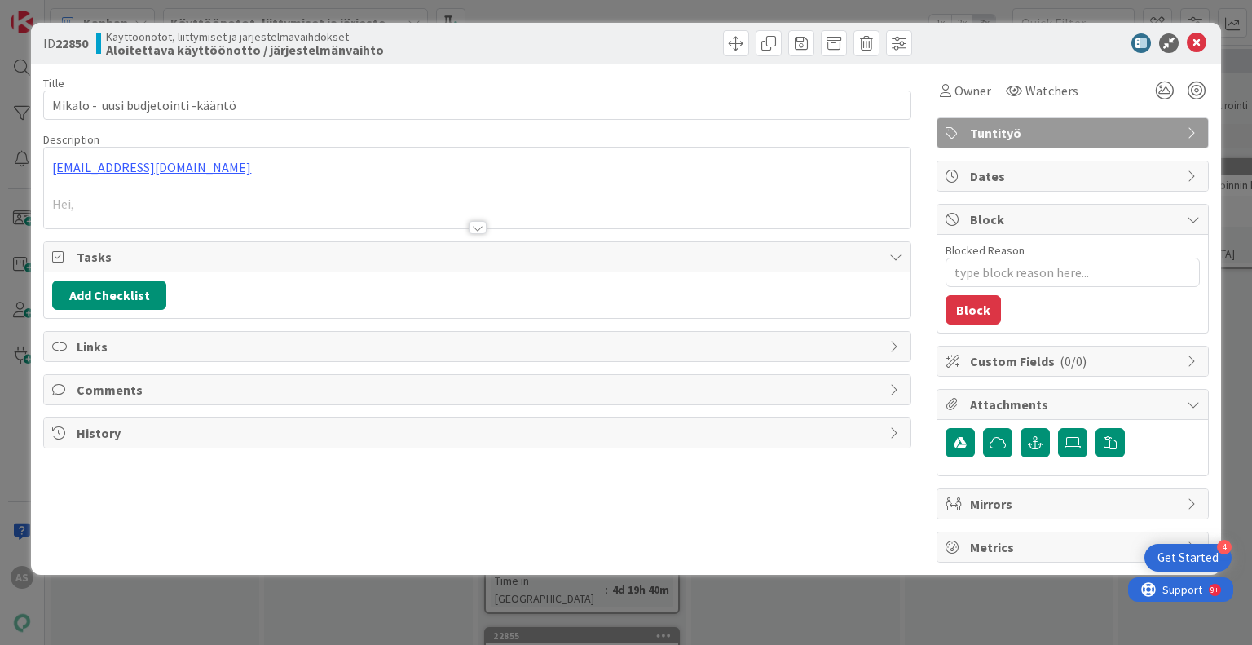
click at [476, 218] on div at bounding box center [476, 208] width 865 height 42
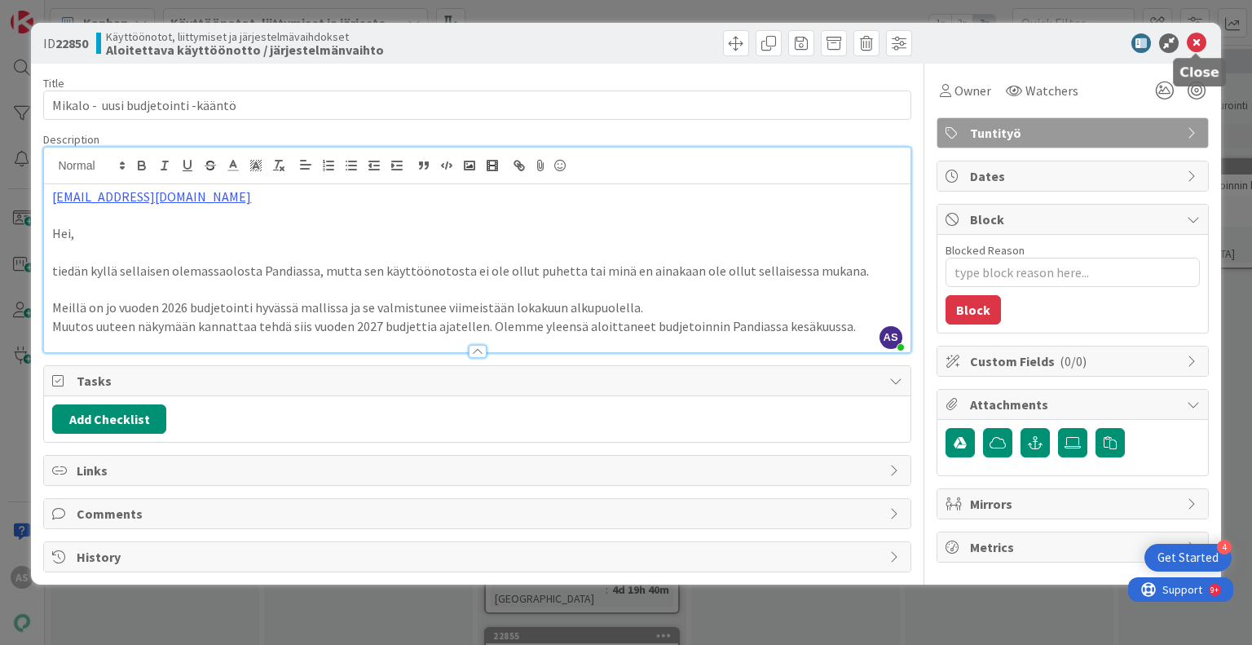
click at [1190, 37] on icon at bounding box center [1196, 43] width 20 height 20
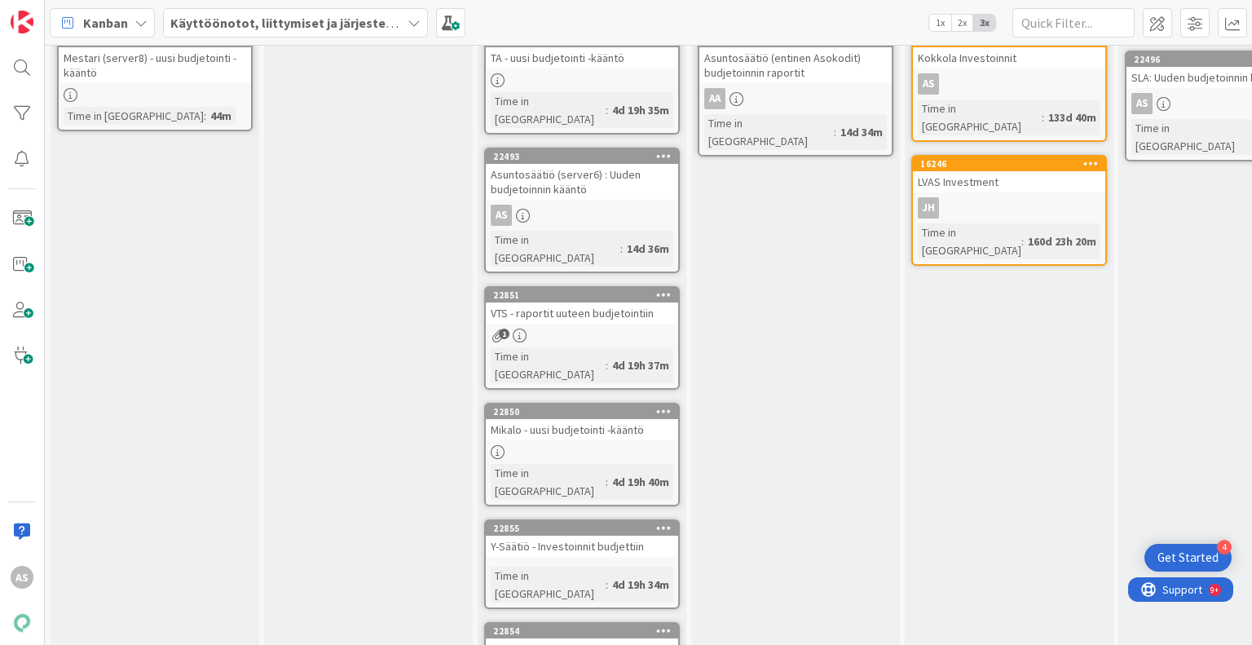
scroll to position [108, 0]
click at [600, 522] on div "22855" at bounding box center [585, 527] width 185 height 11
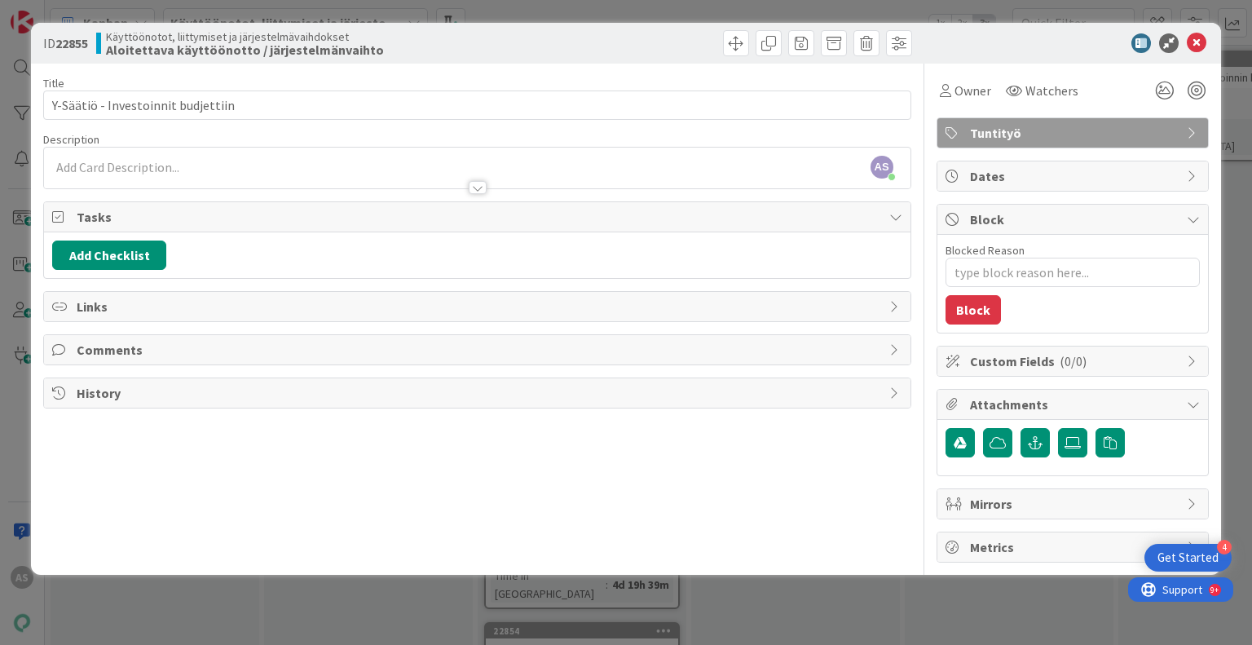
click at [376, 595] on div "ID 22855 Käyttöönotot, liittymiset ja järjestelmävaihdokset Aloitettava käyttöö…" at bounding box center [626, 322] width 1252 height 645
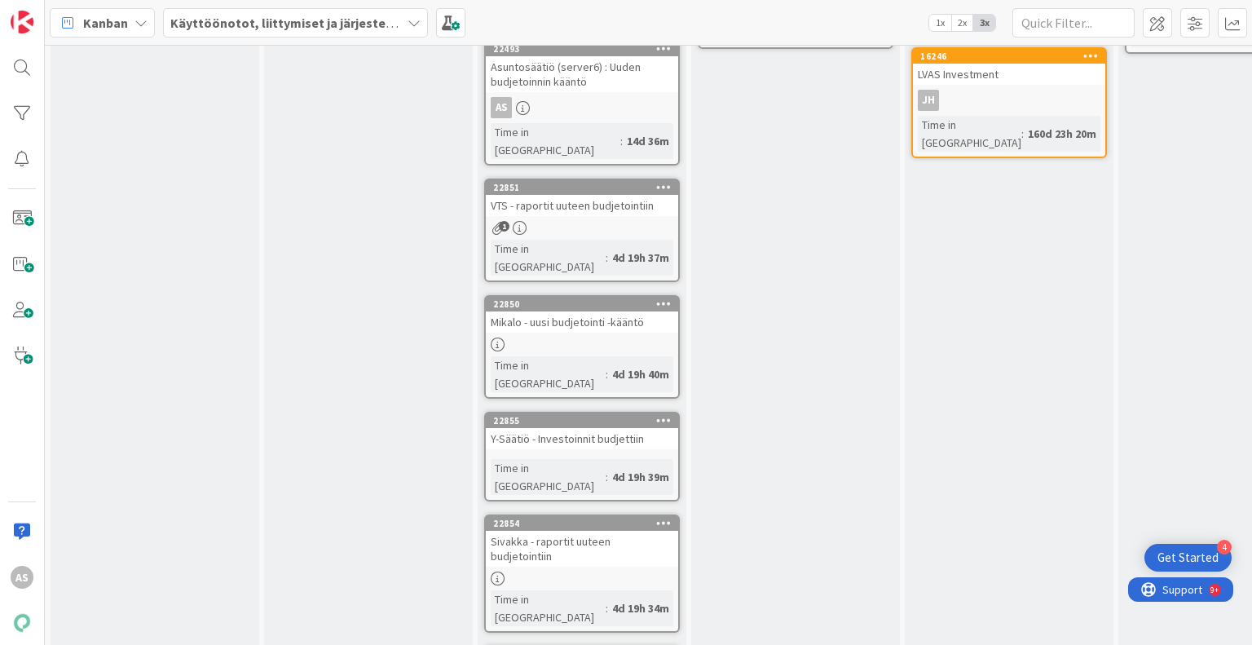
click at [575, 530] on div "Sivakka - raportit uuteen budjetointiin" at bounding box center [582, 548] width 192 height 36
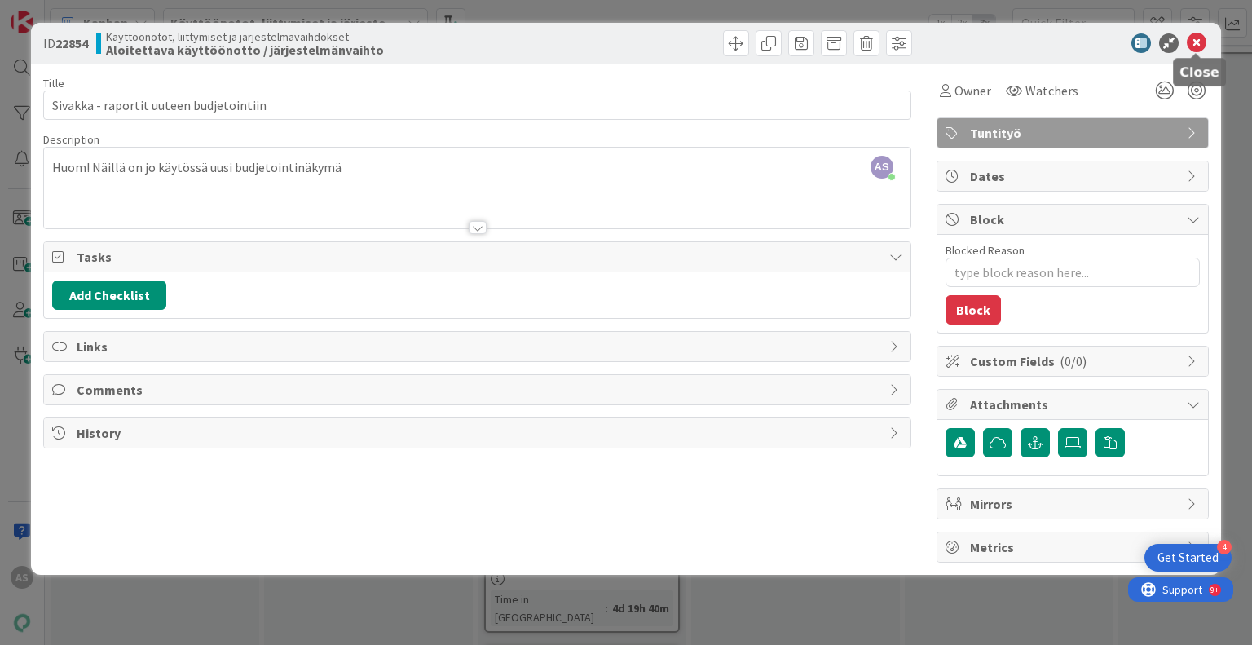
click at [1199, 40] on icon at bounding box center [1196, 43] width 20 height 20
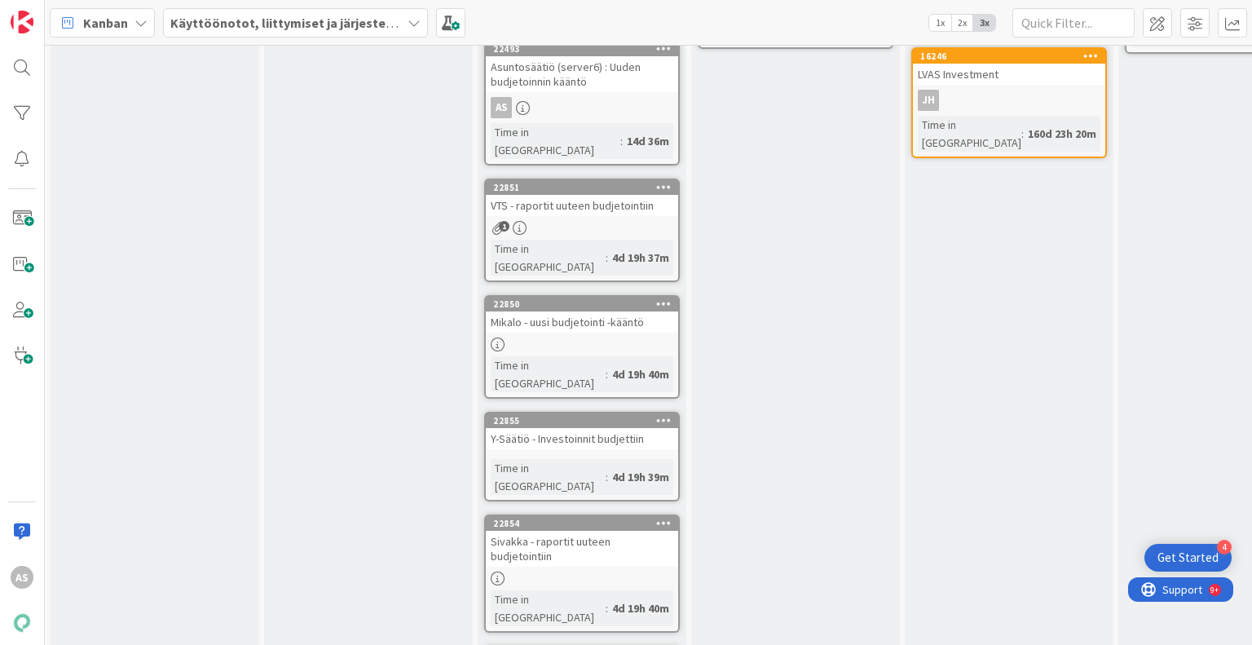
click at [815, 397] on div "Palvelun määrittely Add Card... 22494 Asuntosäätiö (entinen Asokodit) budjetoin…" at bounding box center [795, 313] width 209 height 911
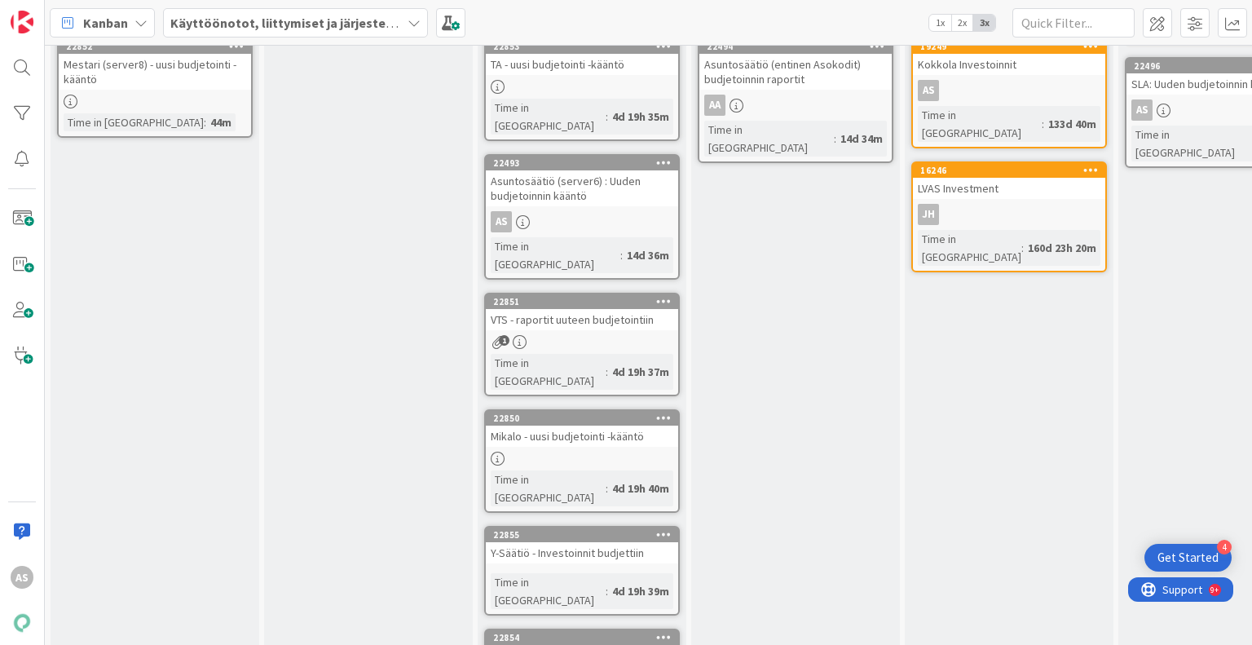
scroll to position [215, 0]
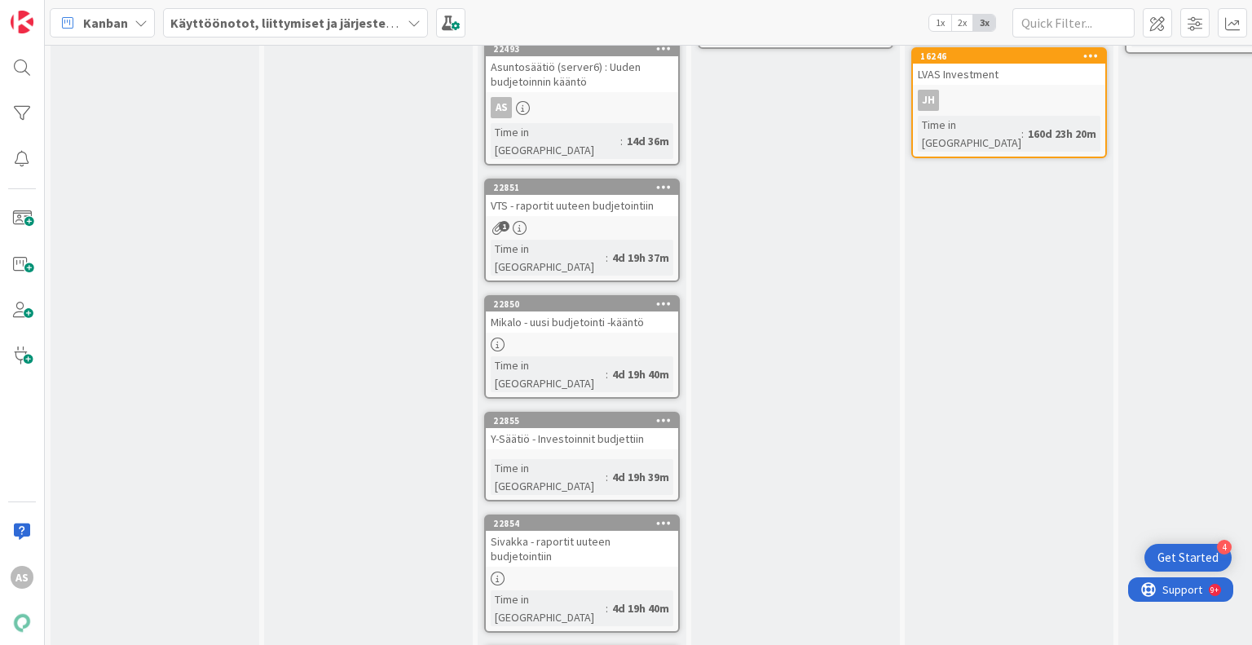
drag, startPoint x: 815, startPoint y: 397, endPoint x: 874, endPoint y: 389, distance: 59.2
drag, startPoint x: 874, startPoint y: 389, endPoint x: 775, endPoint y: 372, distance: 100.1
click at [775, 372] on div "Palvelun määrittely Add Card... 22494 Asuntosäätiö (entinen Asokodit) budjetoin…" at bounding box center [795, 313] width 209 height 911
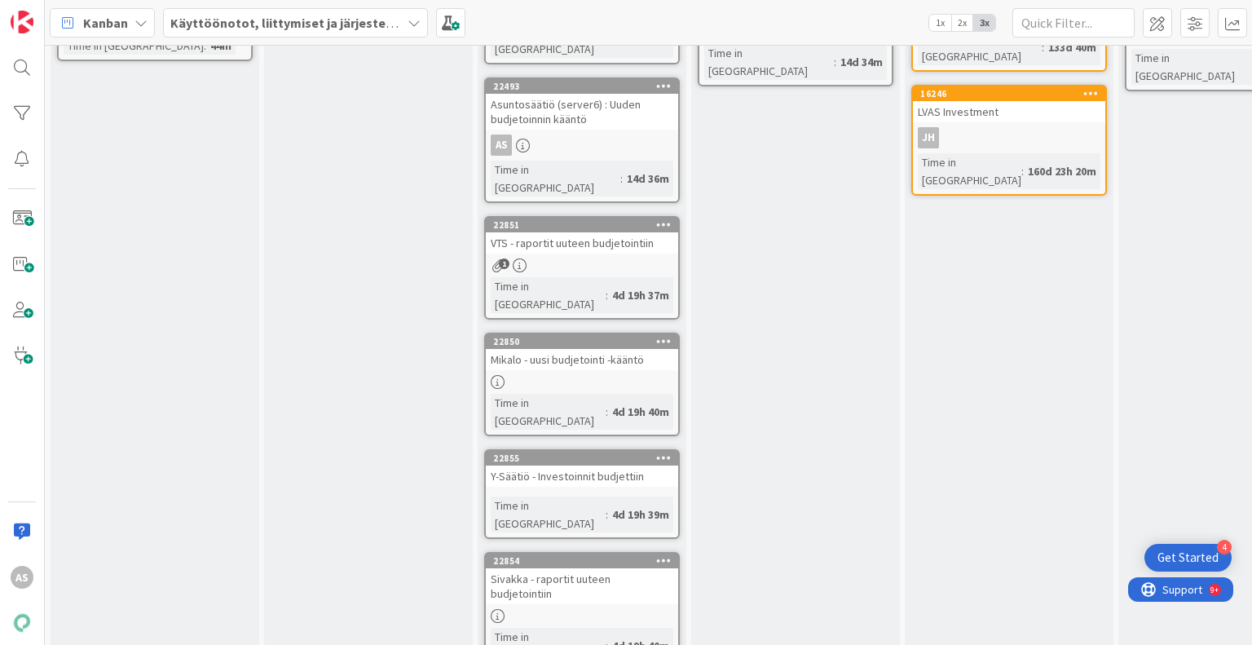
scroll to position [153, 0]
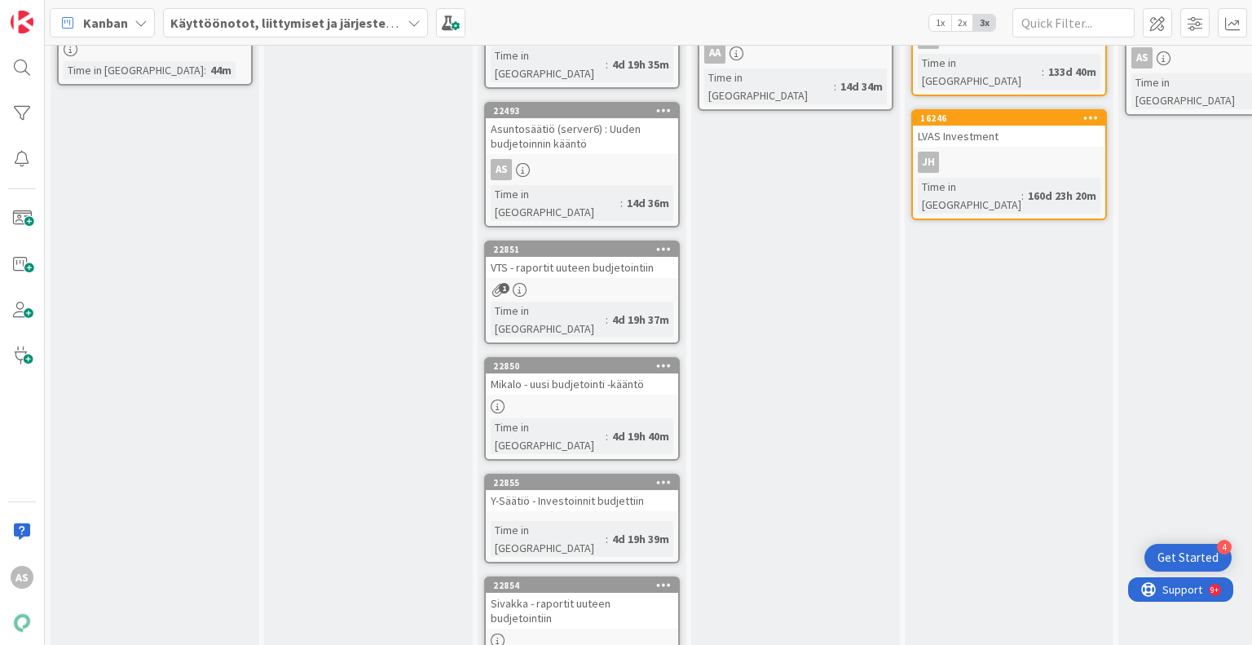
click at [565, 578] on div "22854" at bounding box center [582, 585] width 192 height 15
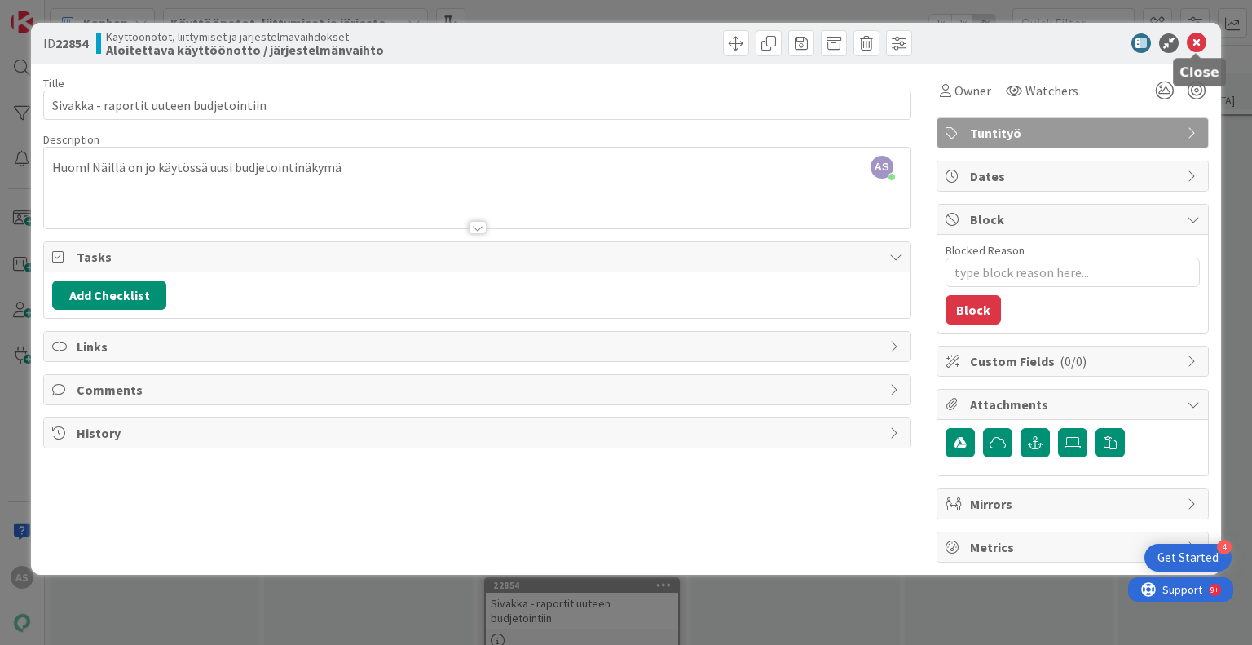
click at [1198, 38] on icon at bounding box center [1196, 43] width 20 height 20
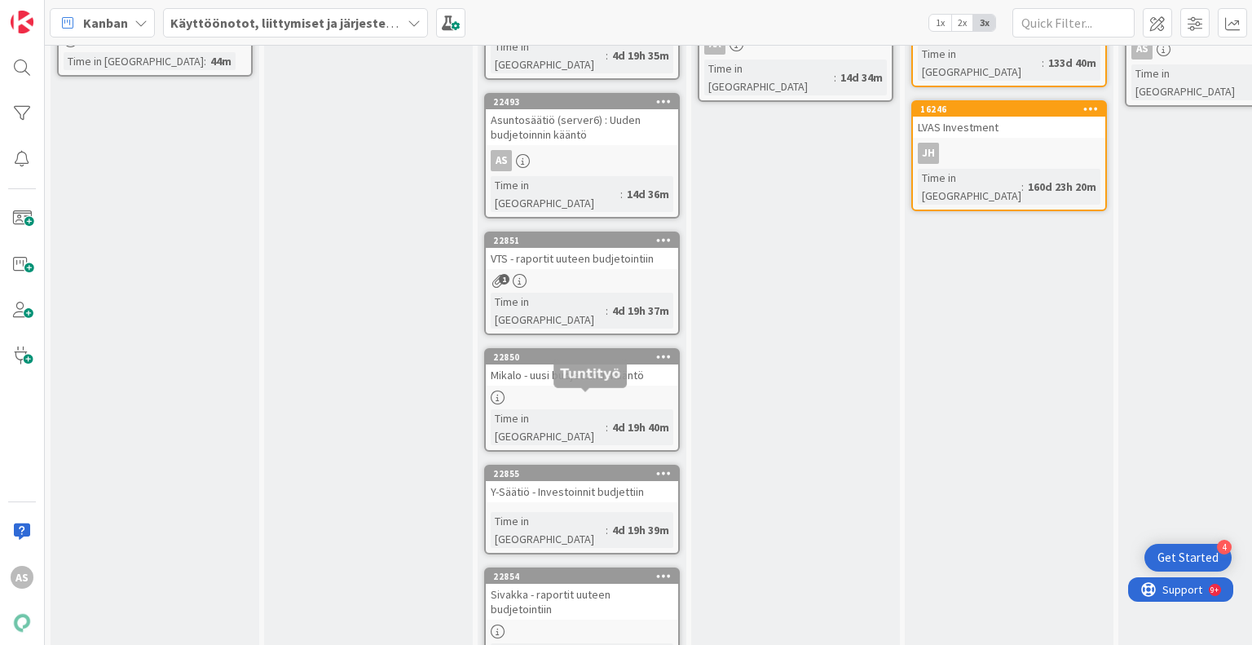
scroll to position [215, 0]
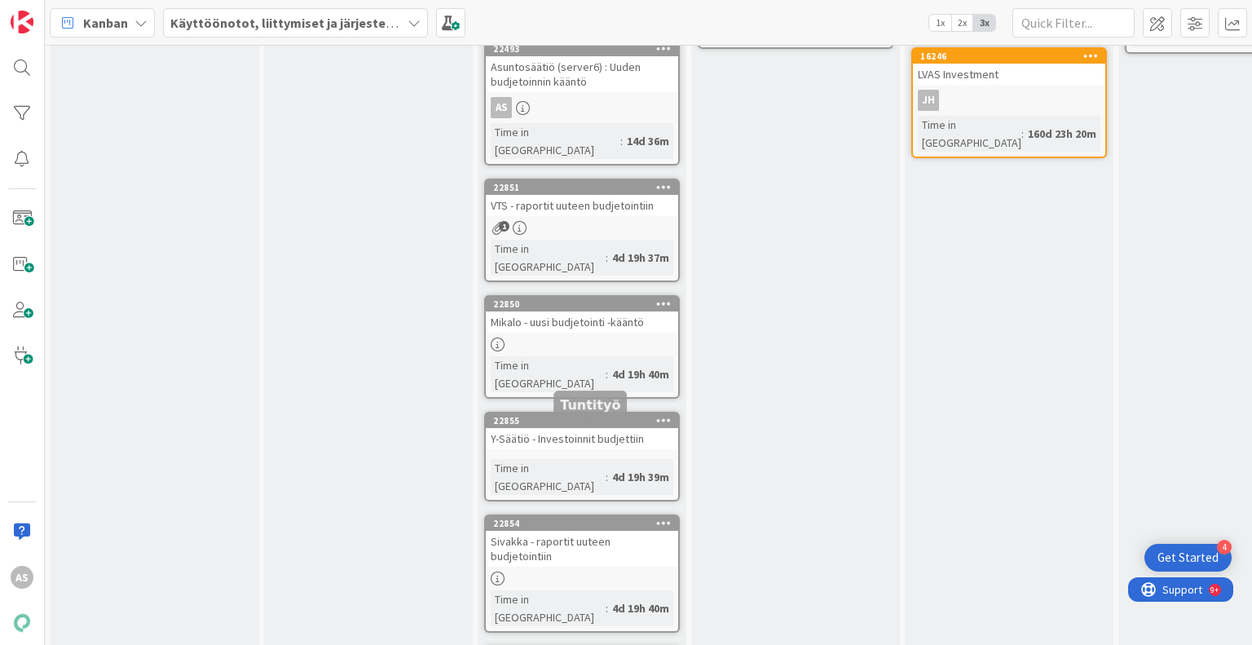
click at [567, 517] on div "22854" at bounding box center [585, 522] width 185 height 11
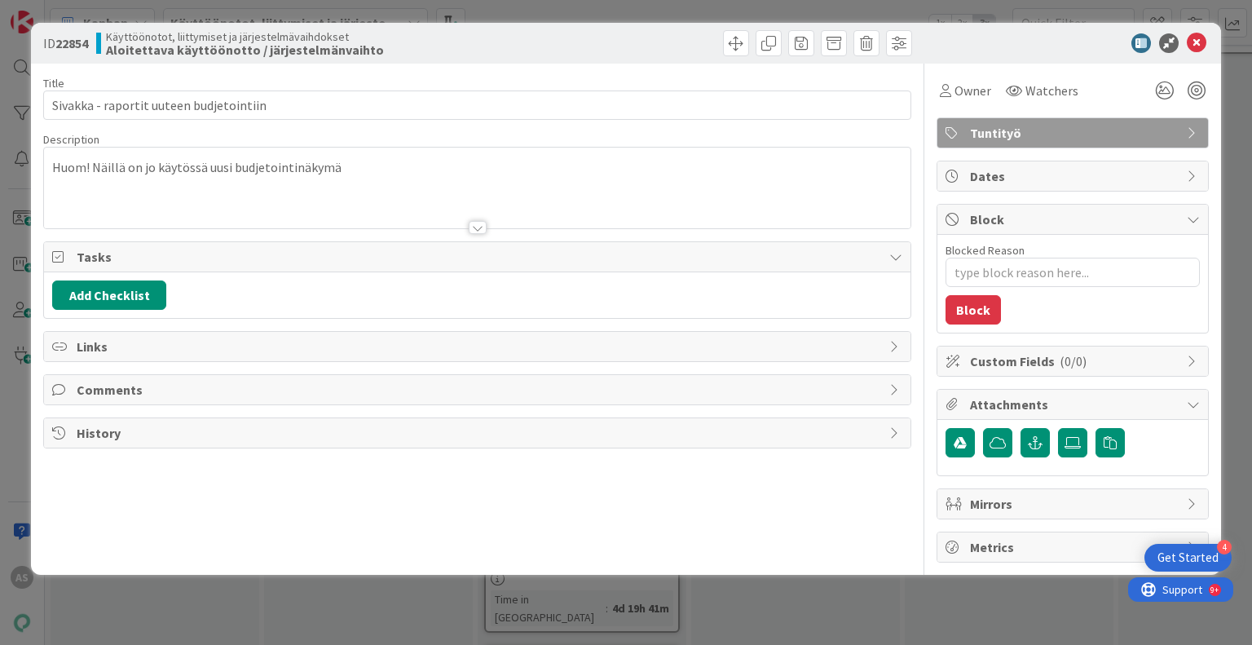
type textarea "x"
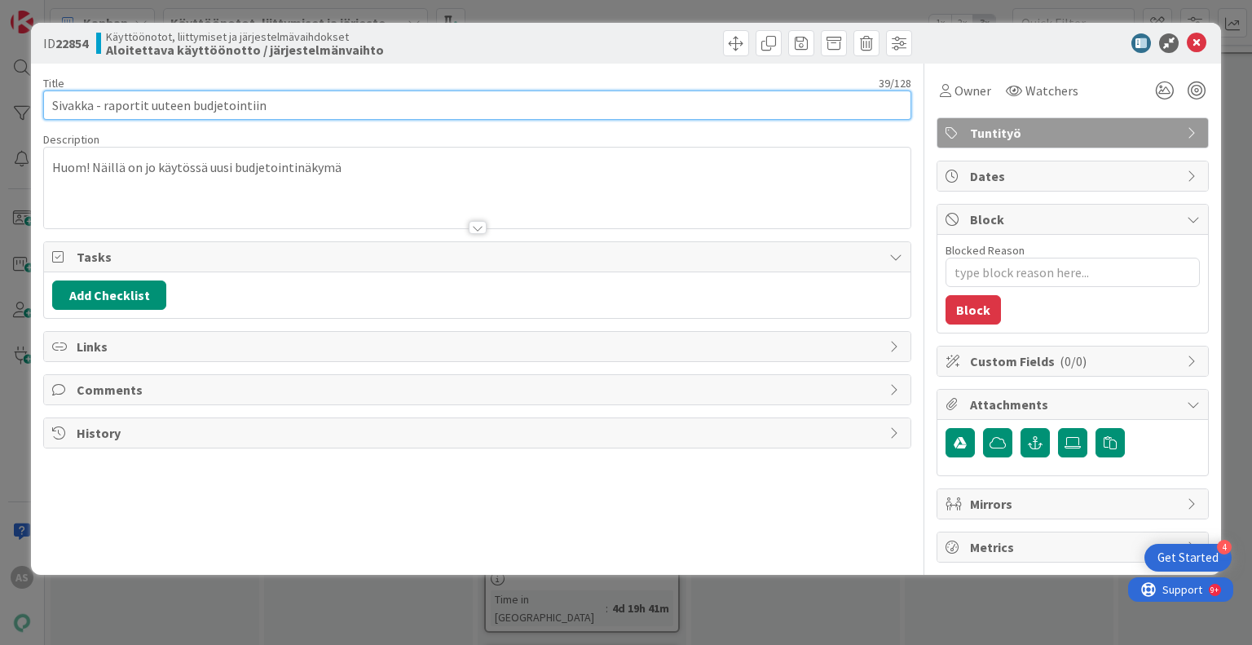
click at [296, 107] on input "Sivakka - raportit uuteen budjetointiin" at bounding box center [476, 104] width 867 height 29
type input "Sivakka - raportit uuteen budjetointiin + investoinnit budjettiin, ennuste pois…"
type textarea "x"
type input "Sivakka - raportit uuteen budjetointiin + investoinnit budjettiin, ennuste pois…"
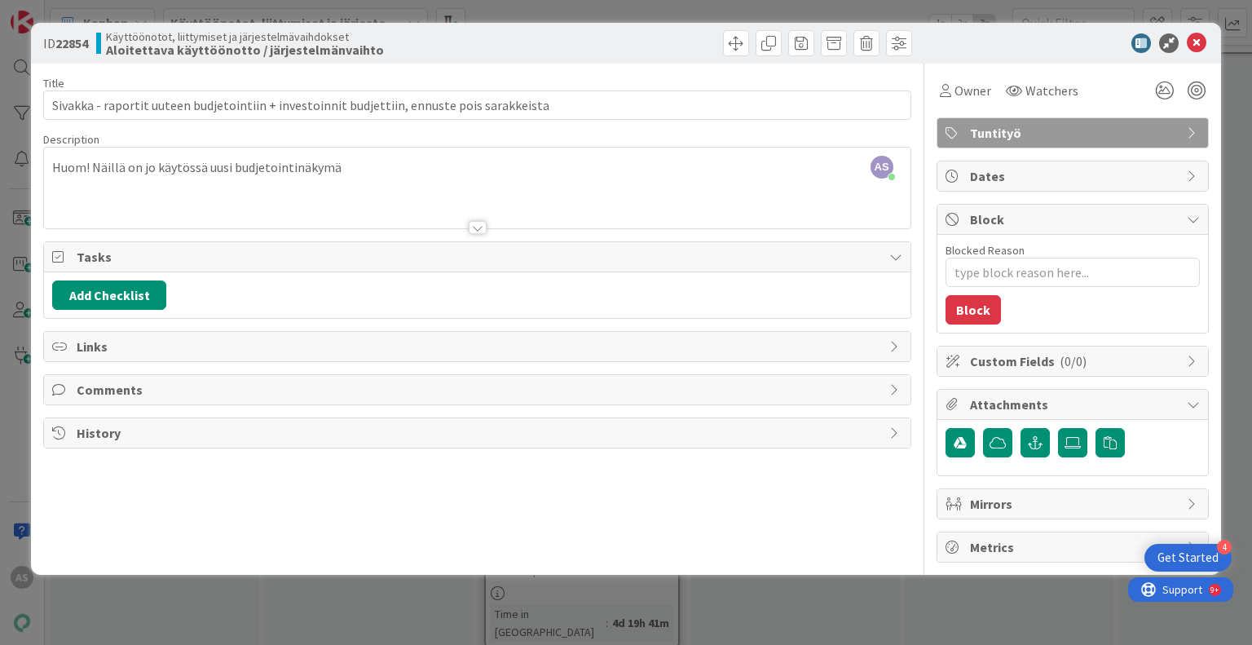
drag, startPoint x: 841, startPoint y: 606, endPoint x: 1195, endPoint y: 55, distance: 655.3
click at [1195, 55] on div "ID 22854 Käyttöönotot, liittymiset ja järjestelmävaihdokset Aloitettava käyttöö…" at bounding box center [625, 43] width 1189 height 41
click at [1195, 51] on icon at bounding box center [1196, 43] width 20 height 20
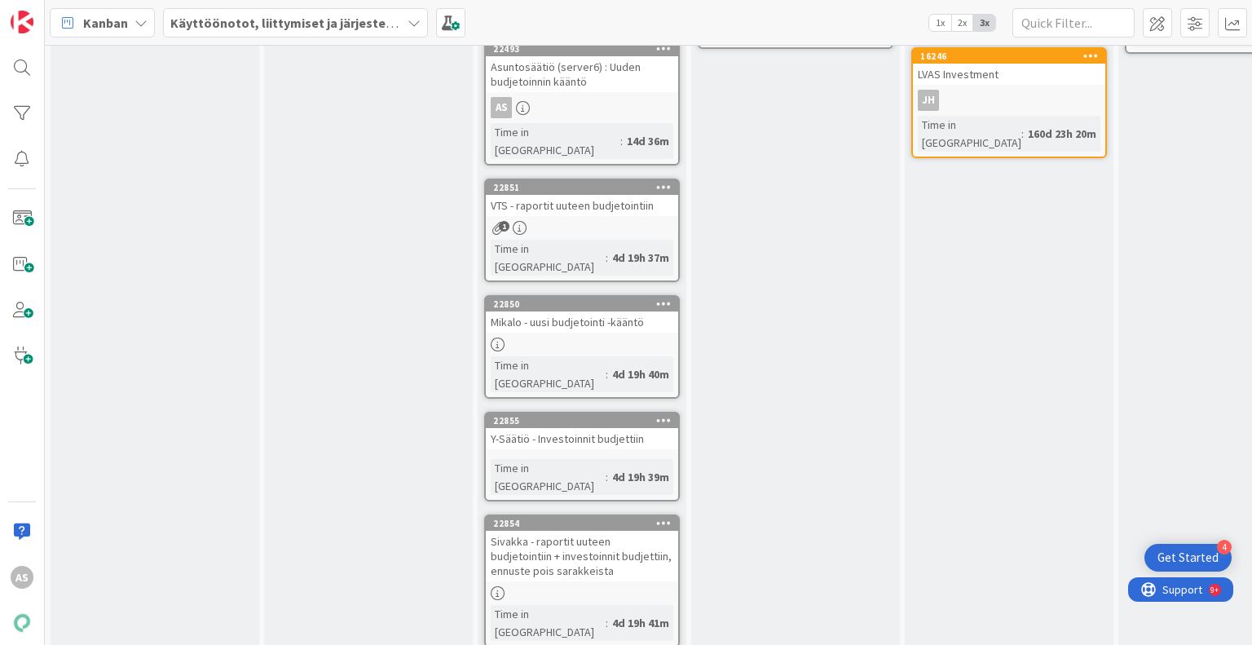
click at [935, 356] on div "Odottaa asiakkaan toimia Add Card... 19249 Kokkola Investoinnit AS Time in [GEO…" at bounding box center [1009, 321] width 209 height 926
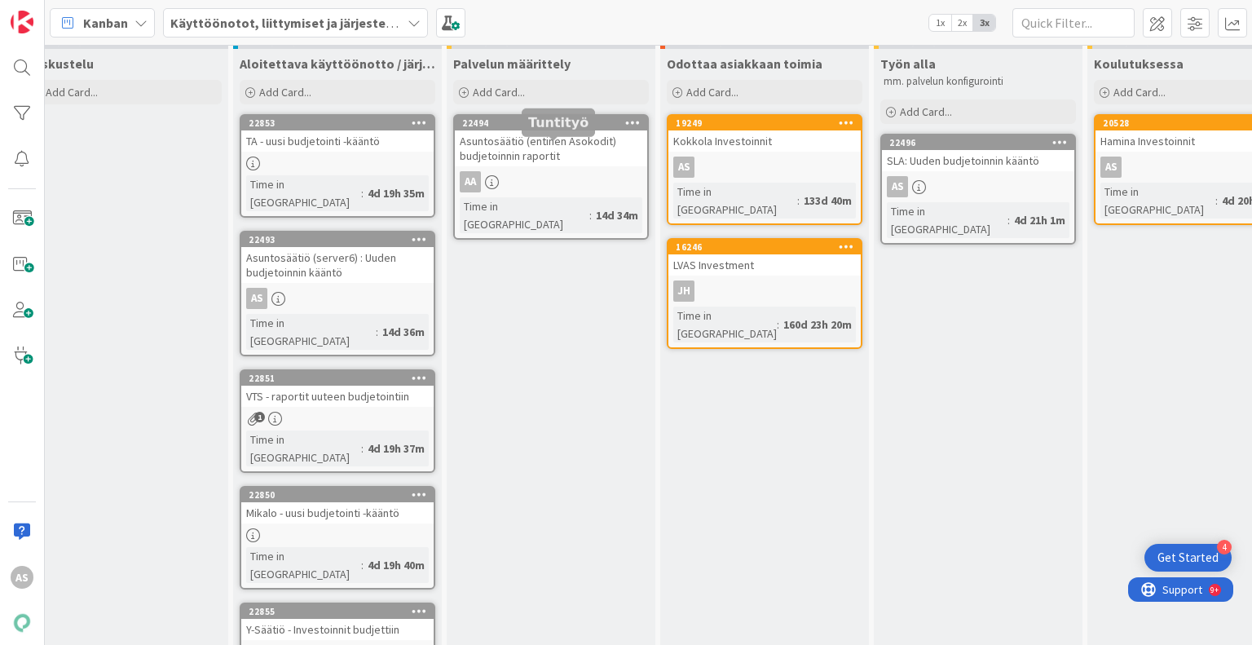
scroll to position [0, 244]
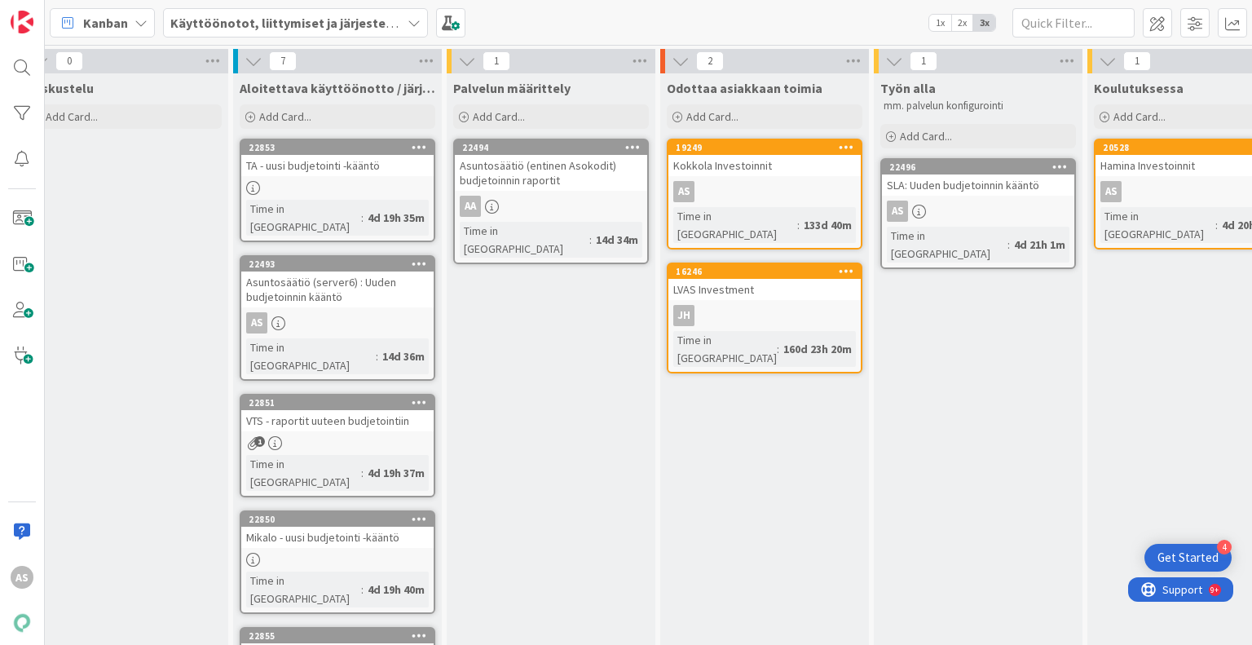
click at [615, 368] on div "Palvelun määrittely Add Card... 22494 Asuntosäätiö (entinen Asokodit) budjetoin…" at bounding box center [551, 536] width 209 height 926
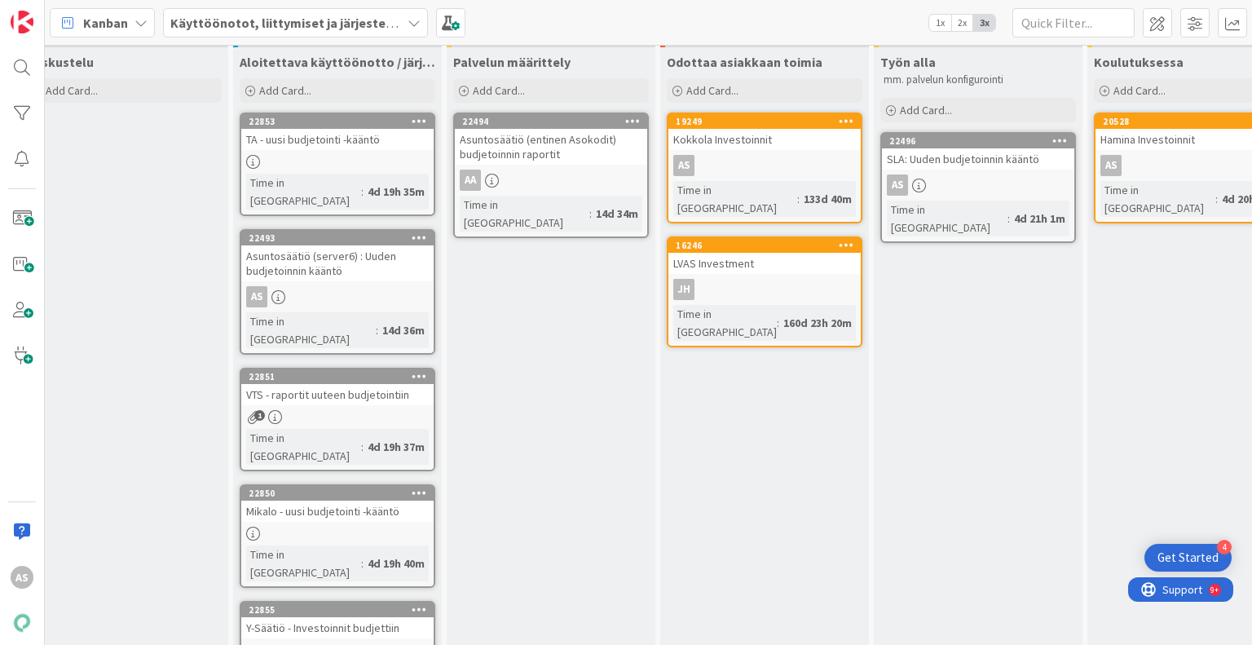
scroll to position [21, 244]
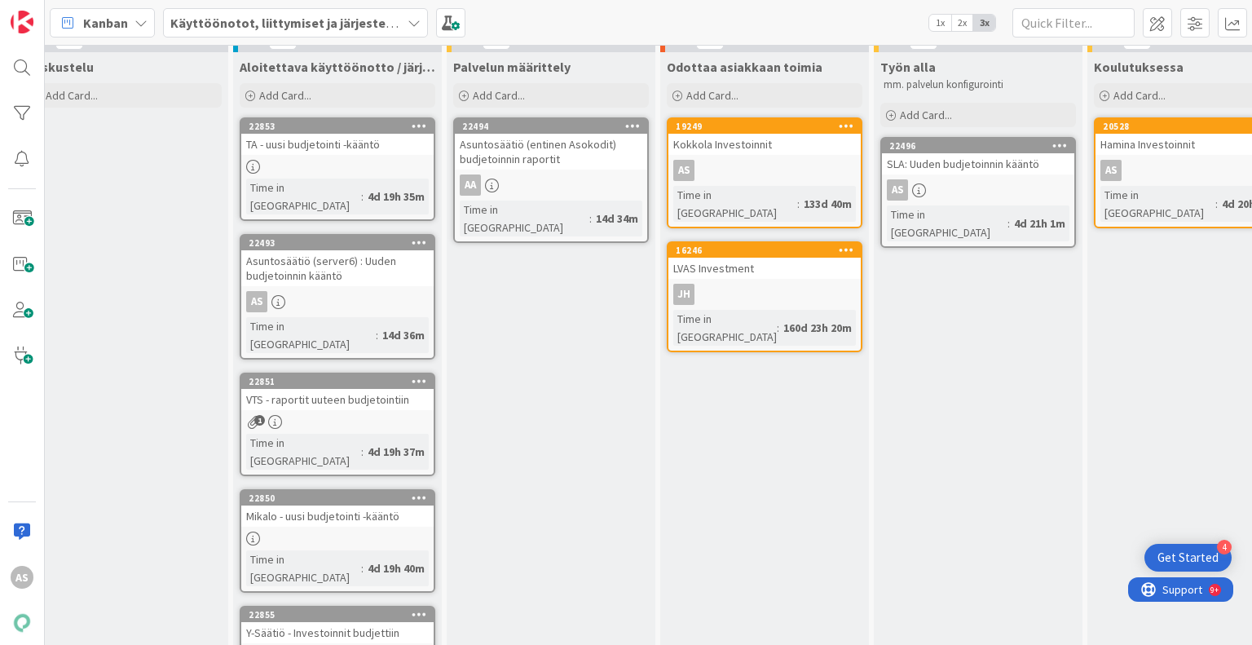
click at [835, 284] on div "JH" at bounding box center [764, 294] width 192 height 21
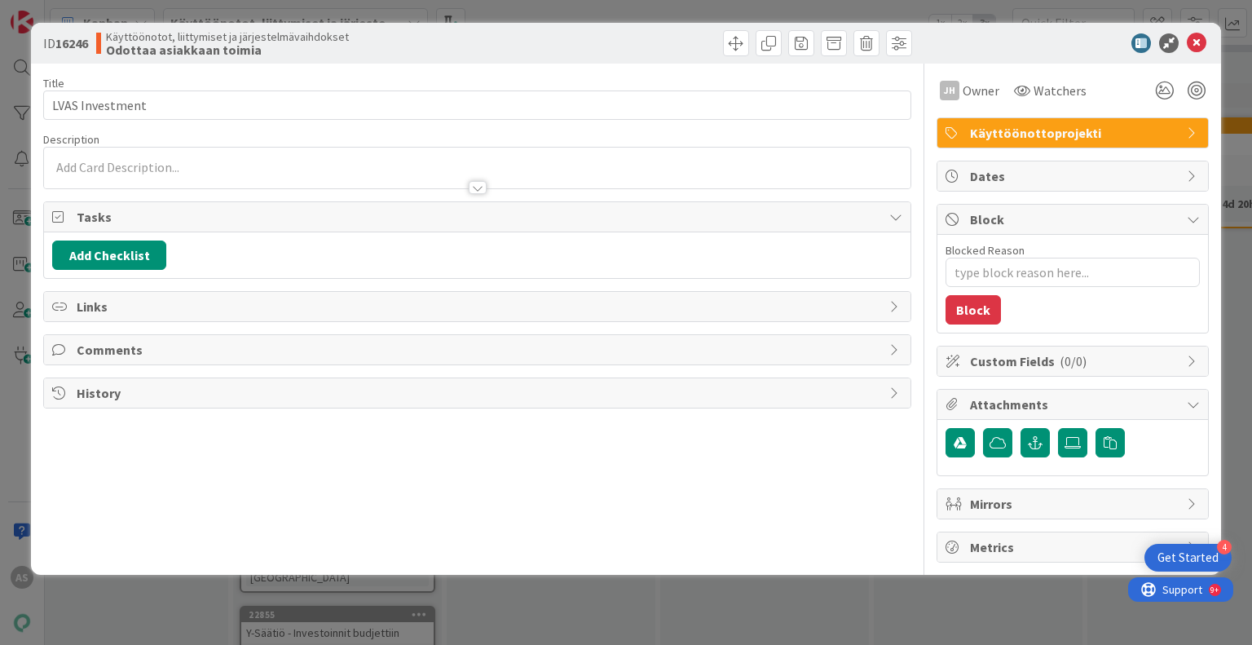
type textarea "x"
click at [1200, 39] on icon at bounding box center [1196, 43] width 20 height 20
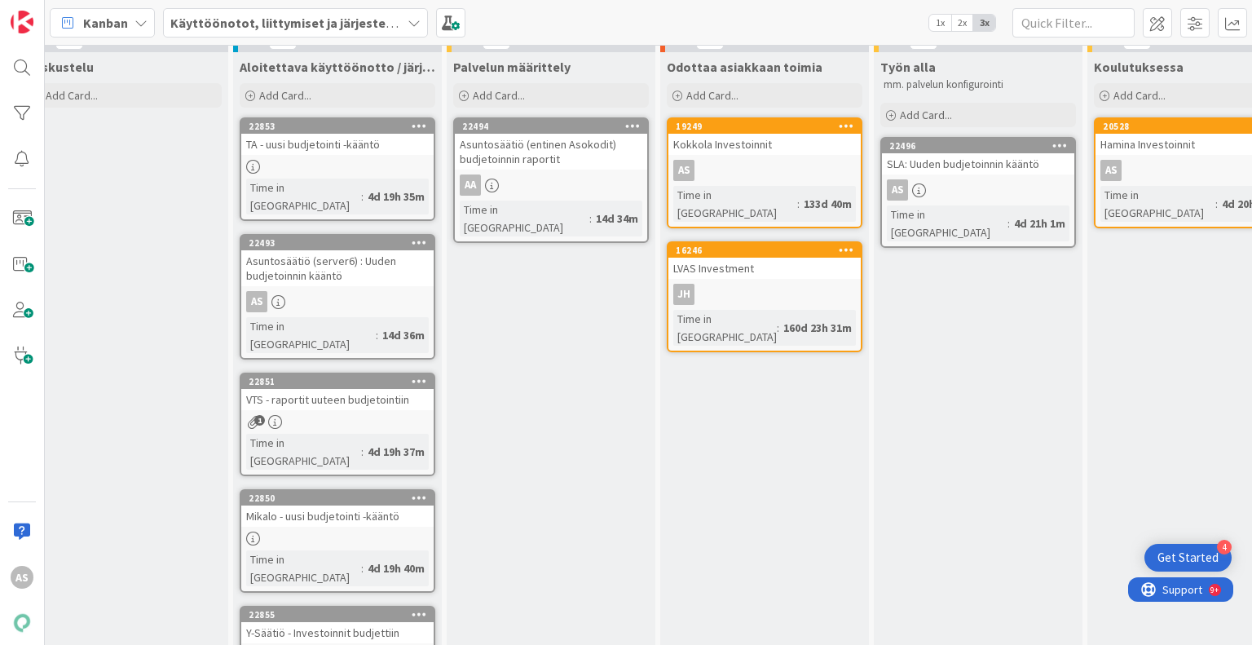
click at [994, 354] on div "Työn alla mm. palvelun konfigurointi Add Card... 22496 SLA: Uuden budjetoinnin …" at bounding box center [978, 515] width 209 height 926
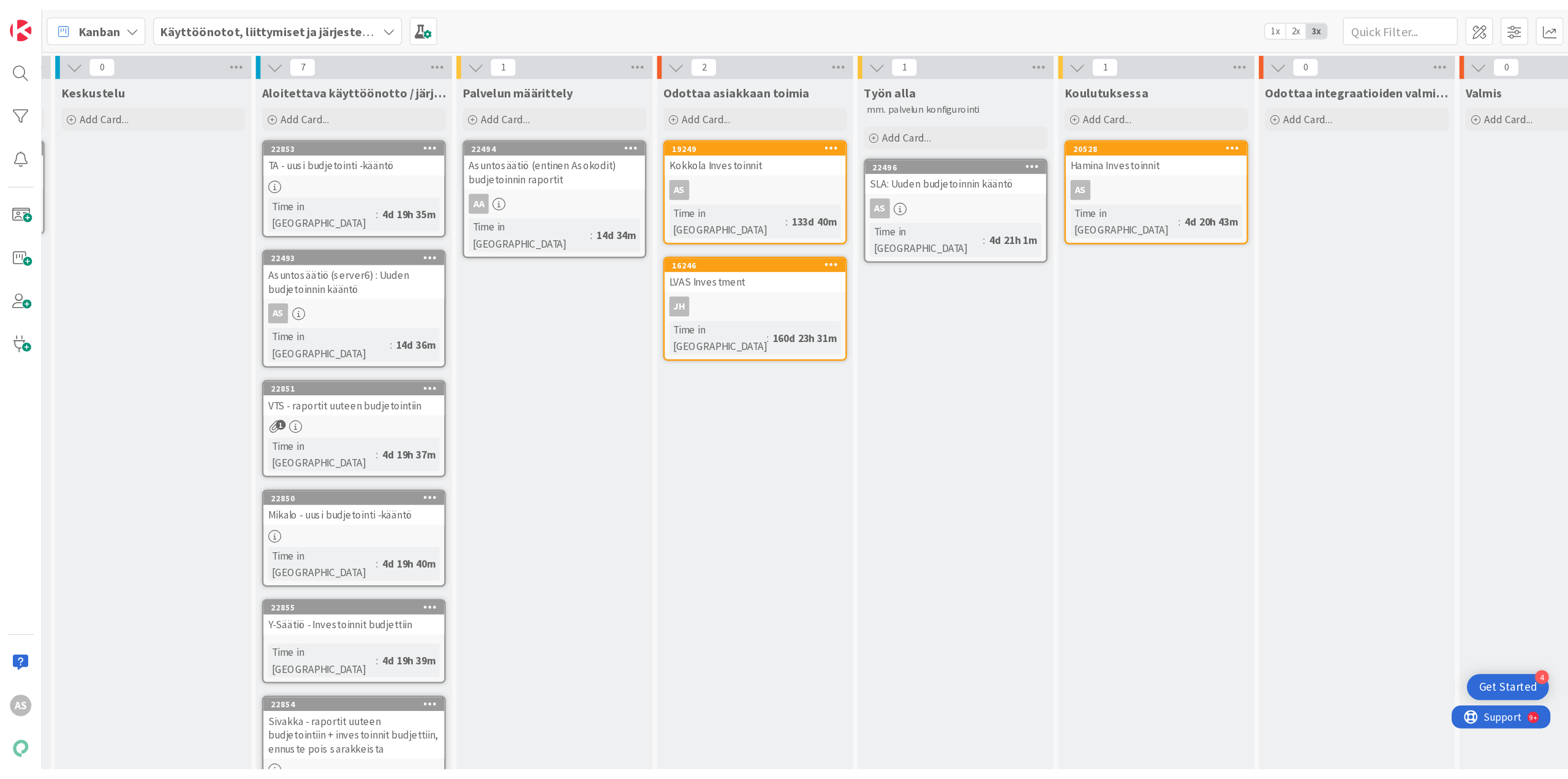
scroll to position [0, 154]
